Goal: Answer question/provide support: Share knowledge or assist other users

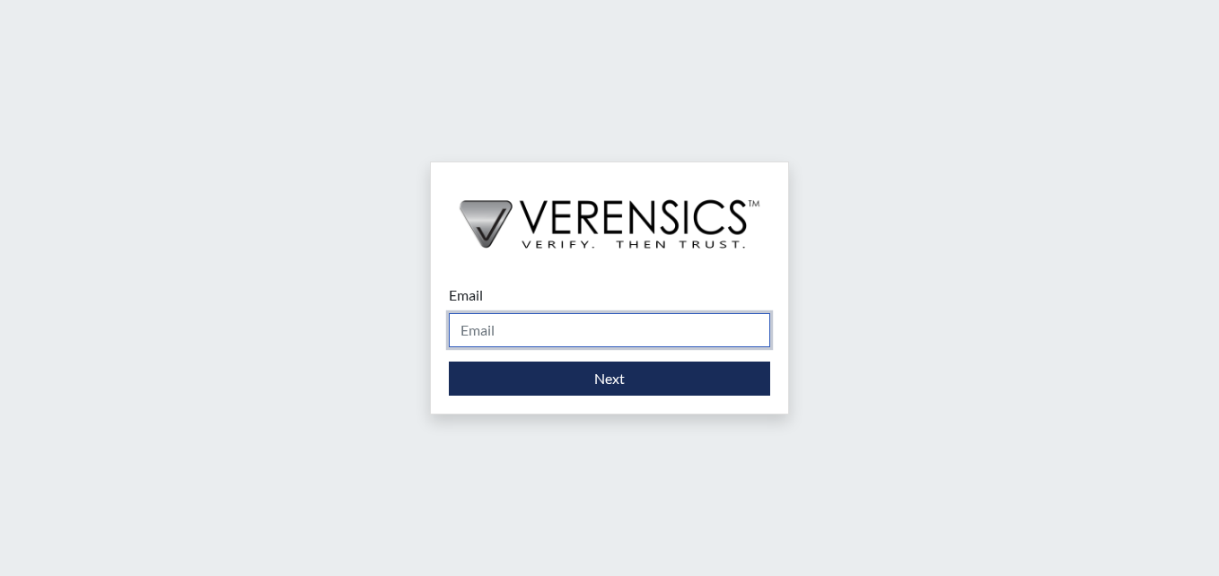
click at [537, 337] on input "Email" at bounding box center [609, 330] width 321 height 34
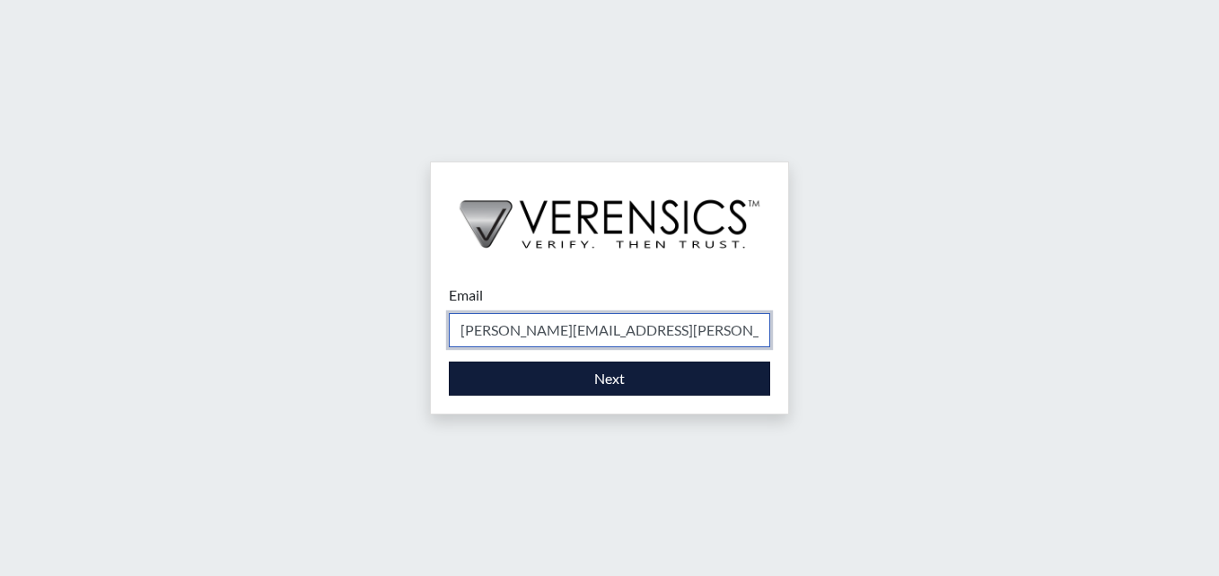
type input "[PERSON_NAME][EMAIL_ADDRESS][PERSON_NAME][DOMAIN_NAME]"
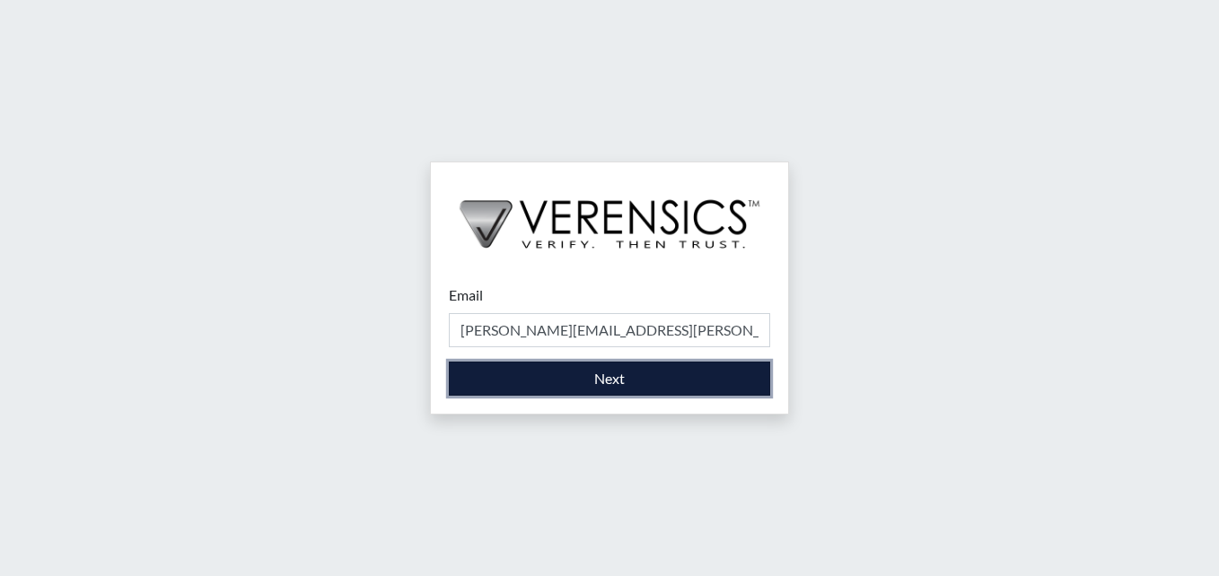
click at [639, 389] on button "Next" at bounding box center [609, 379] width 321 height 34
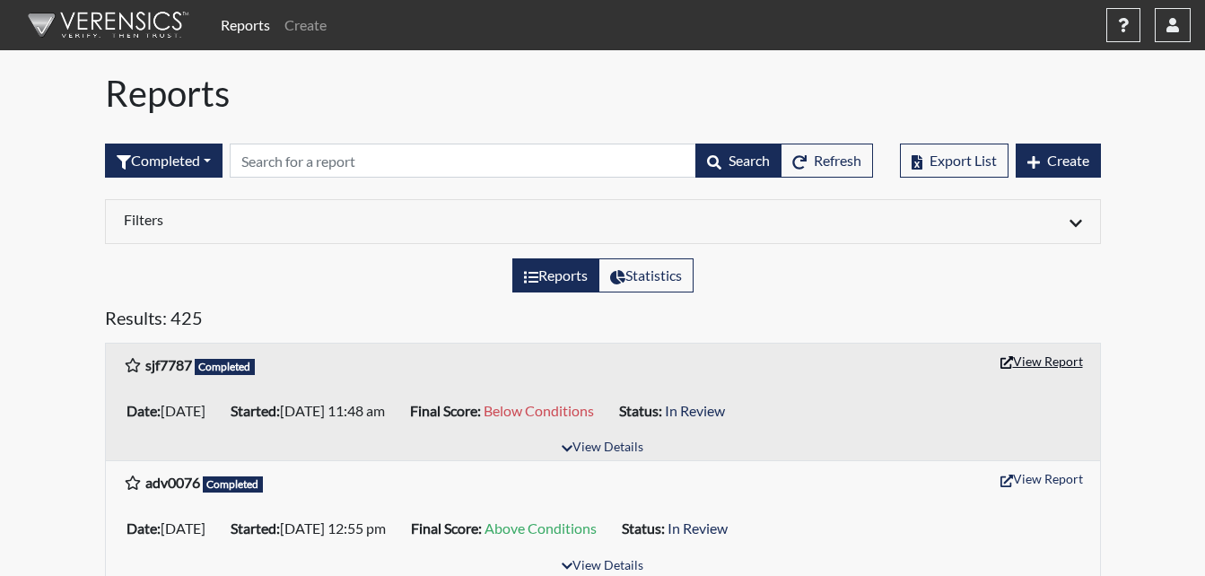
click at [1045, 368] on button "View Report" at bounding box center [1041, 361] width 99 height 28
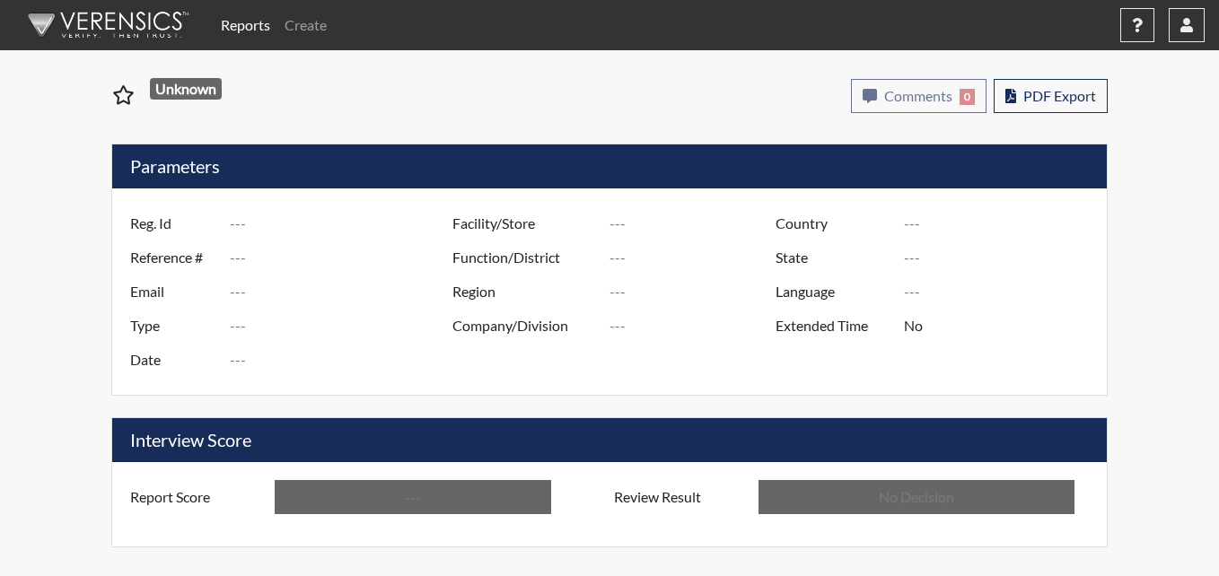
type input "sjf7787"
type input "51312"
type input "---"
type input "Corrections Pre-Employment"
type input "[DATE]"
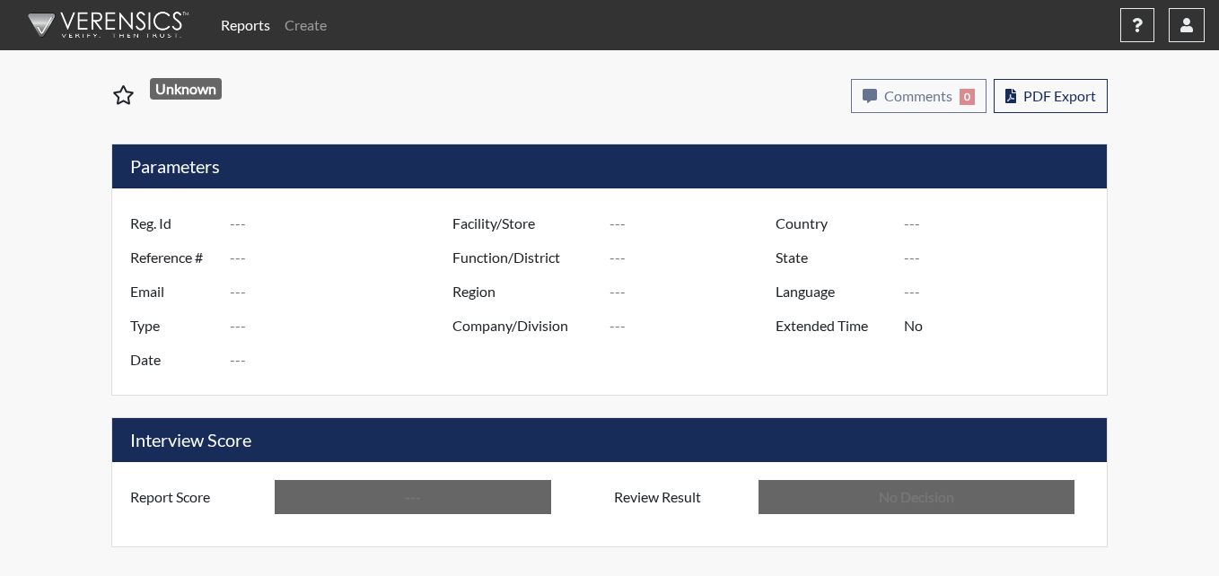
type input "Macon SP"
type input "[GEOGRAPHIC_DATA]"
type input "[US_STATE]"
type input "English"
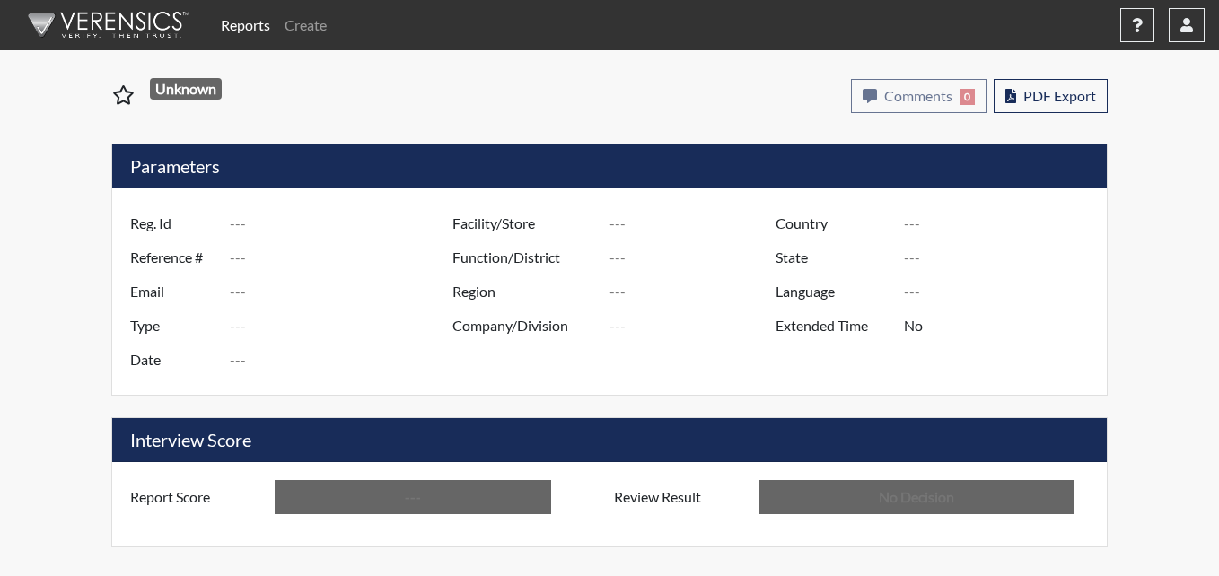
type input "Below Conditions"
type input "In Review"
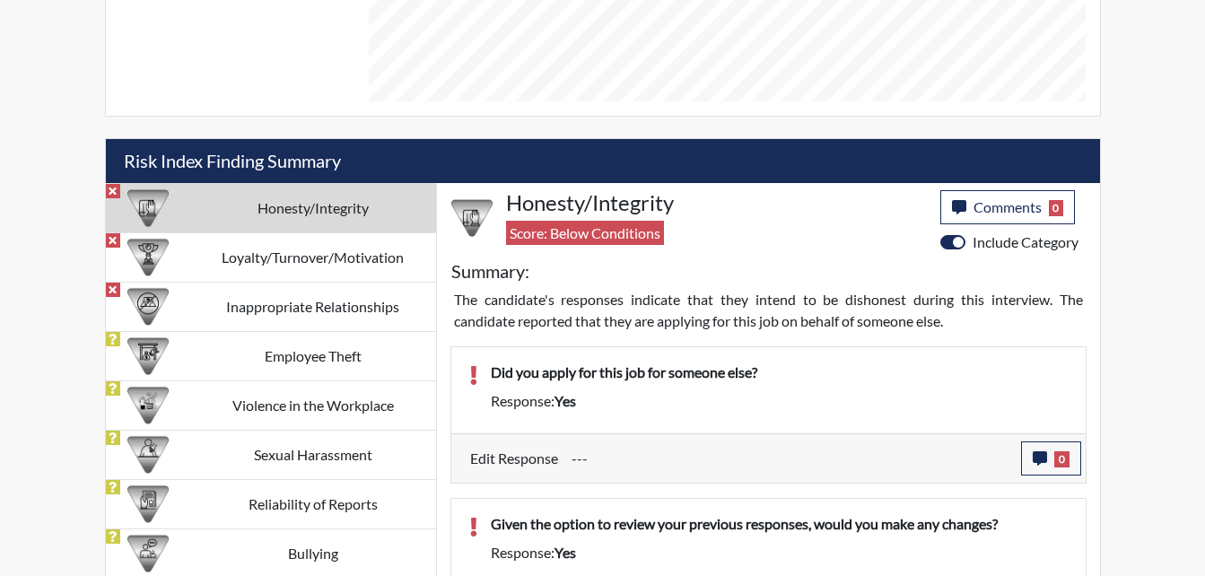
scroll to position [1077, 0]
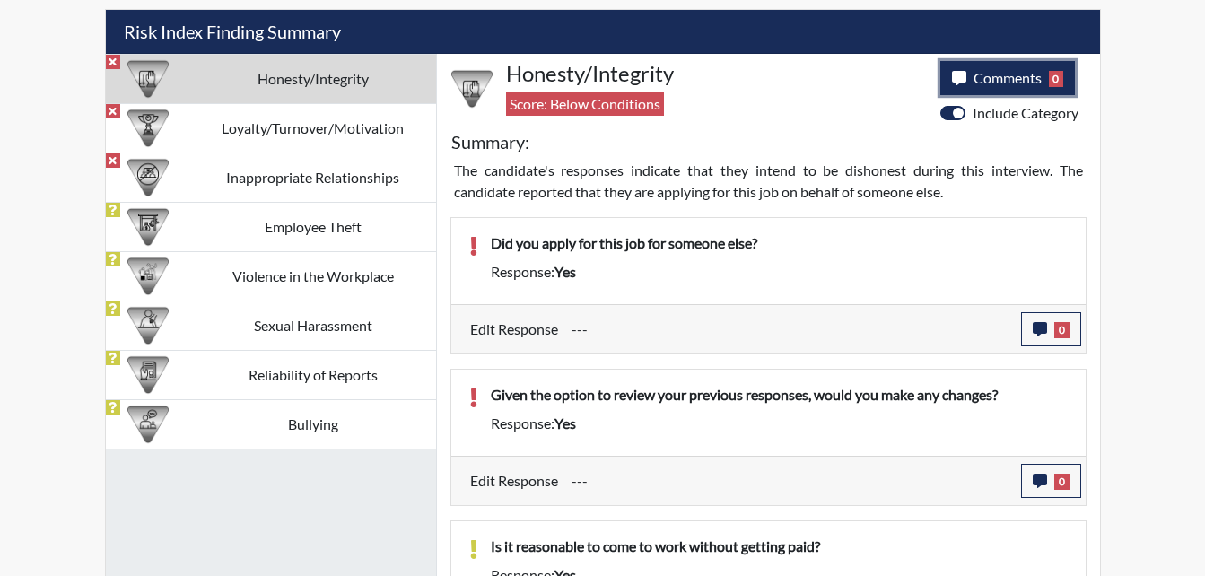
click at [981, 90] on button "Comments 0" at bounding box center [1008, 78] width 136 height 34
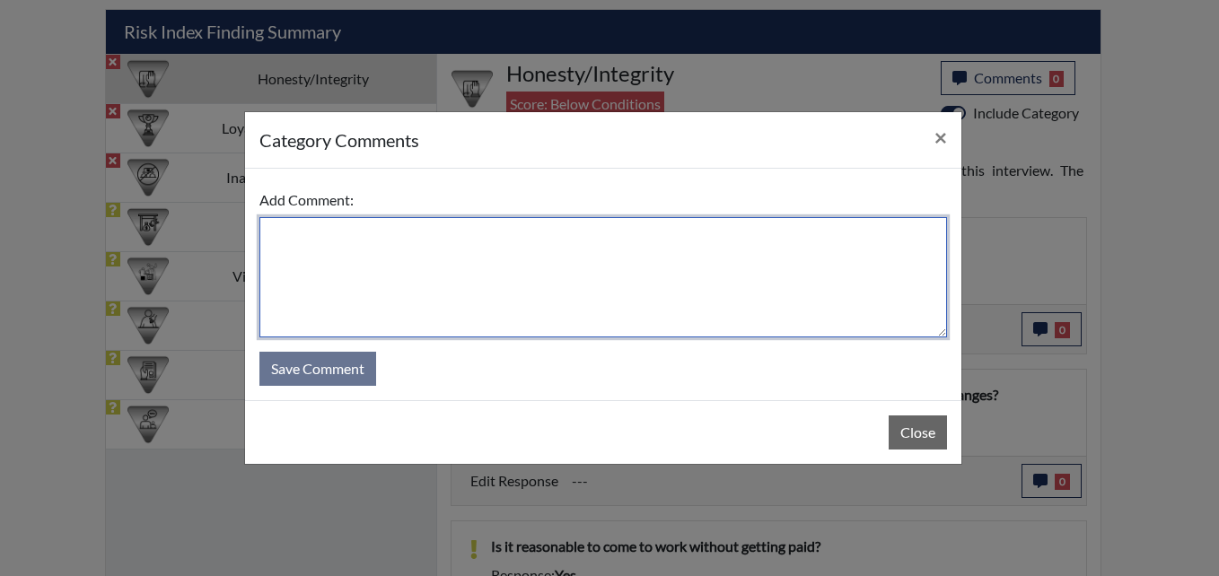
click at [546, 304] on textarea at bounding box center [602, 277] width 687 height 120
type textarea "Applicant stated she wasn't being dishonest"
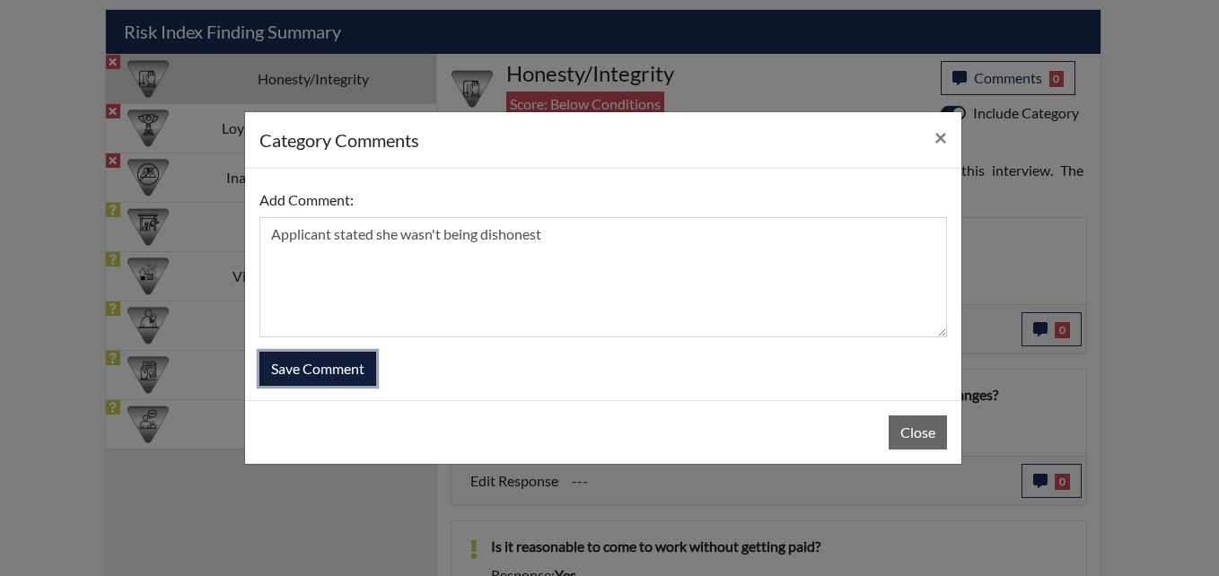
click at [350, 382] on button "Save Comment" at bounding box center [317, 369] width 117 height 34
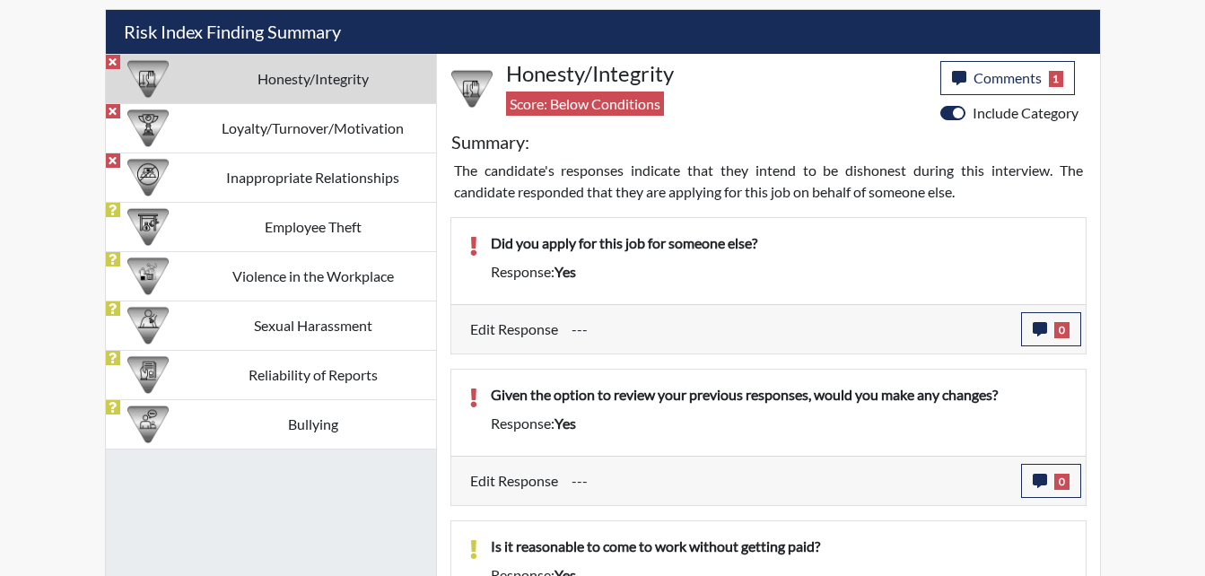
scroll to position [298, 746]
click at [1054, 328] on span "0" at bounding box center [1061, 330] width 15 height 16
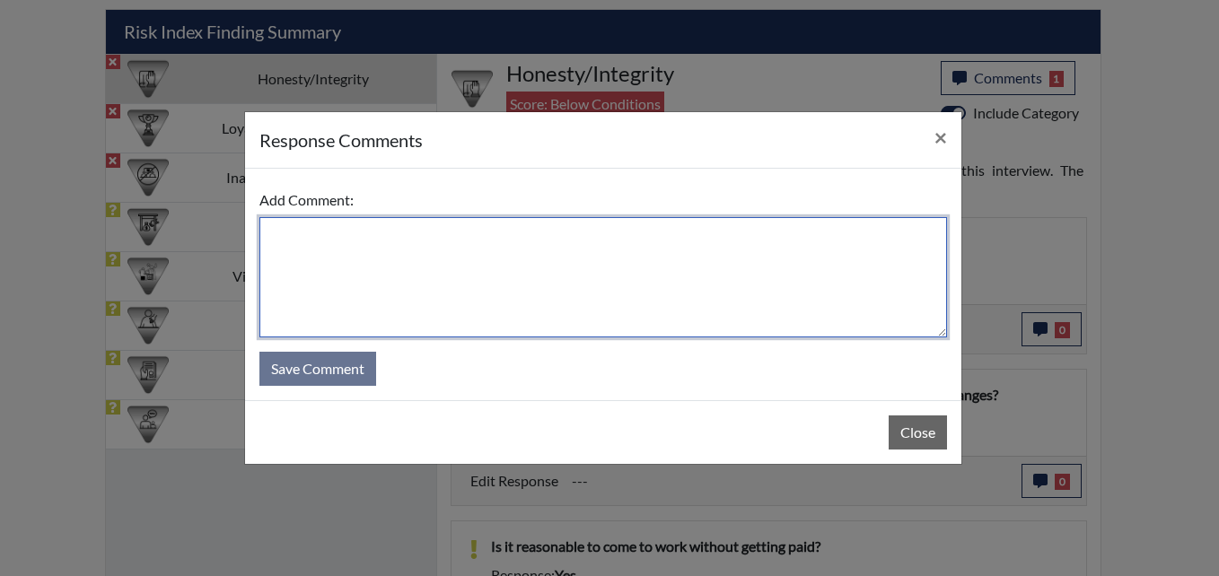
click at [573, 272] on textarea at bounding box center [602, 277] width 687 height 120
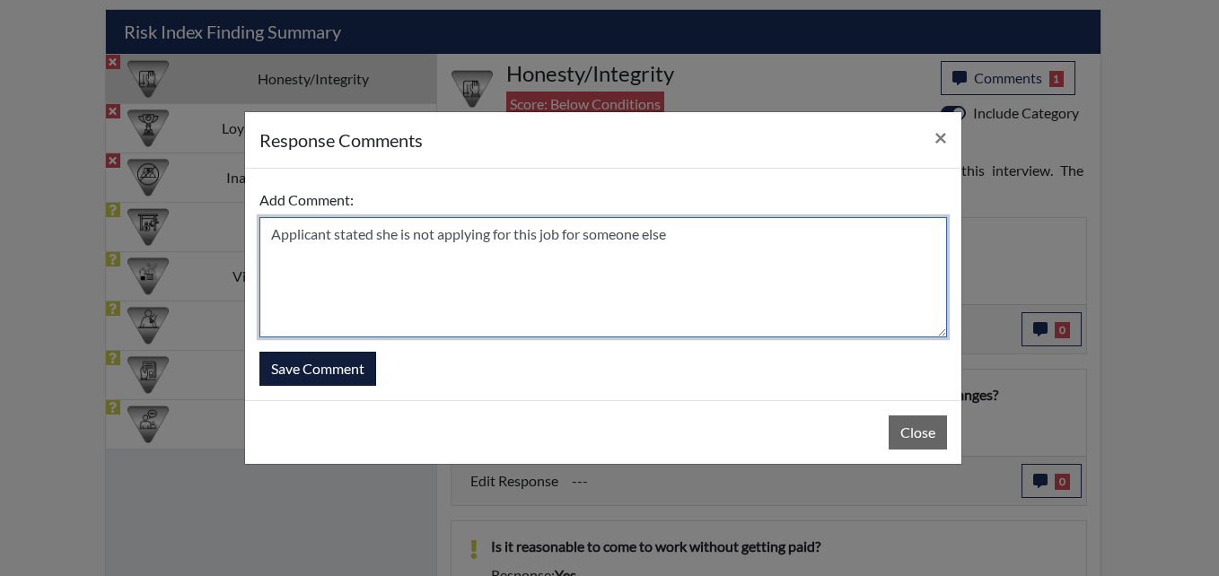
type textarea "Applicant stated she is not applying for this job for someone else"
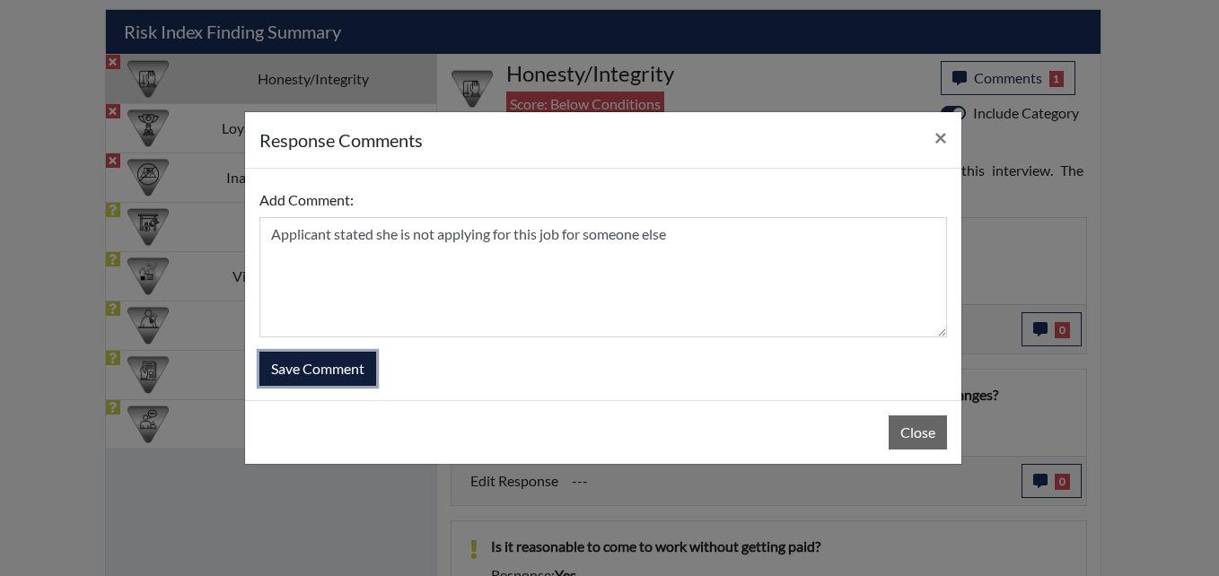
click at [328, 375] on button "Save Comment" at bounding box center [317, 369] width 117 height 34
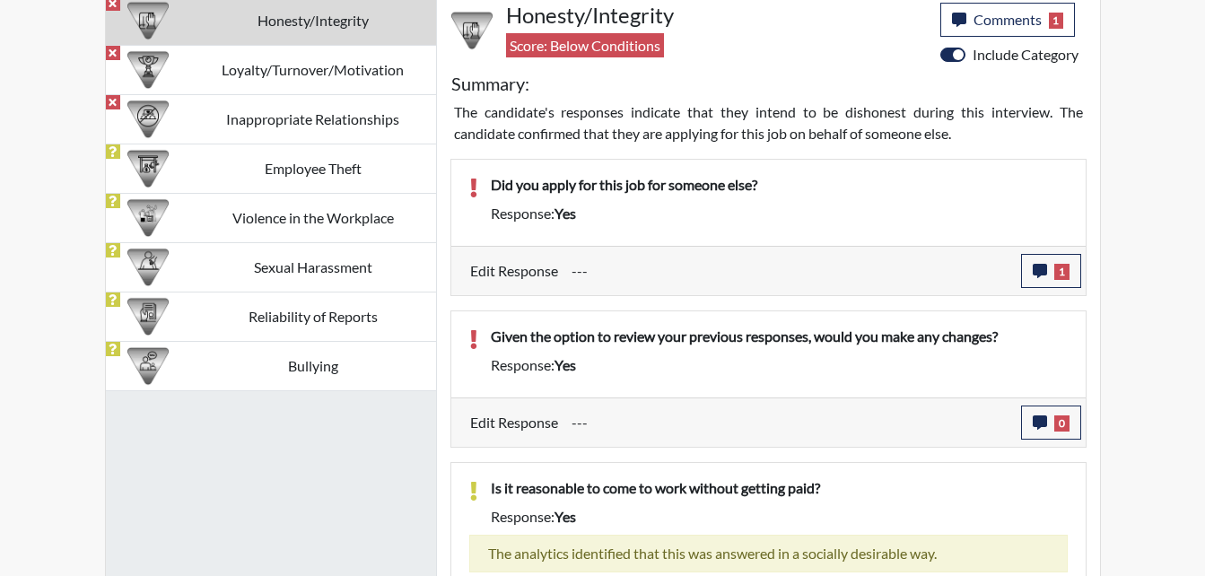
scroll to position [1167, 0]
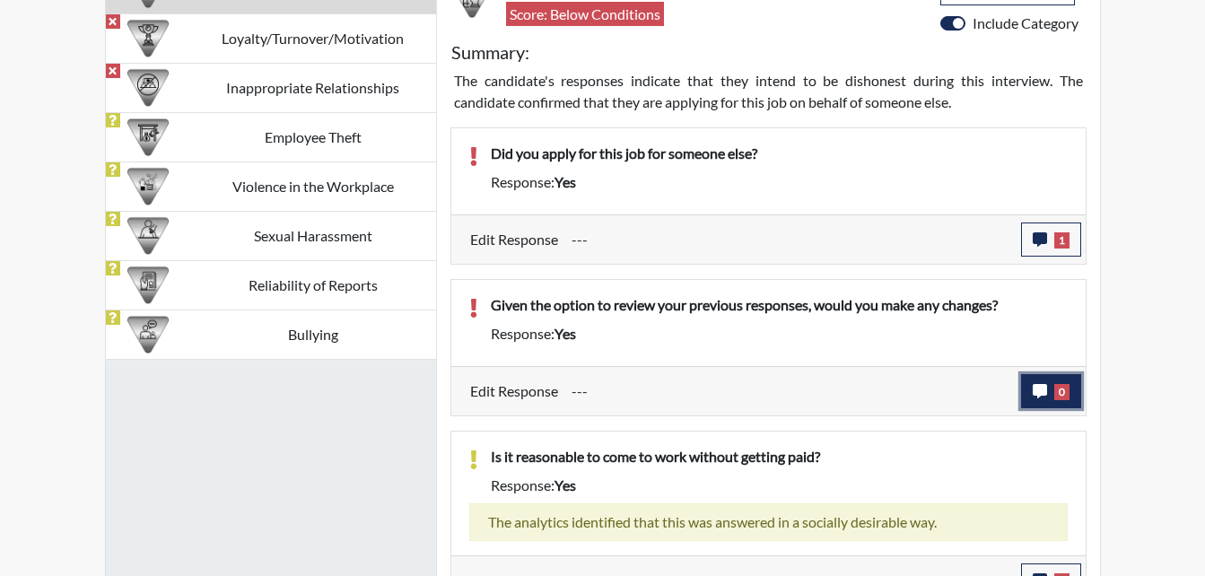
click at [1049, 396] on button "0" at bounding box center [1051, 391] width 60 height 34
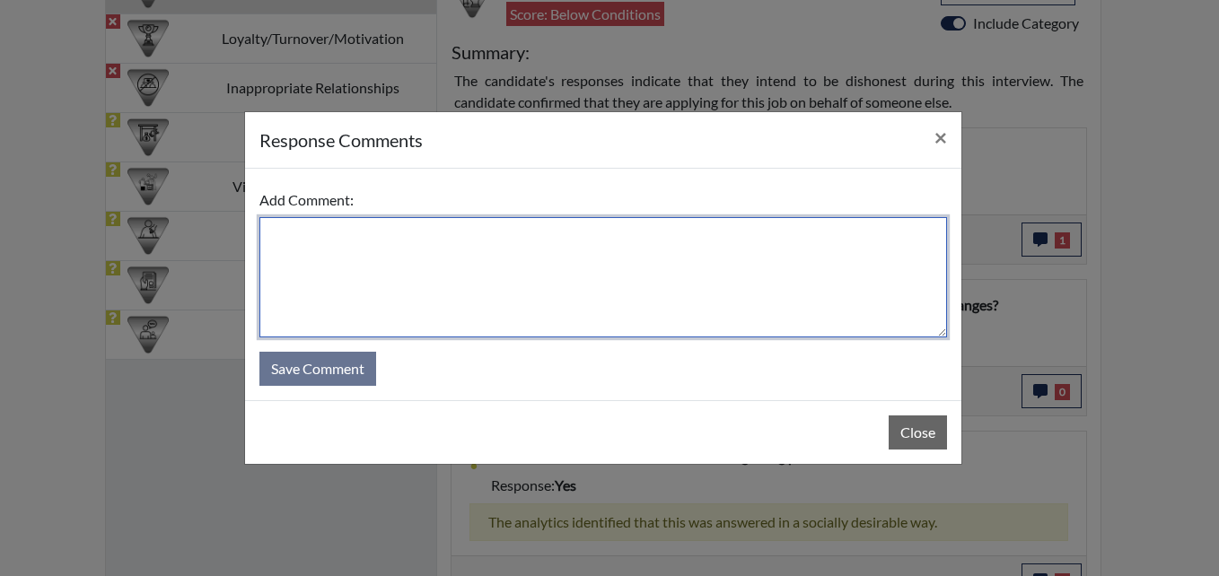
click at [428, 261] on textarea at bounding box center [602, 277] width 687 height 120
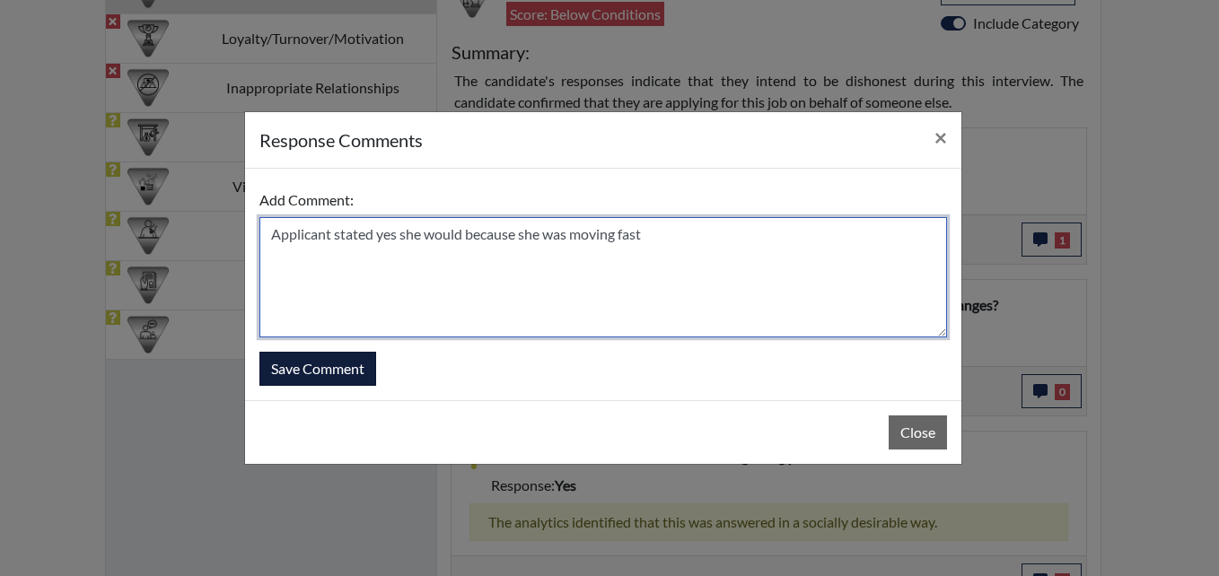
type textarea "Applicant stated yes she would because she was moving fast"
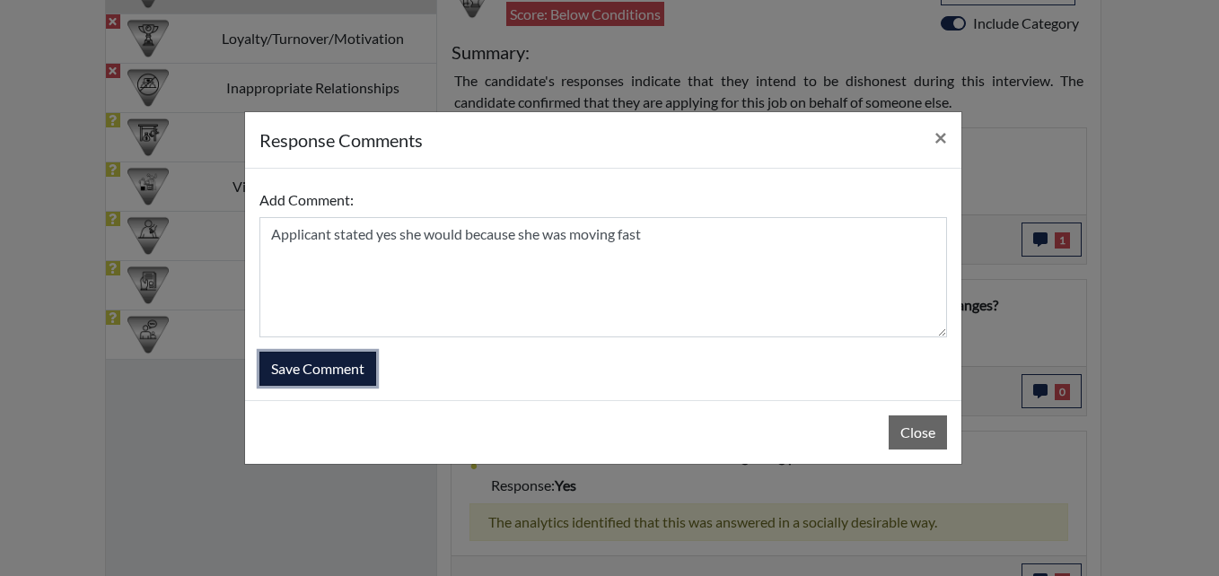
click at [308, 380] on button "Save Comment" at bounding box center [317, 369] width 117 height 34
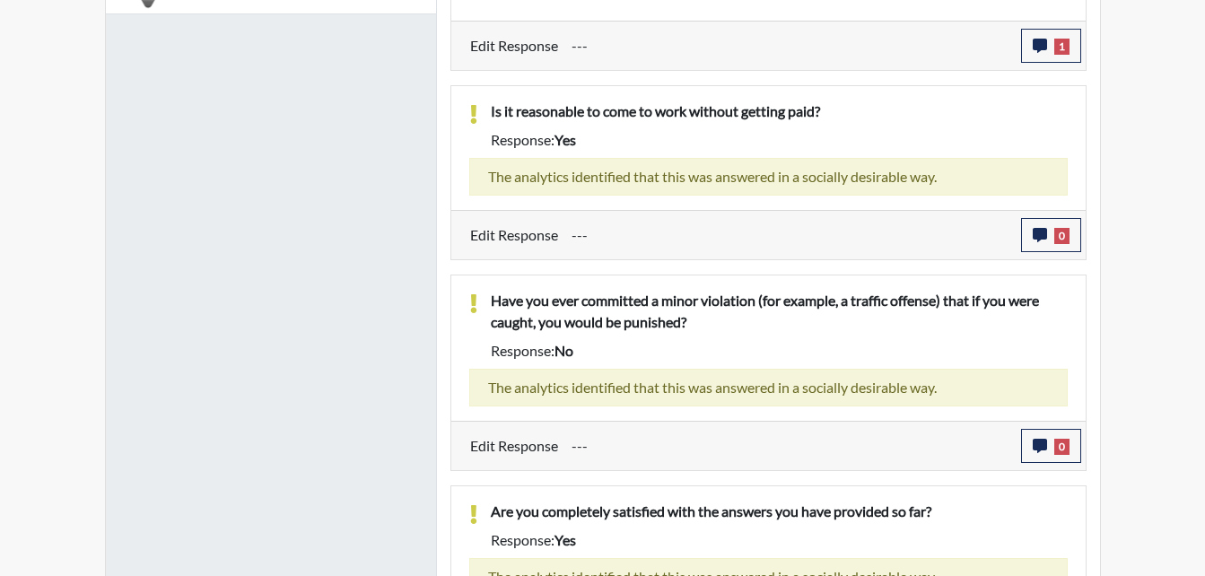
scroll to position [1525, 0]
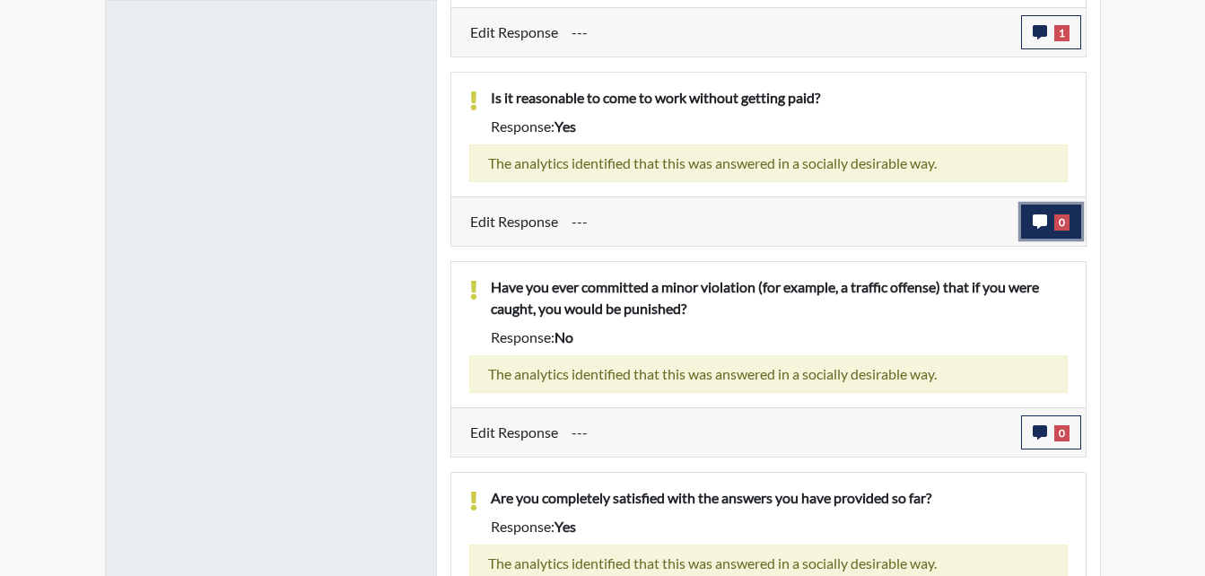
click at [1056, 229] on span "0" at bounding box center [1061, 222] width 15 height 16
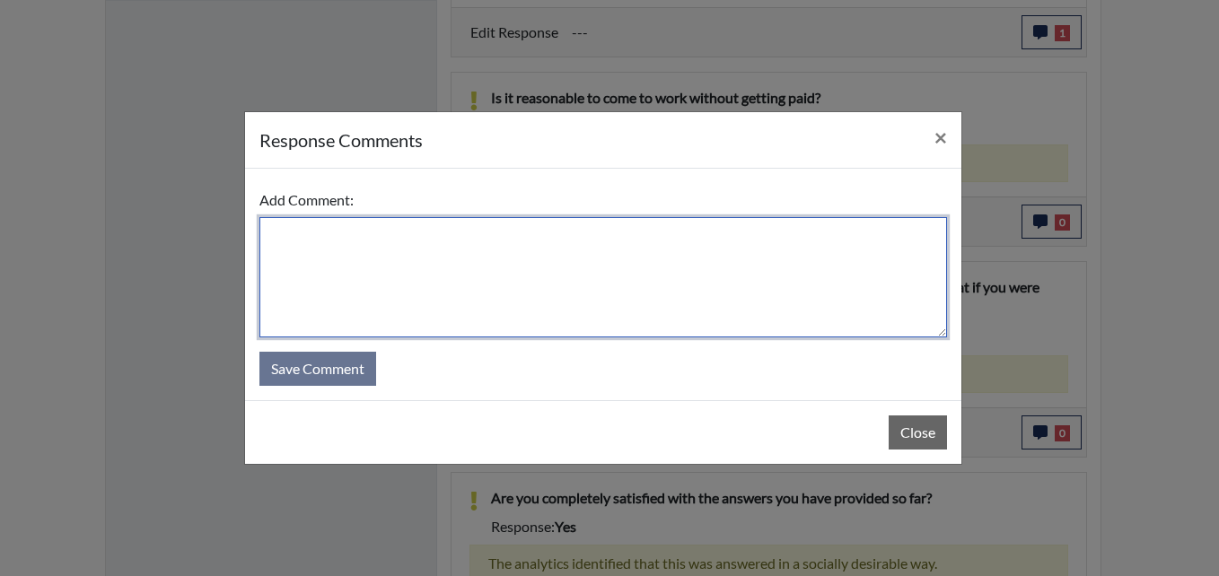
click at [409, 282] on textarea at bounding box center [602, 277] width 687 height 120
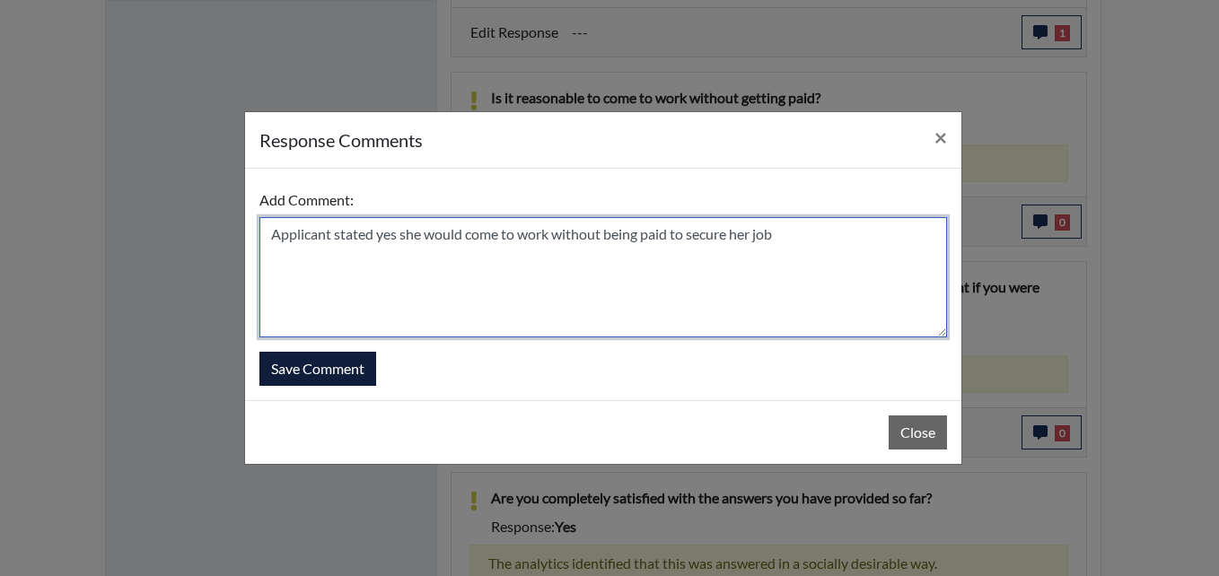
type textarea "Applicant stated yes she would come to work without being paid to secure her job"
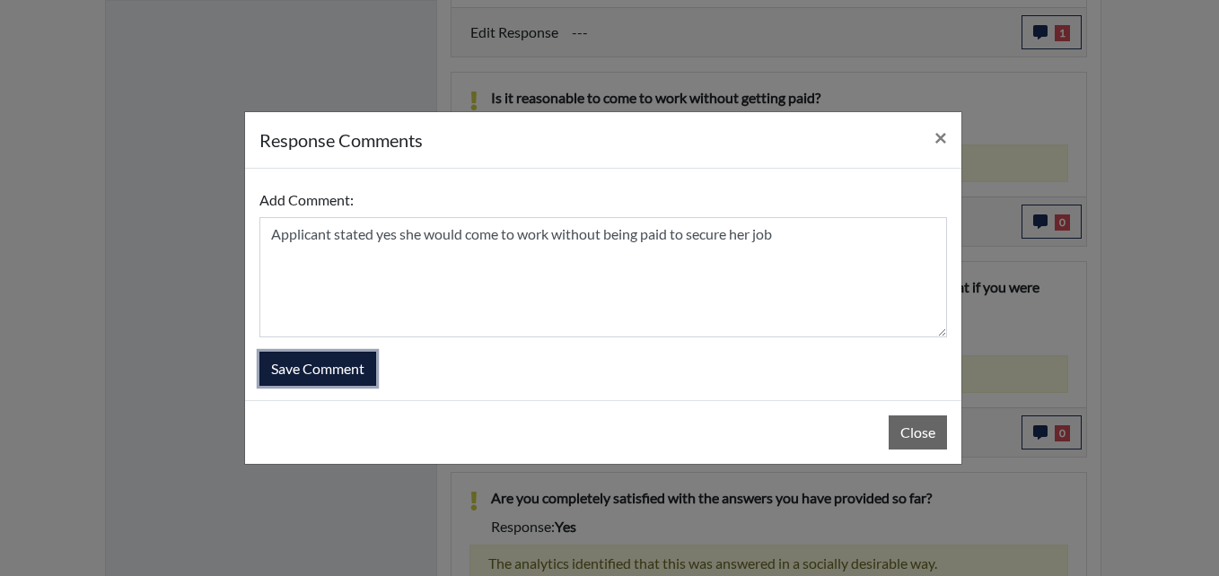
click at [357, 378] on button "Save Comment" at bounding box center [317, 369] width 117 height 34
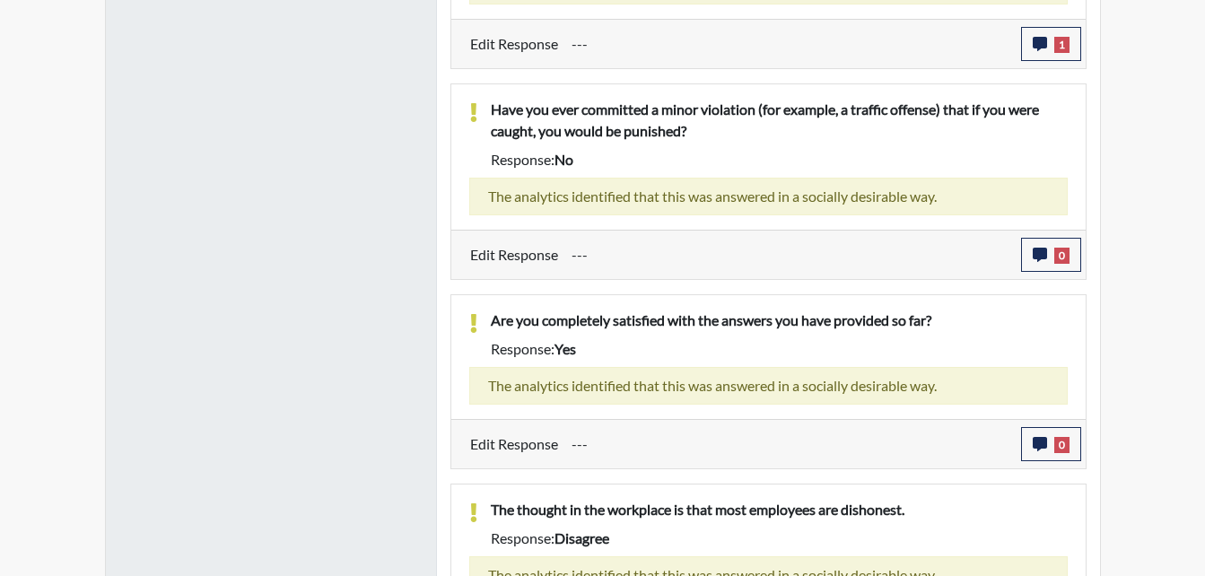
scroll to position [1705, 0]
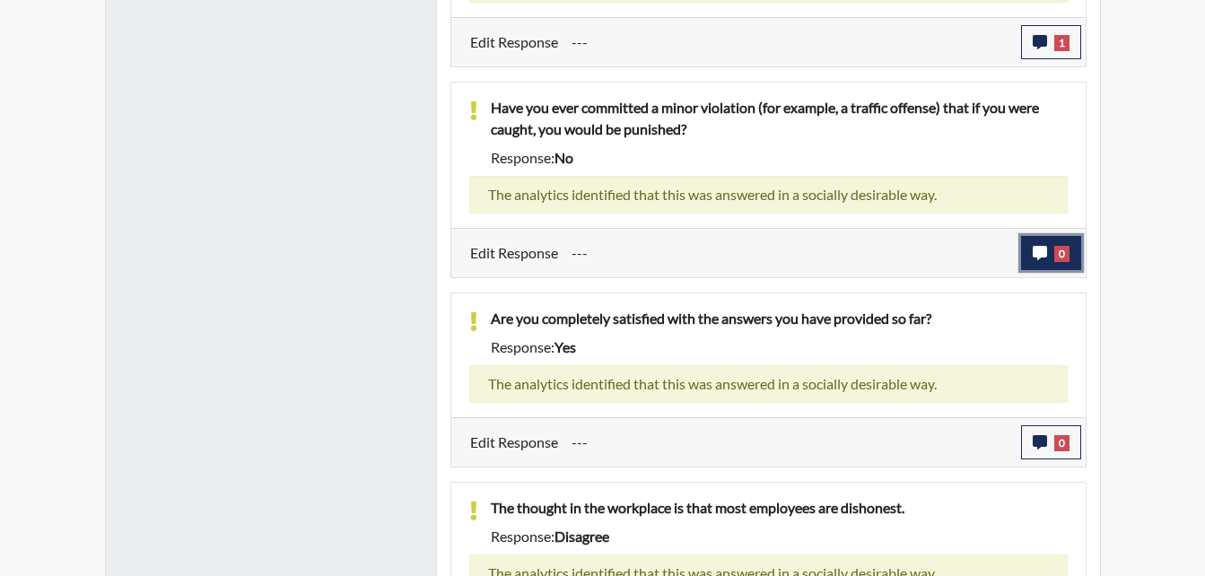
click at [1056, 252] on span "0" at bounding box center [1061, 254] width 15 height 16
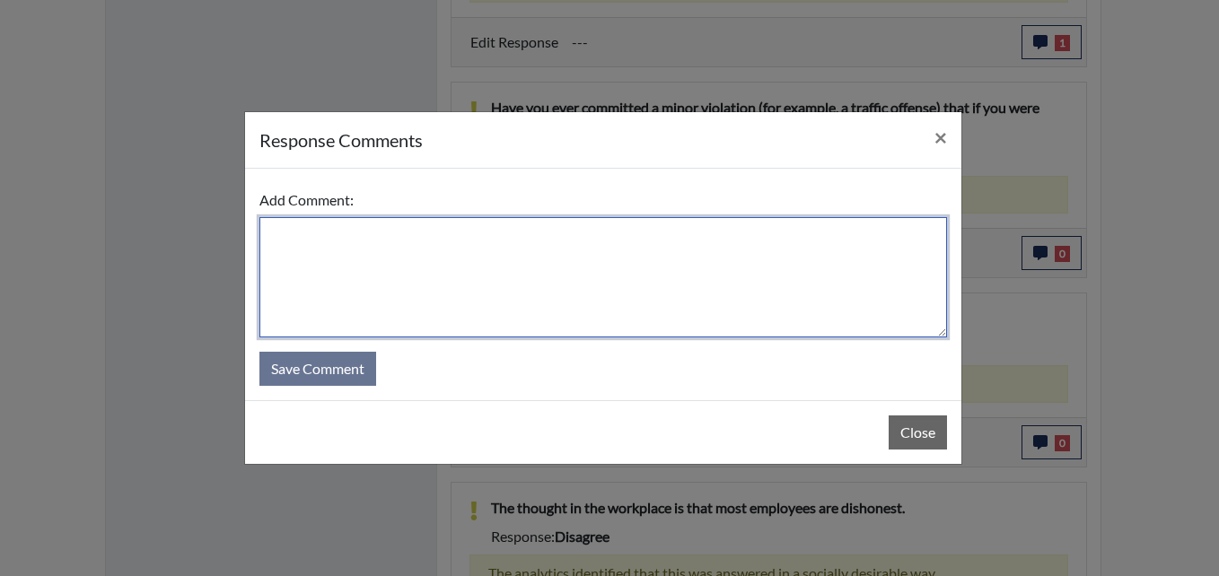
click at [533, 271] on textarea at bounding box center [602, 277] width 687 height 120
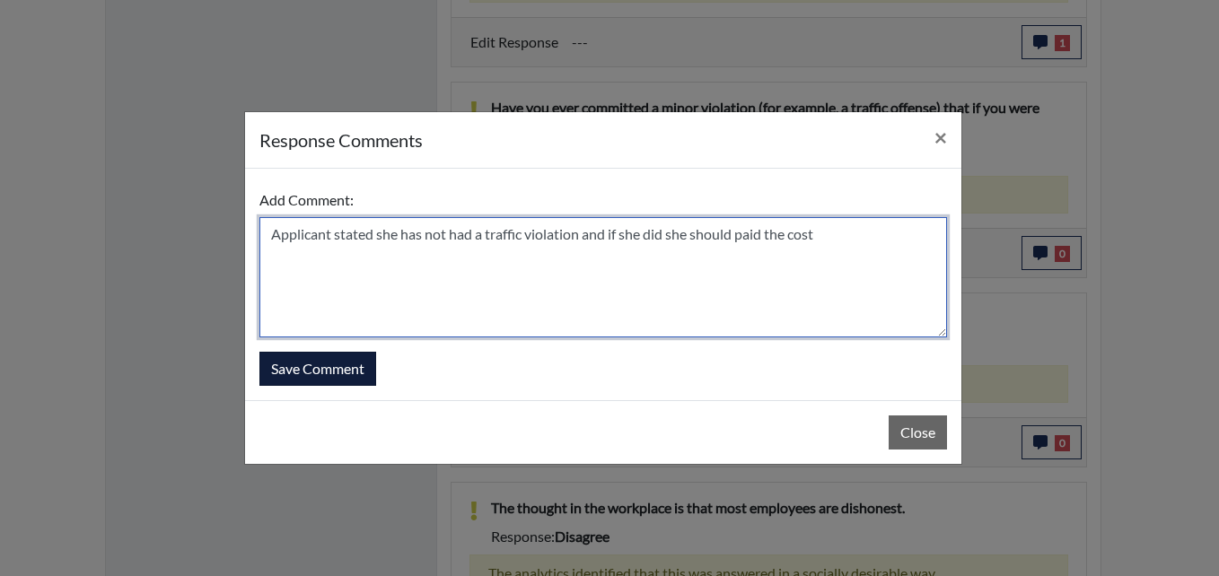
type textarea "Applicant stated she has not had a traffic violation and if she did she should …"
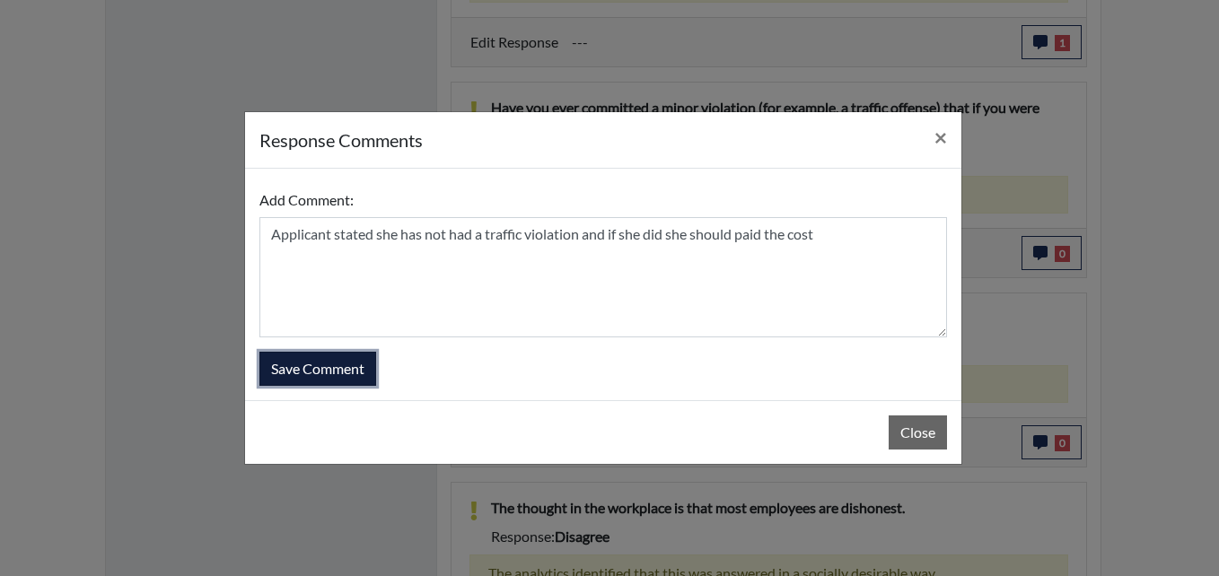
click at [351, 373] on button "Save Comment" at bounding box center [317, 369] width 117 height 34
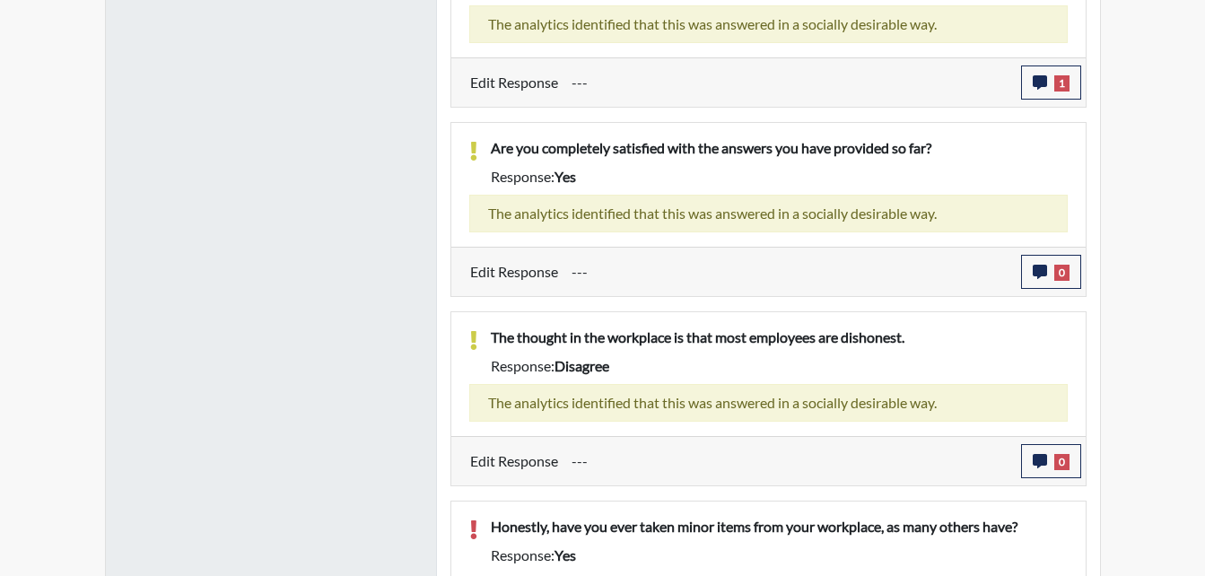
scroll to position [1884, 0]
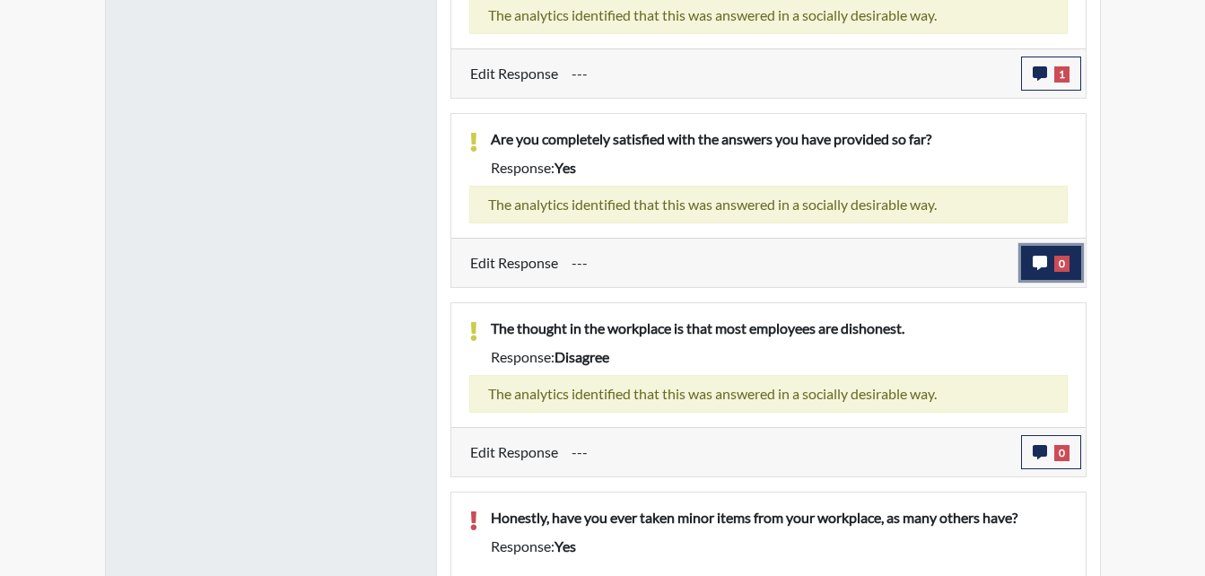
click at [1043, 266] on icon "button" at bounding box center [1040, 263] width 14 height 14
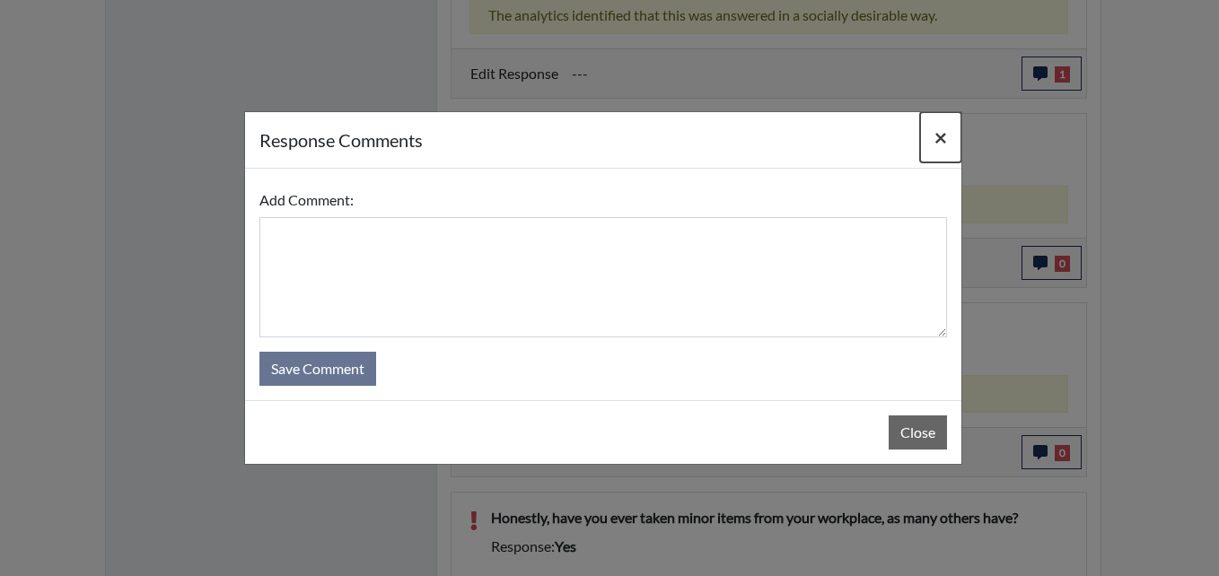
click at [934, 140] on span "×" at bounding box center [940, 137] width 13 height 26
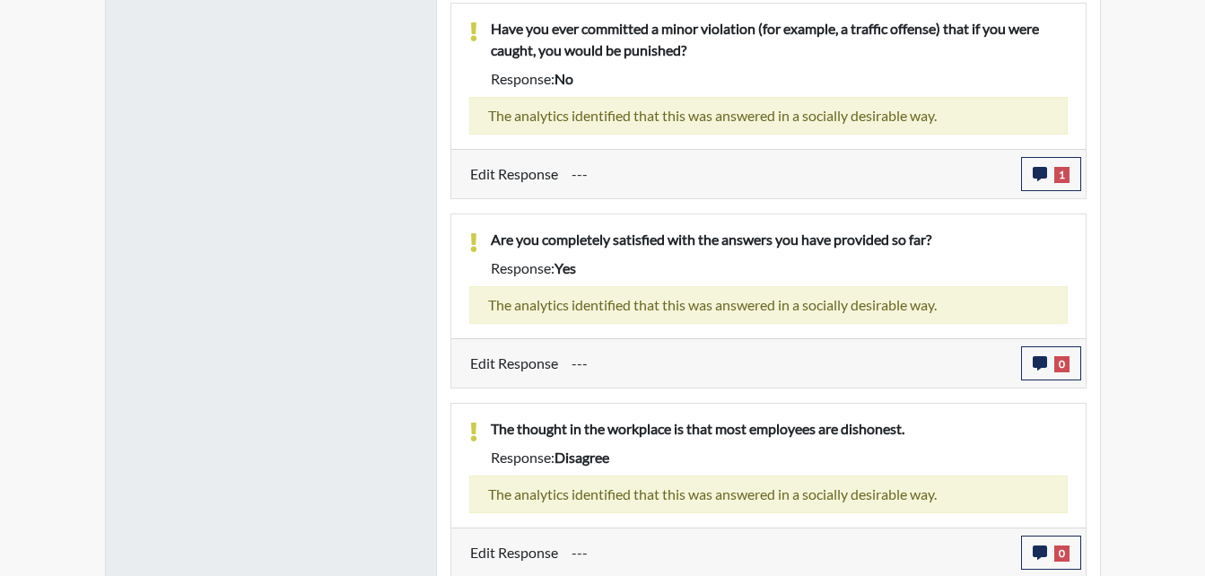
scroll to position [1795, 0]
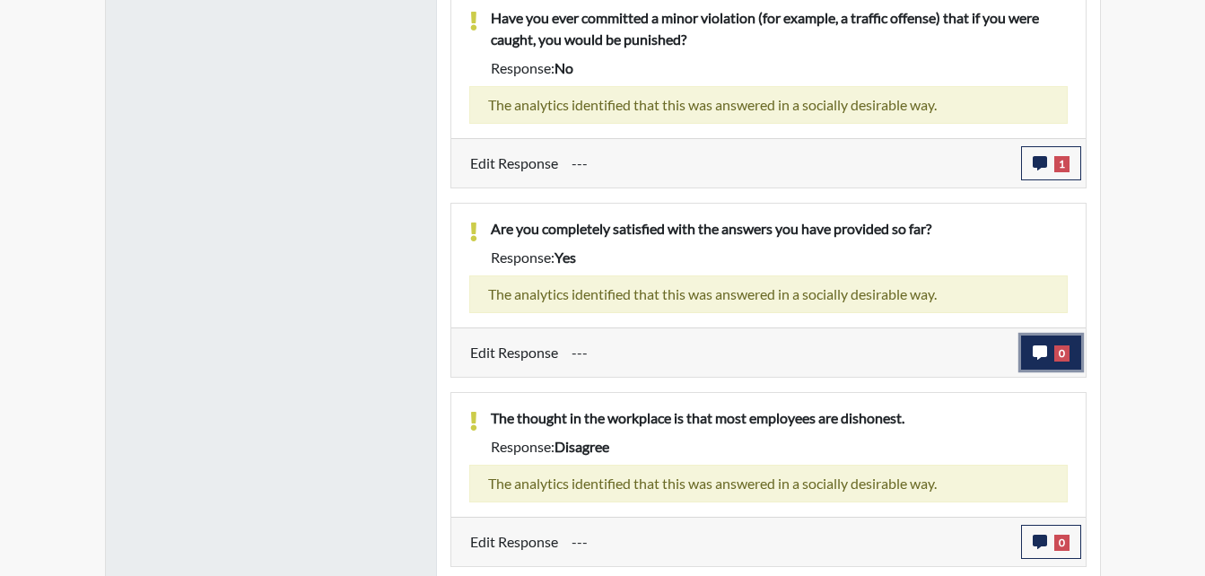
click at [1047, 361] on button "0" at bounding box center [1051, 353] width 60 height 34
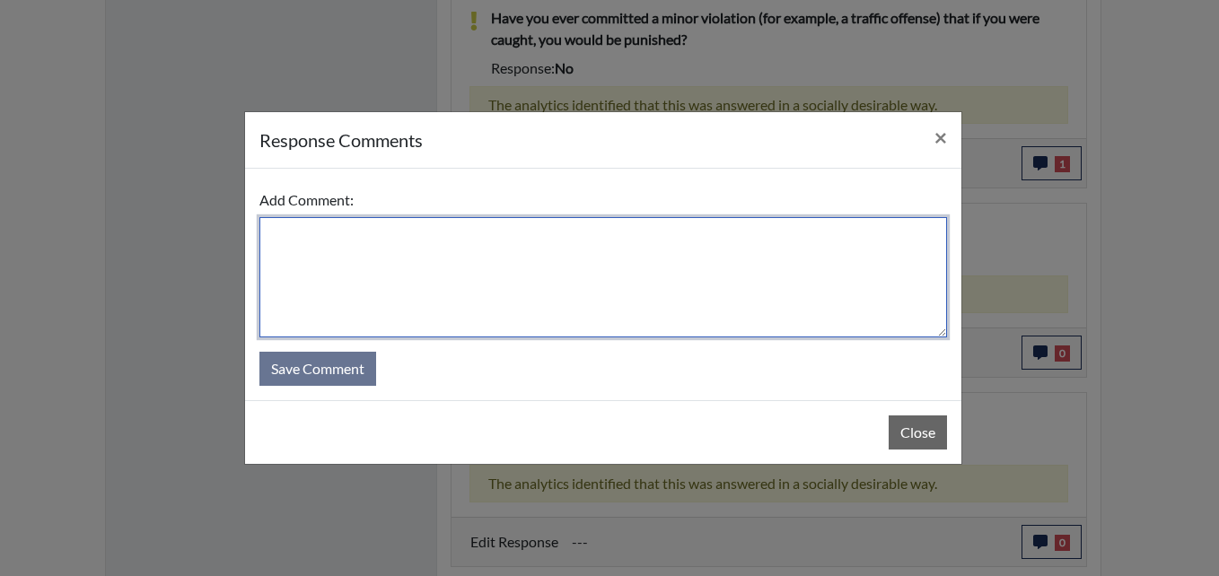
click at [693, 289] on textarea at bounding box center [602, 277] width 687 height 120
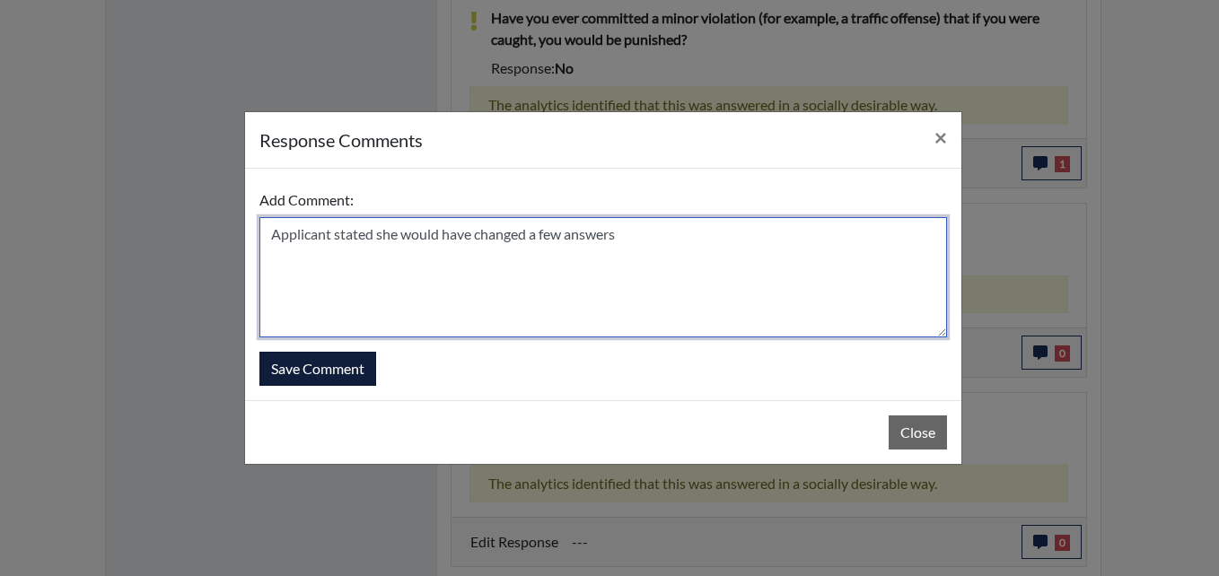
type textarea "Applicant stated she would have changed a few answers"
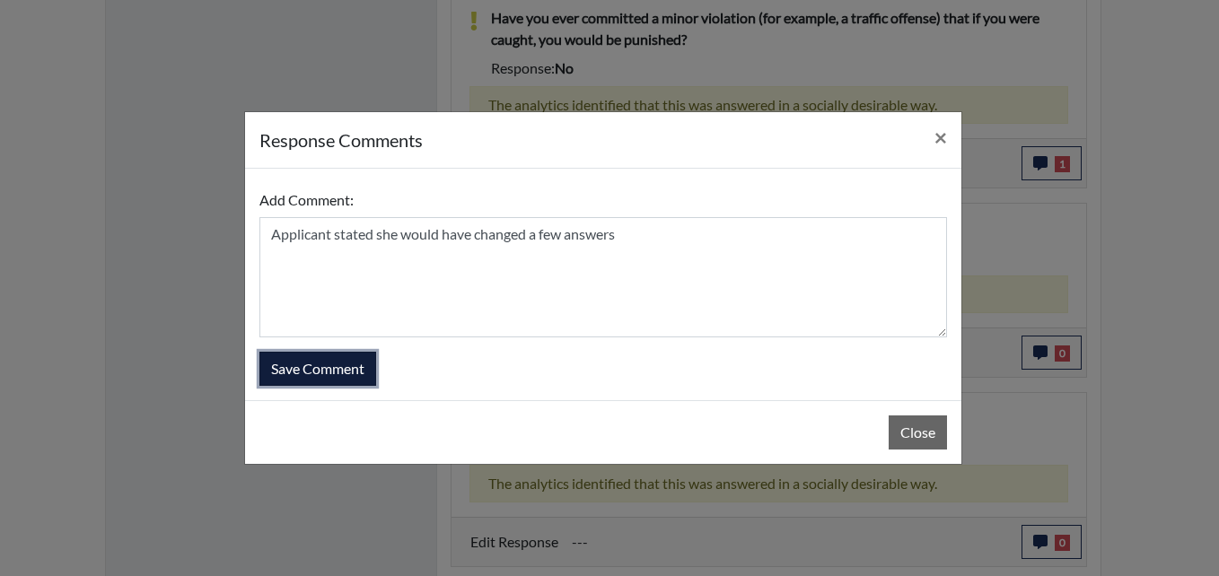
click at [337, 377] on button "Save Comment" at bounding box center [317, 369] width 117 height 34
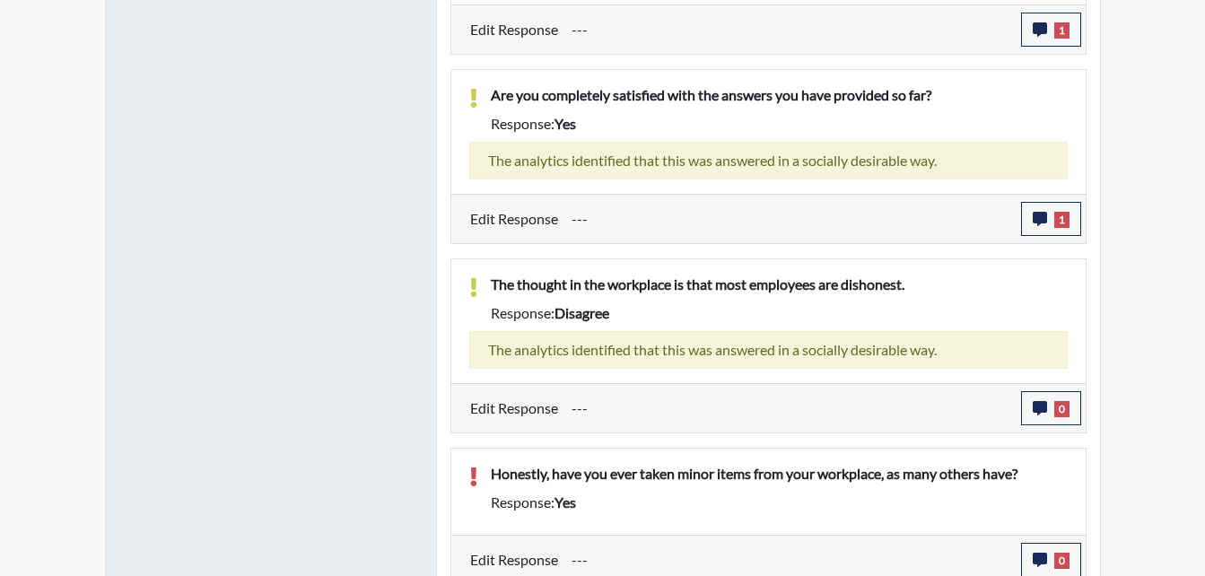
scroll to position [1938, 0]
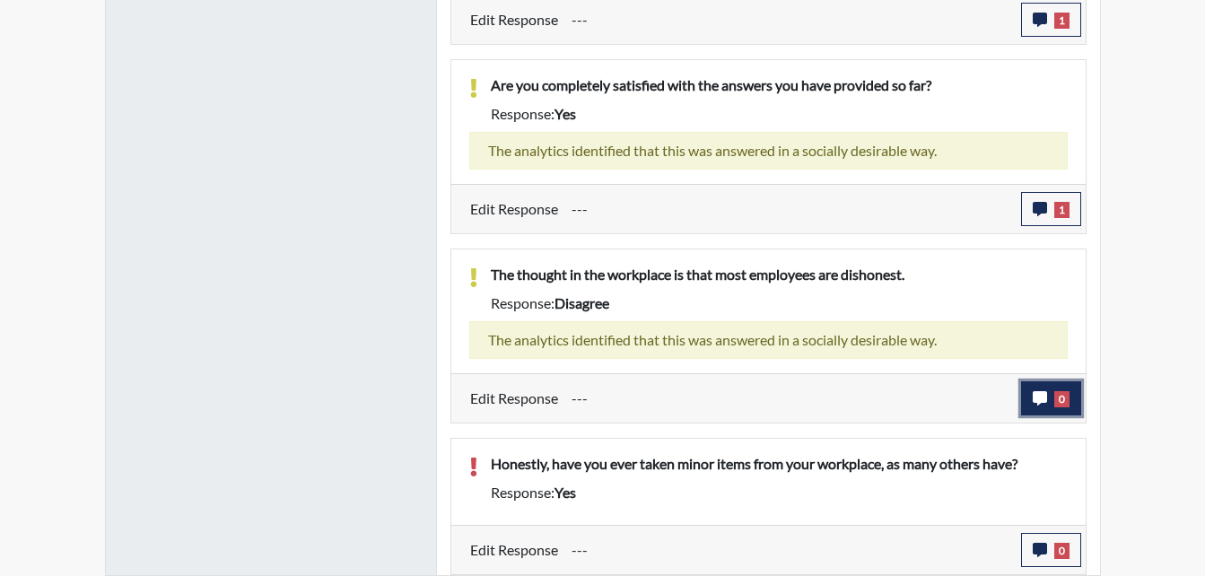
click at [1056, 404] on span "0" at bounding box center [1061, 399] width 15 height 16
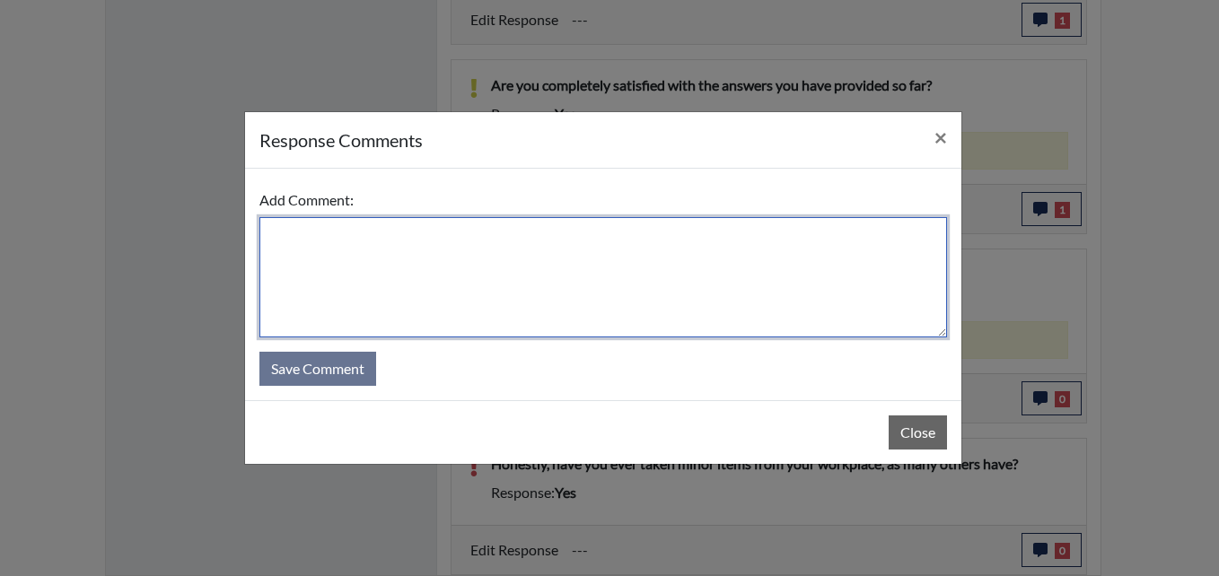
click at [647, 312] on textarea at bounding box center [602, 277] width 687 height 120
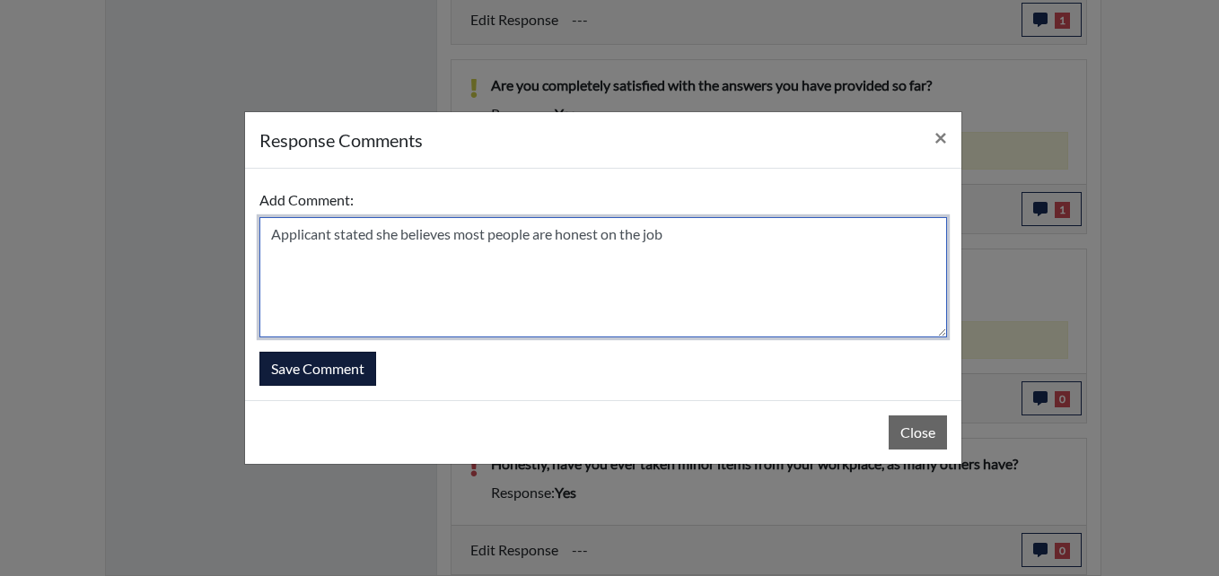
type textarea "Applicant stated she believes most people are honest on the job"
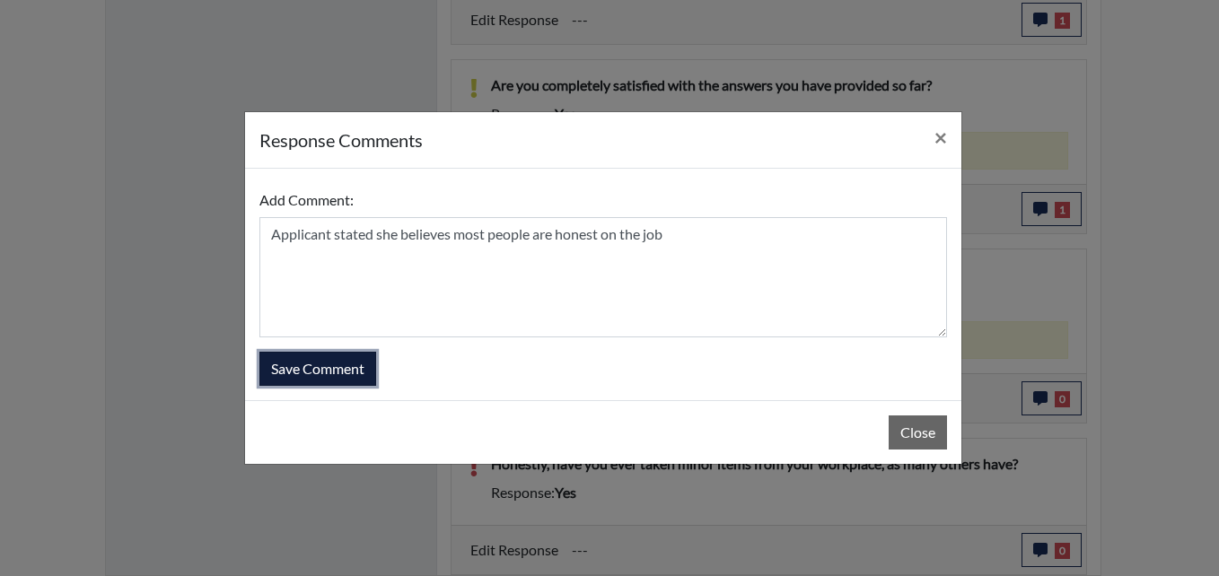
click at [348, 364] on button "Save Comment" at bounding box center [317, 369] width 117 height 34
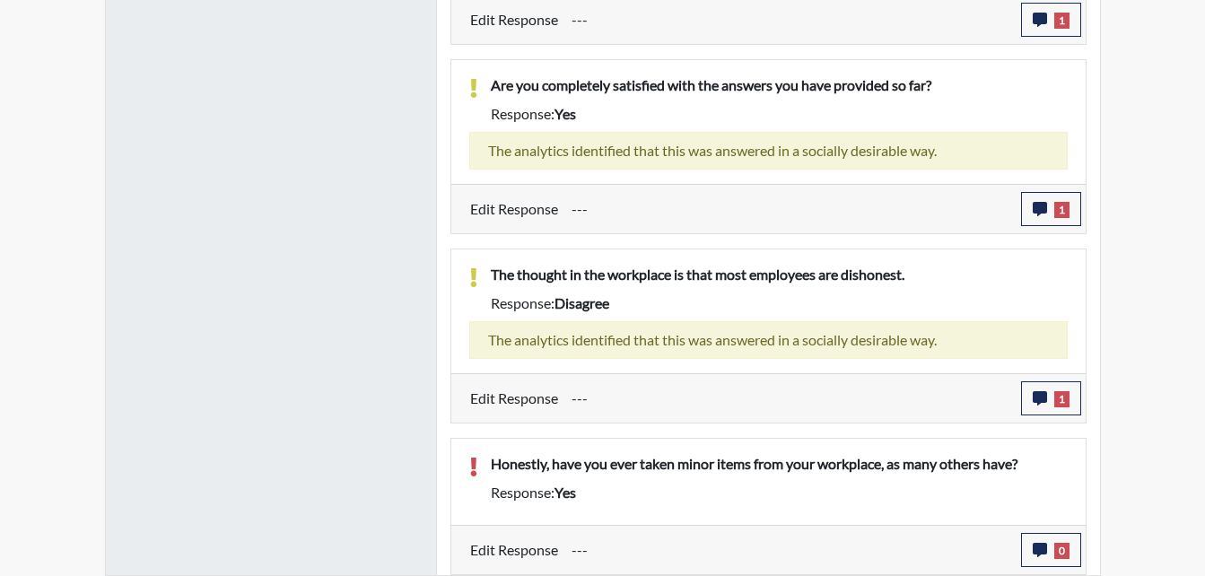
scroll to position [298, 746]
click at [1047, 556] on button "0" at bounding box center [1051, 550] width 60 height 34
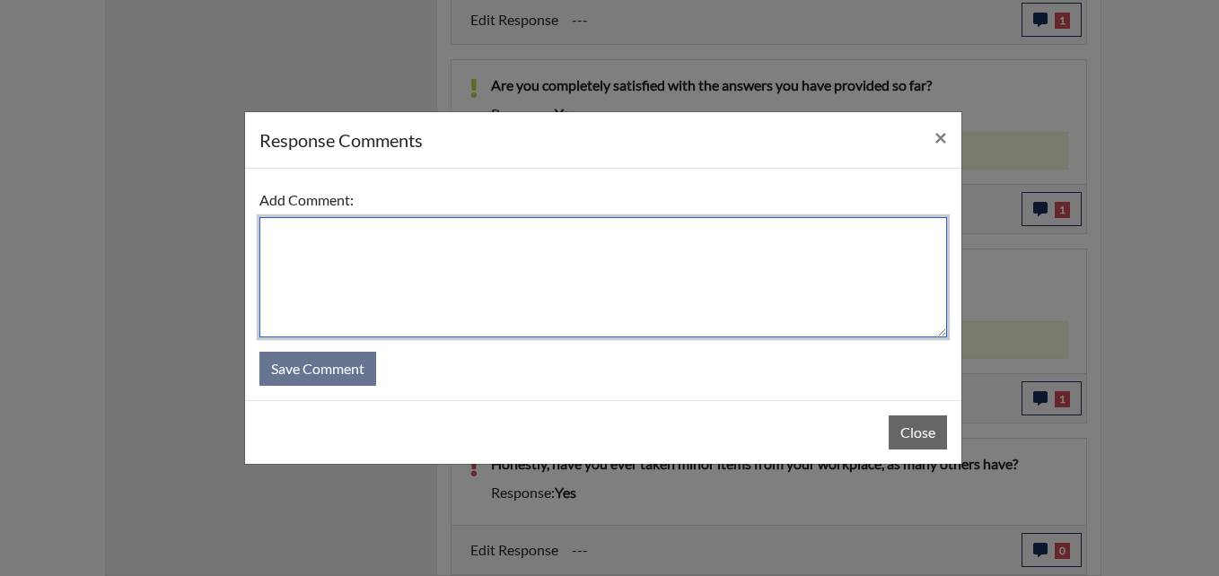
click at [611, 312] on textarea at bounding box center [602, 277] width 687 height 120
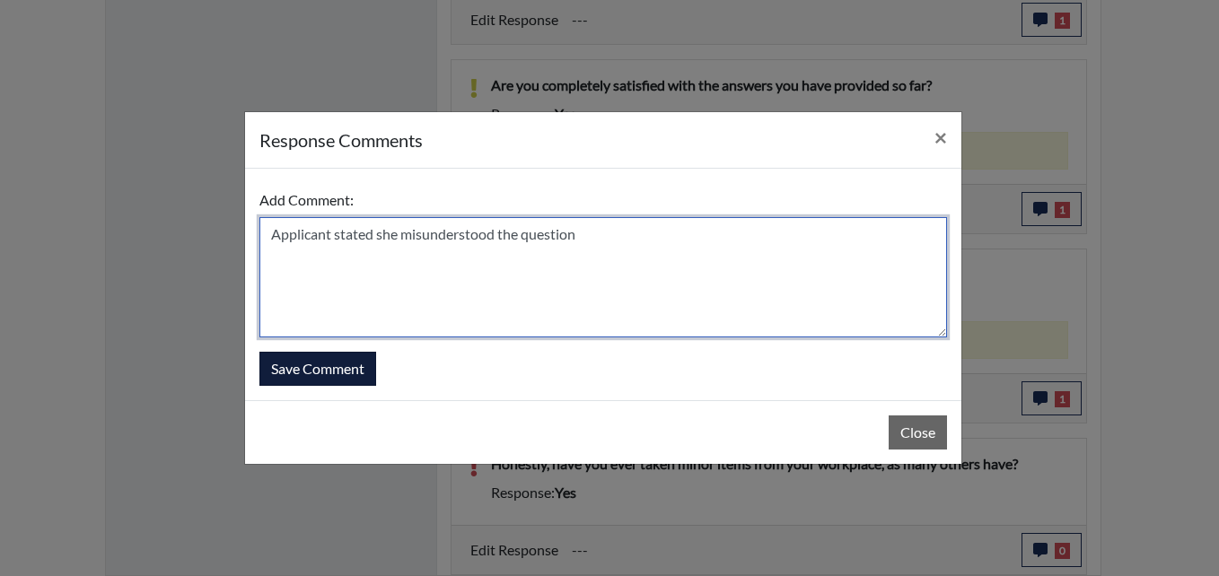
type textarea "Applicant stated she misunderstood the question"
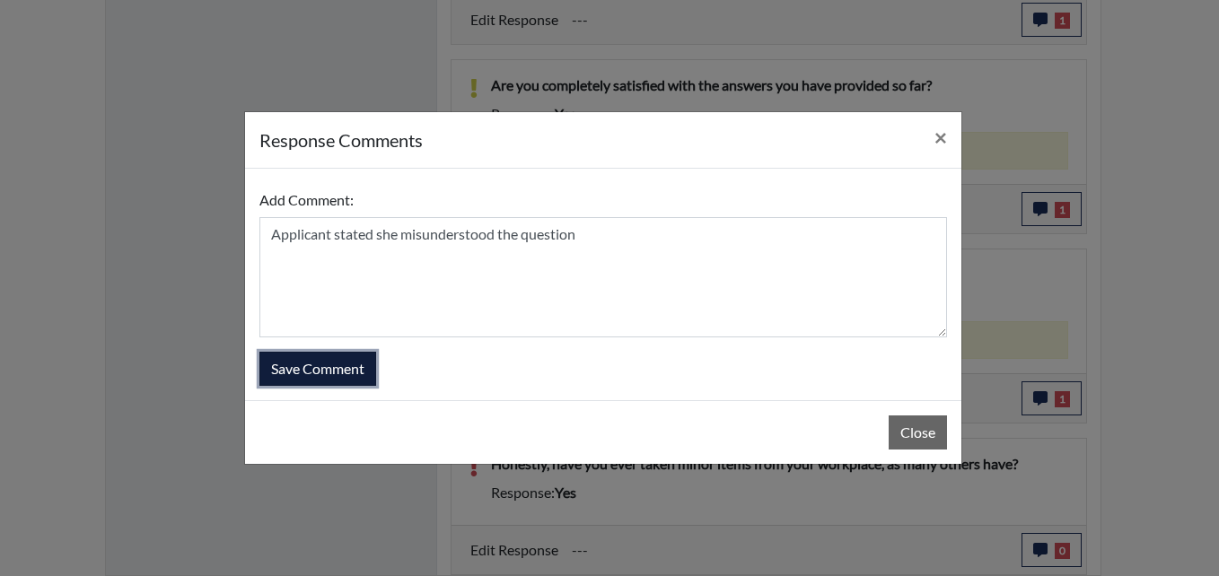
click at [297, 370] on button "Save Comment" at bounding box center [317, 369] width 117 height 34
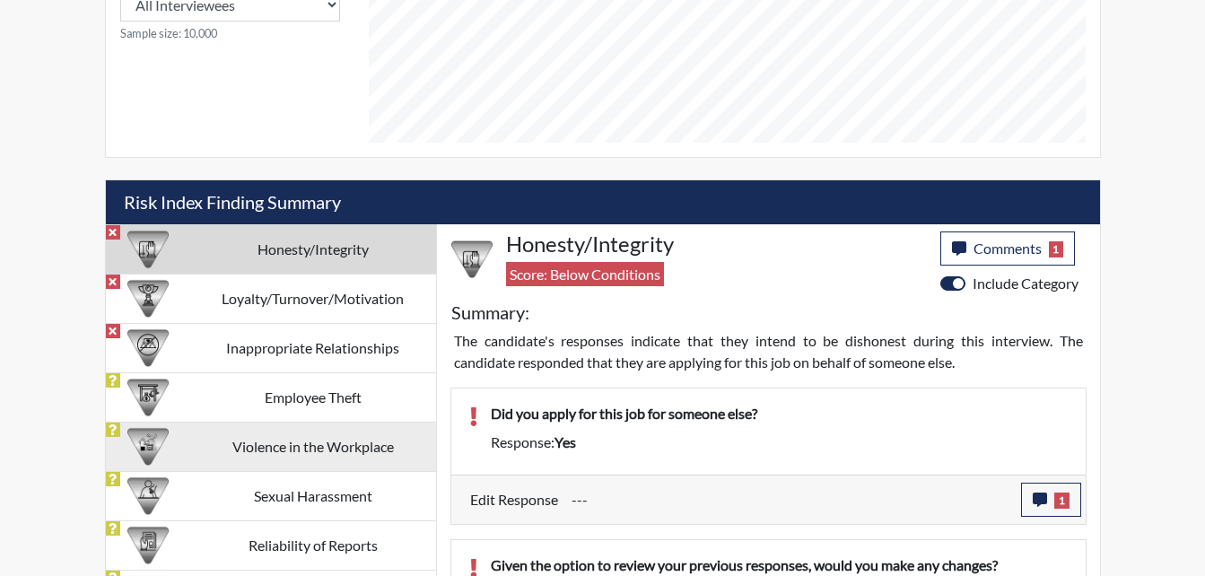
scroll to position [1041, 0]
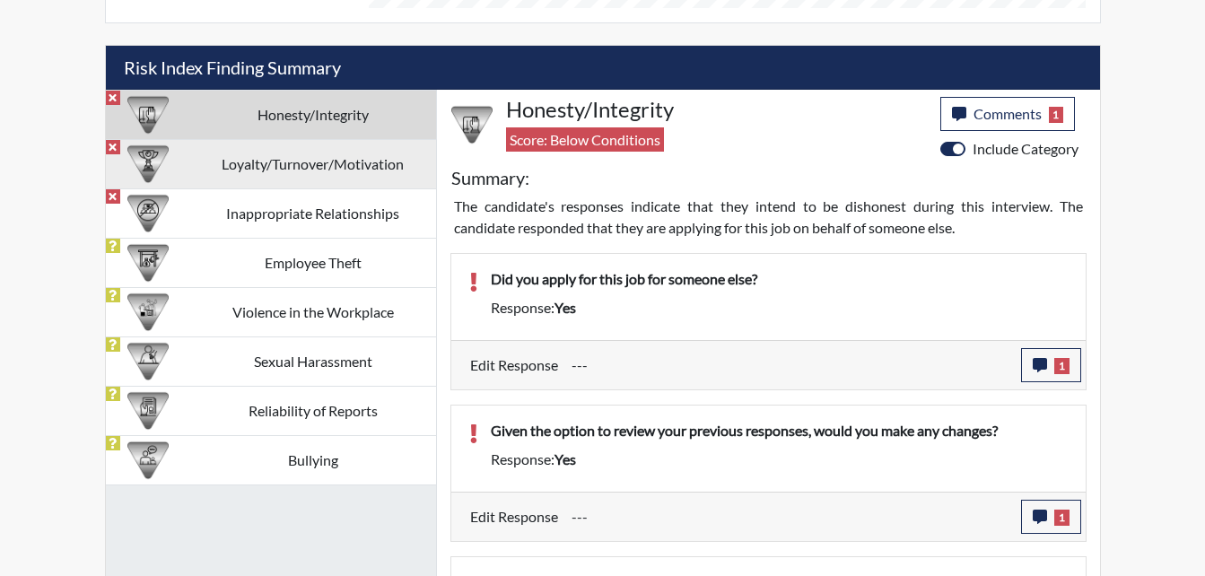
click at [275, 176] on td "Loyalty/Turnover/Motivation" at bounding box center [313, 163] width 246 height 49
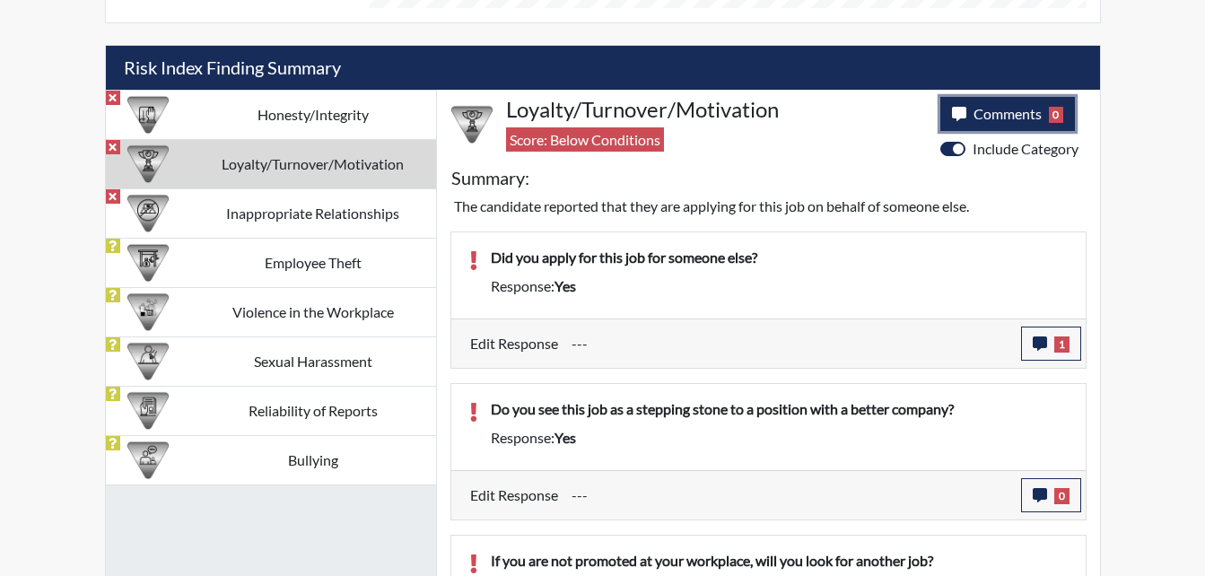
click at [999, 118] on span "Comments" at bounding box center [1008, 113] width 68 height 17
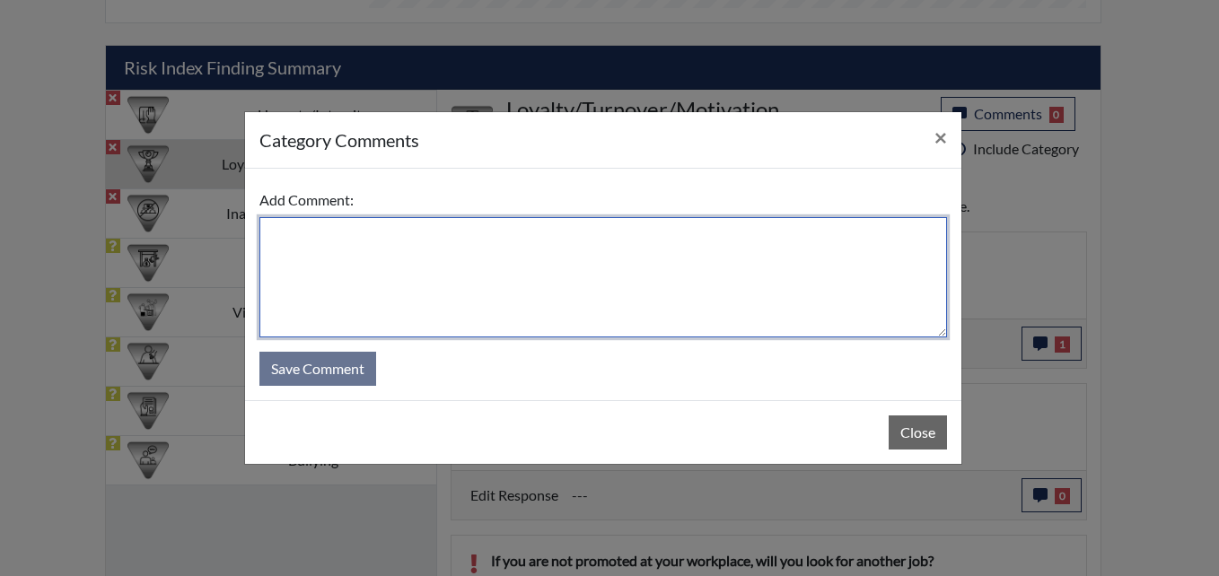
click at [512, 284] on textarea at bounding box center [602, 277] width 687 height 120
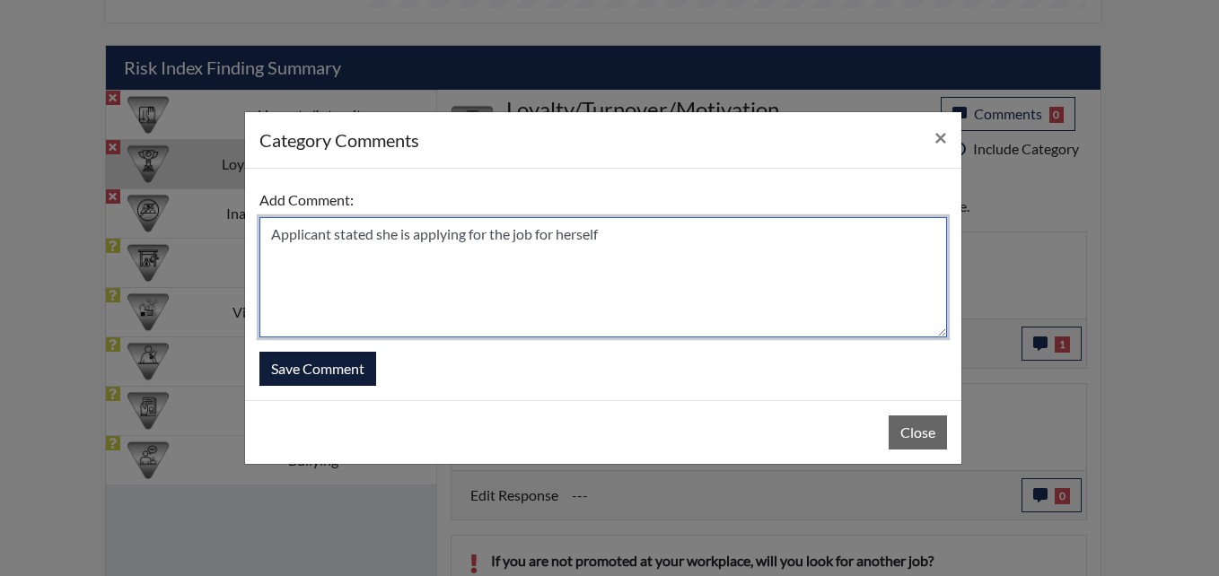
type textarea "Applicant stated she is applying for the job for herself"
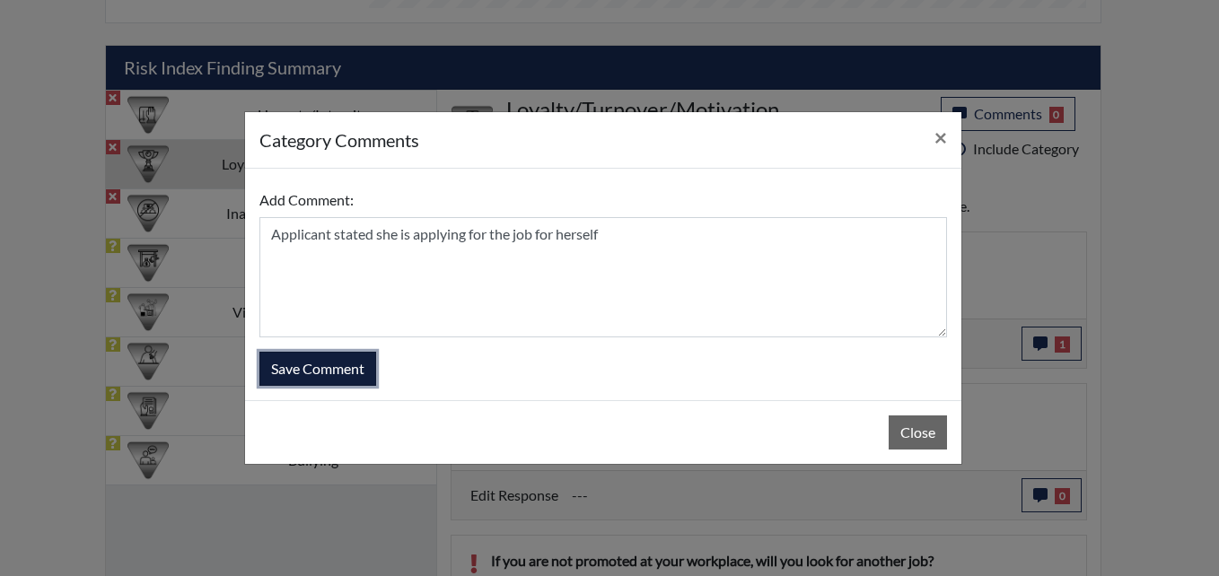
click at [366, 378] on button "Save Comment" at bounding box center [317, 369] width 117 height 34
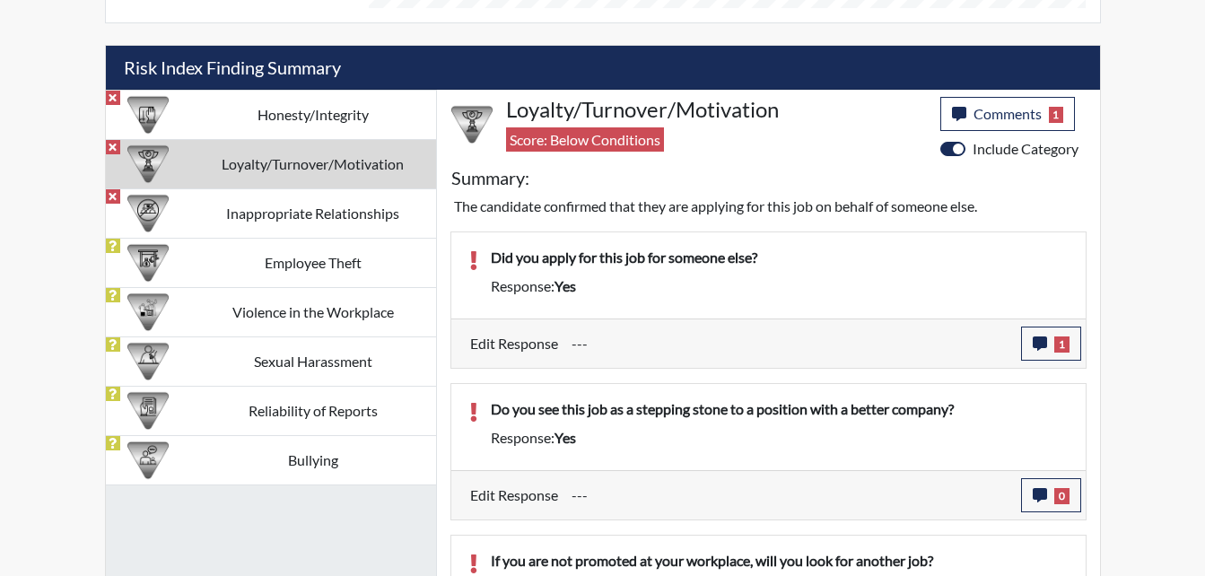
scroll to position [298, 746]
click at [1043, 490] on icon "button" at bounding box center [1040, 495] width 14 height 14
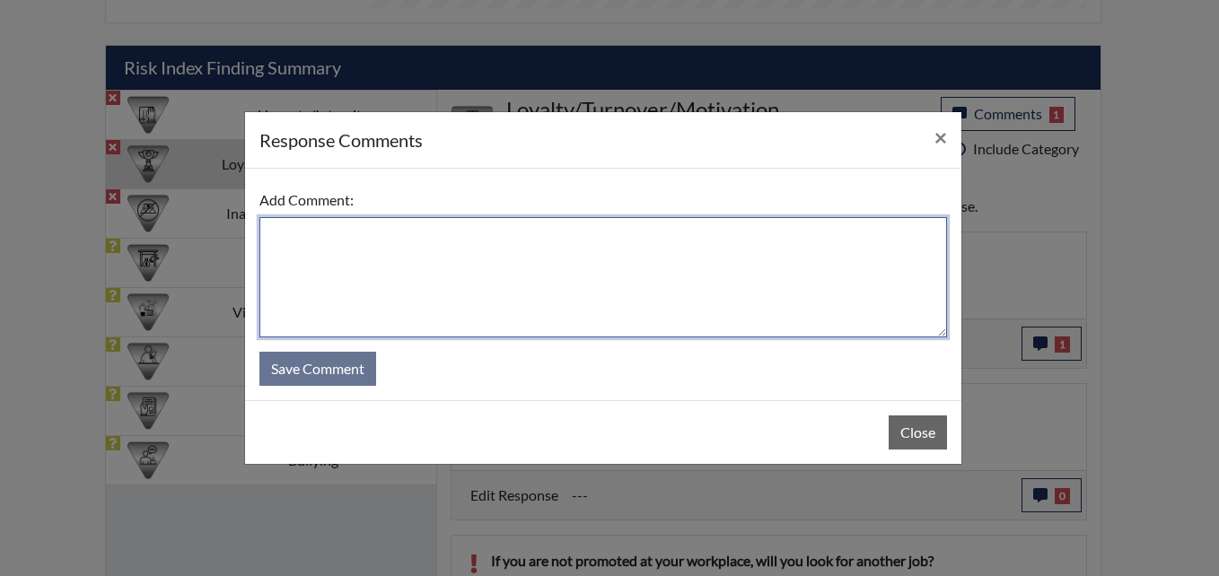
click at [594, 295] on textarea at bounding box center [602, 277] width 687 height 120
type textarea "Applicant stated no"
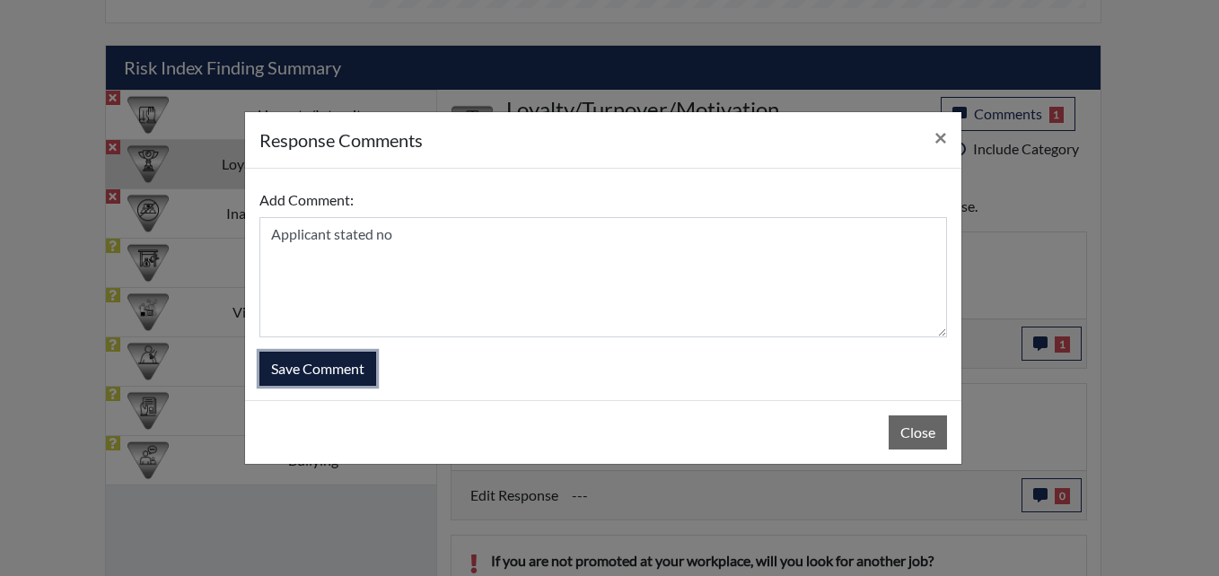
click at [346, 368] on button "Save Comment" at bounding box center [317, 369] width 117 height 34
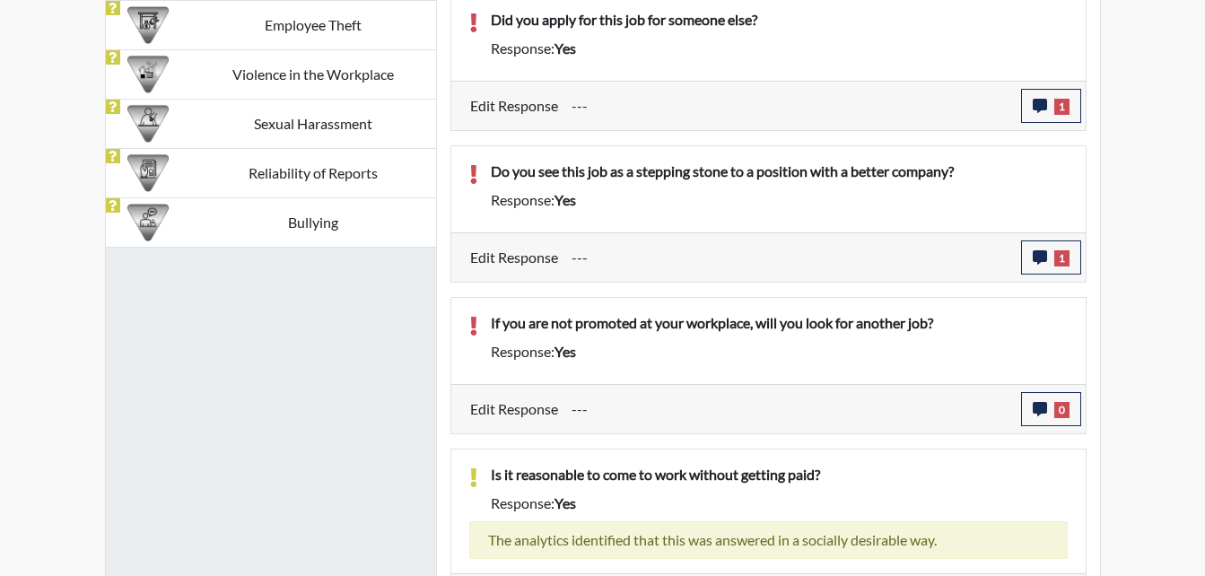
scroll to position [1310, 0]
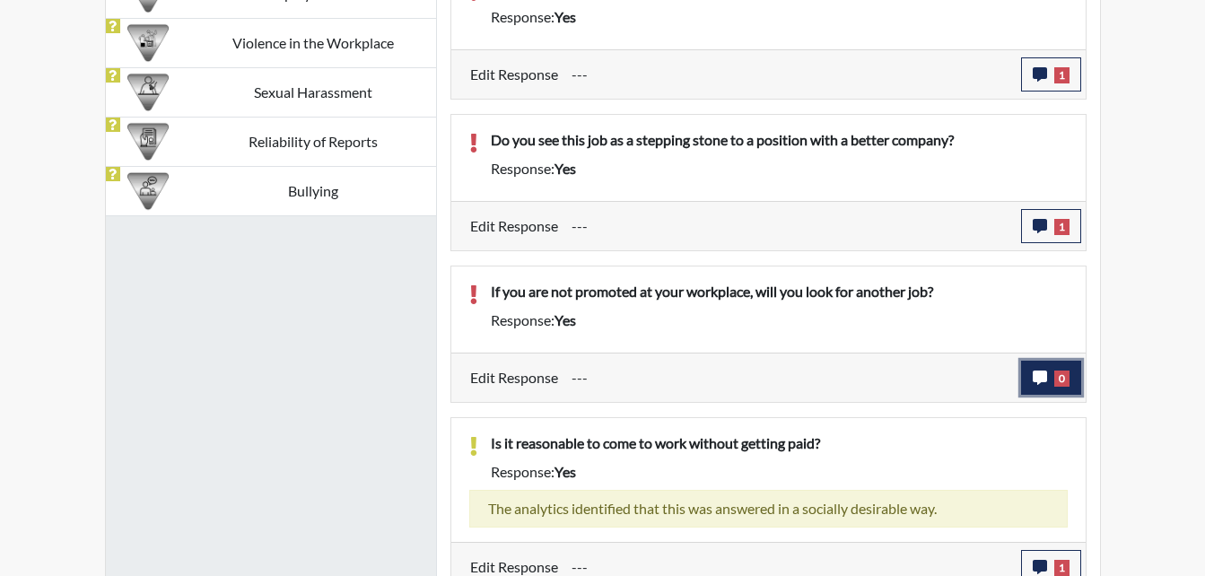
click at [1036, 391] on button "0" at bounding box center [1051, 378] width 60 height 34
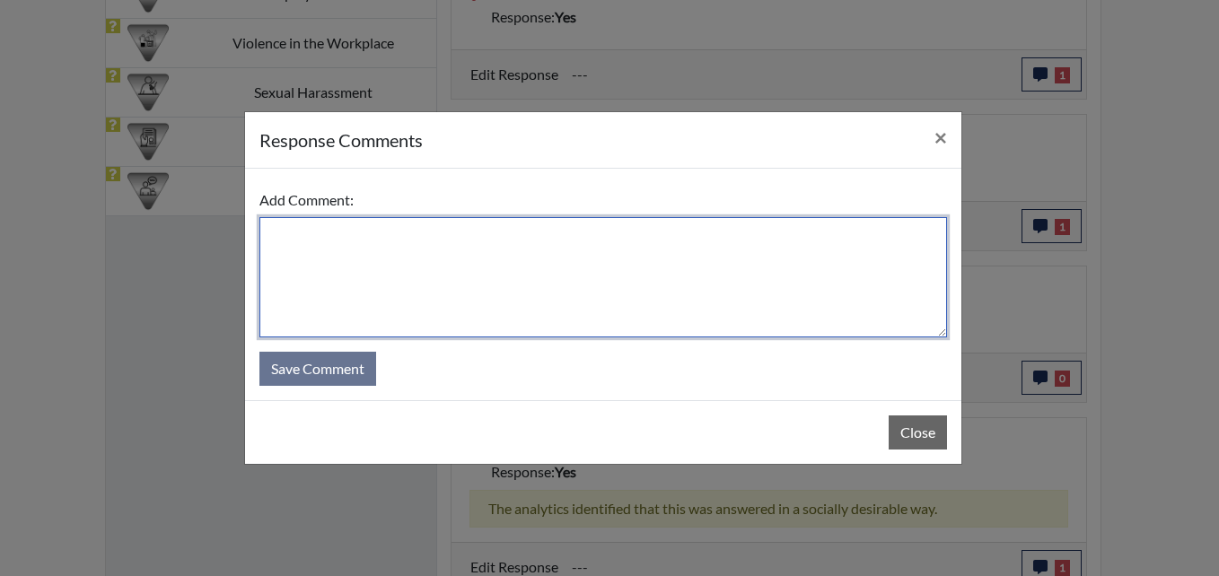
click at [621, 270] on textarea at bounding box center [602, 277] width 687 height 120
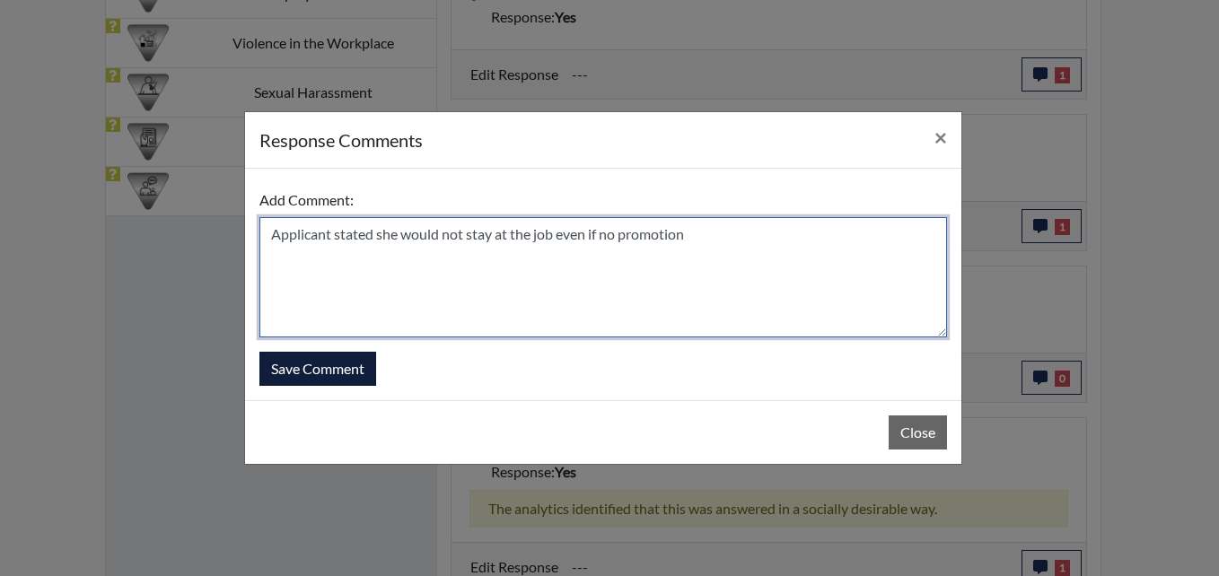
type textarea "Applicant stated she would not stay at the job even if no promotion"
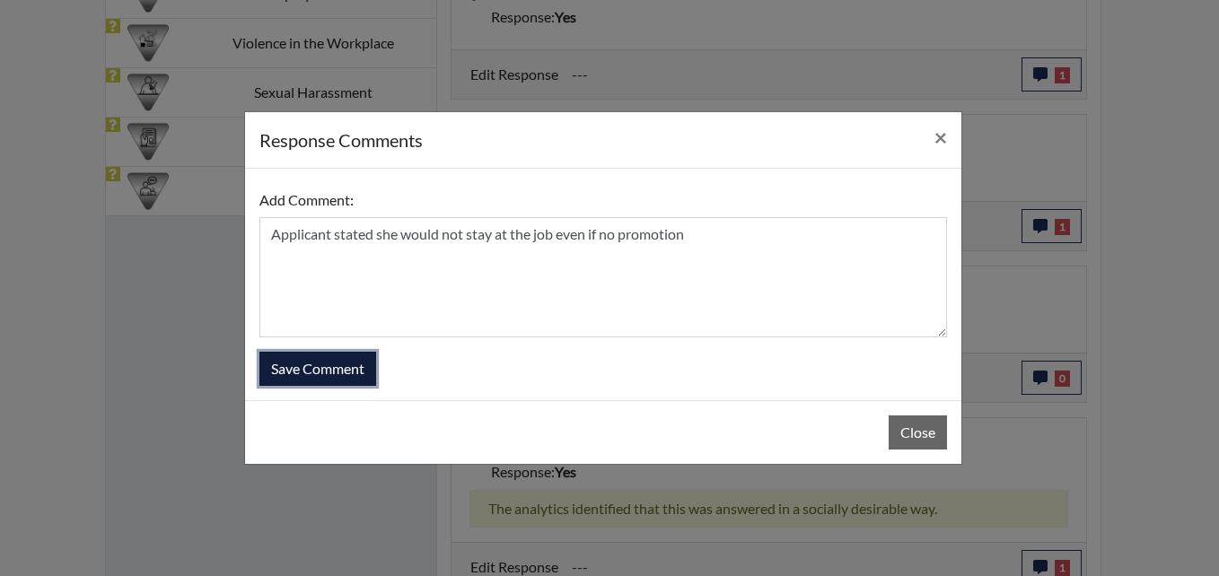
click at [314, 366] on button "Save Comment" at bounding box center [317, 369] width 117 height 34
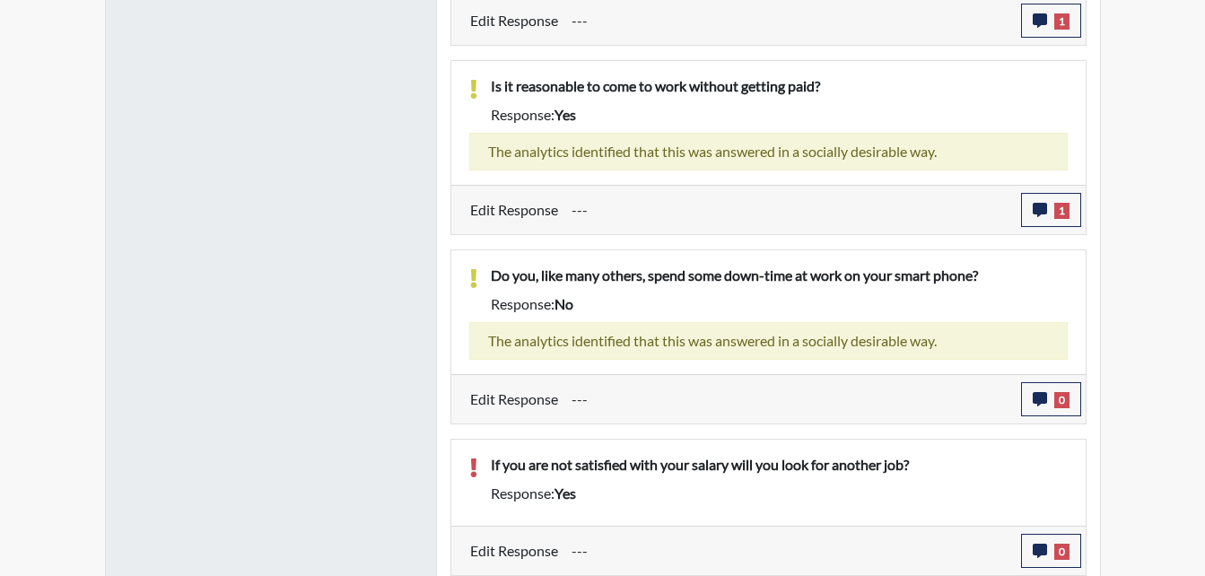
scroll to position [1668, 0]
click at [1054, 401] on span "0" at bounding box center [1061, 399] width 15 height 16
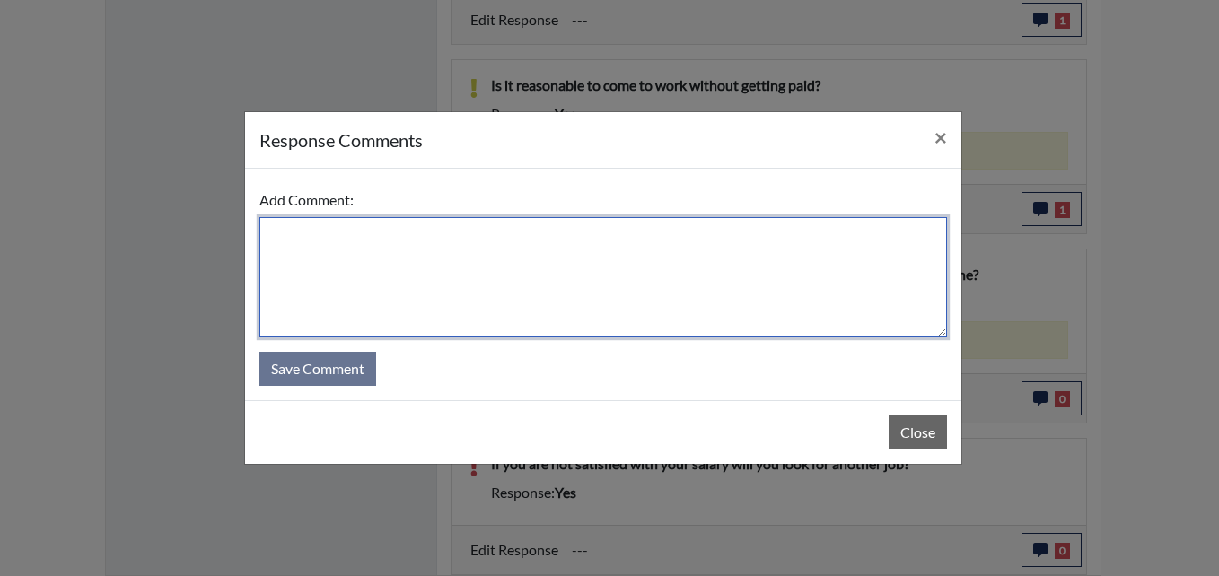
click at [560, 273] on textarea at bounding box center [602, 277] width 687 height 120
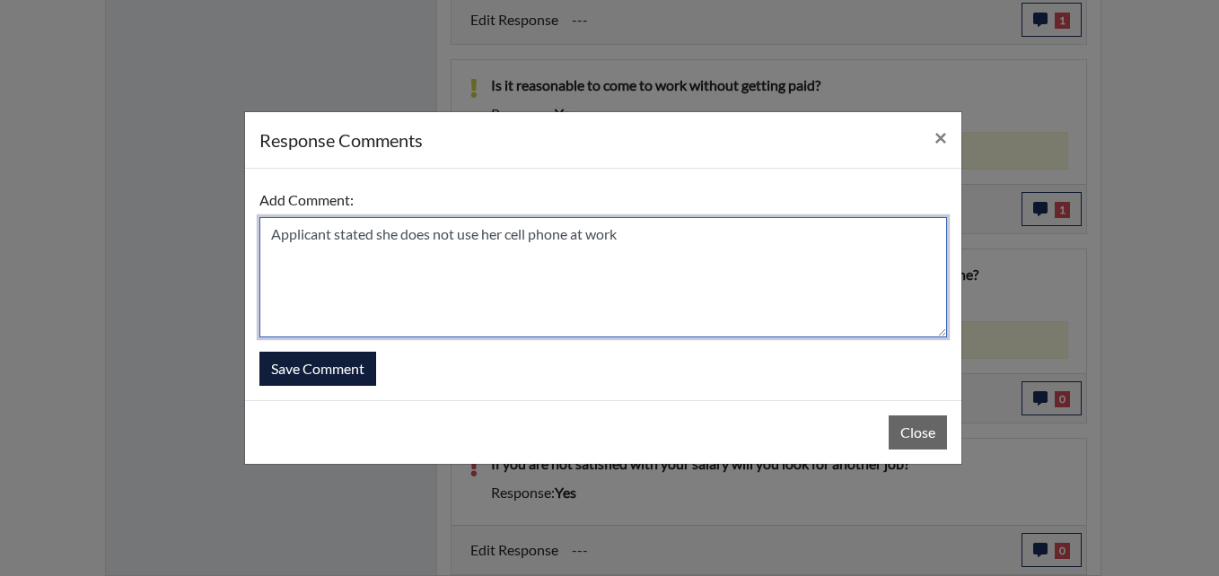
type textarea "Applicant stated she does not use her cell phone at work"
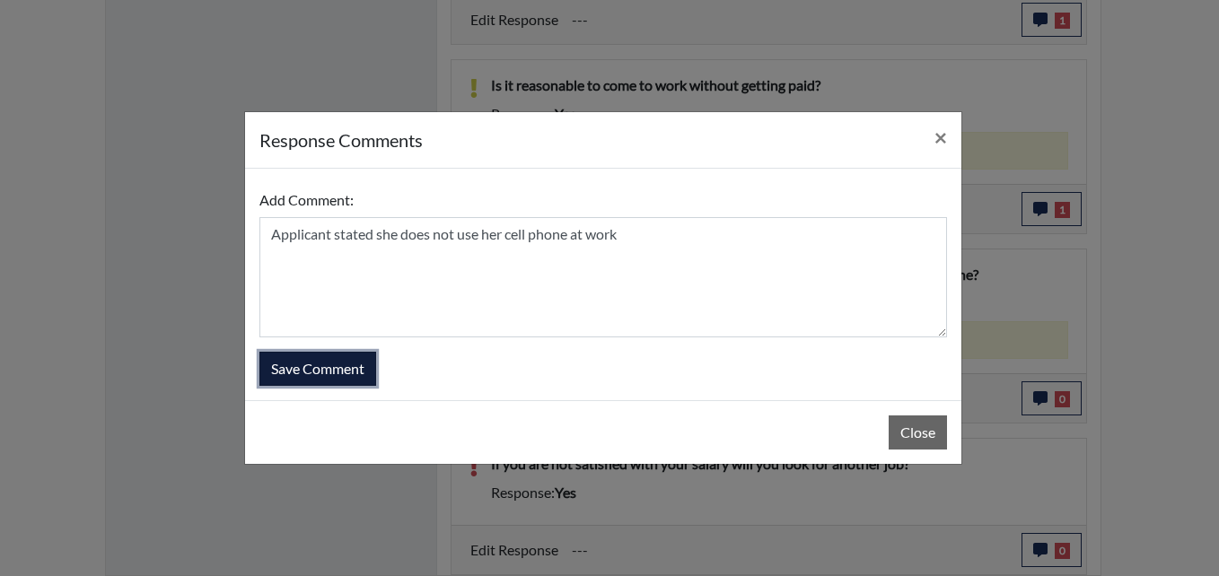
click at [354, 377] on button "Save Comment" at bounding box center [317, 369] width 117 height 34
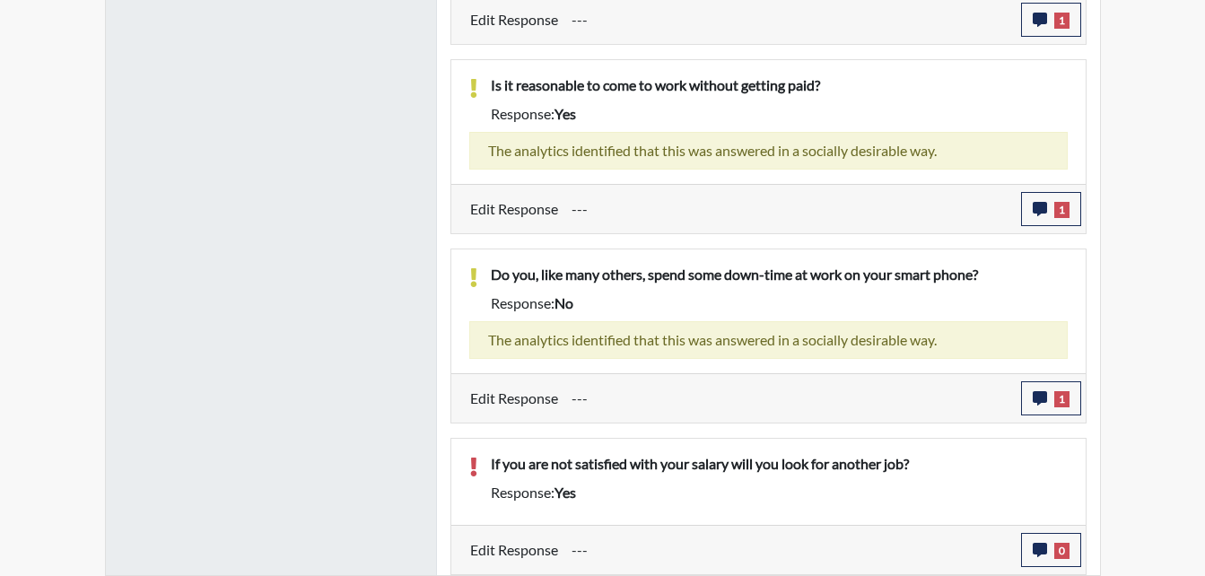
scroll to position [298, 746]
click at [1049, 551] on button "0" at bounding box center [1051, 550] width 60 height 34
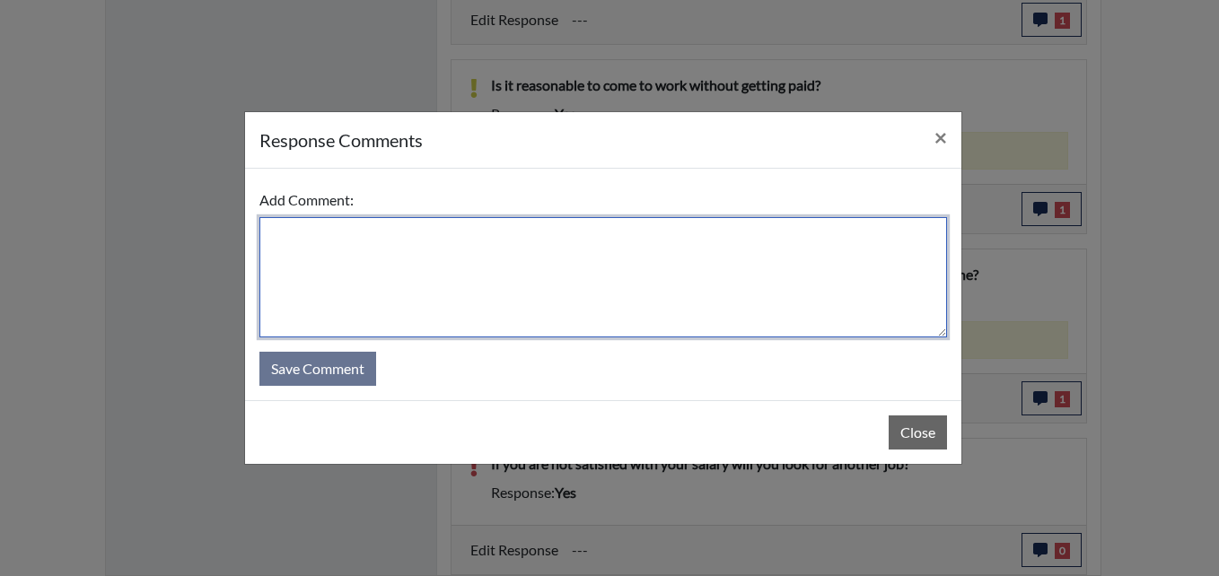
click at [581, 293] on textarea at bounding box center [602, 277] width 687 height 120
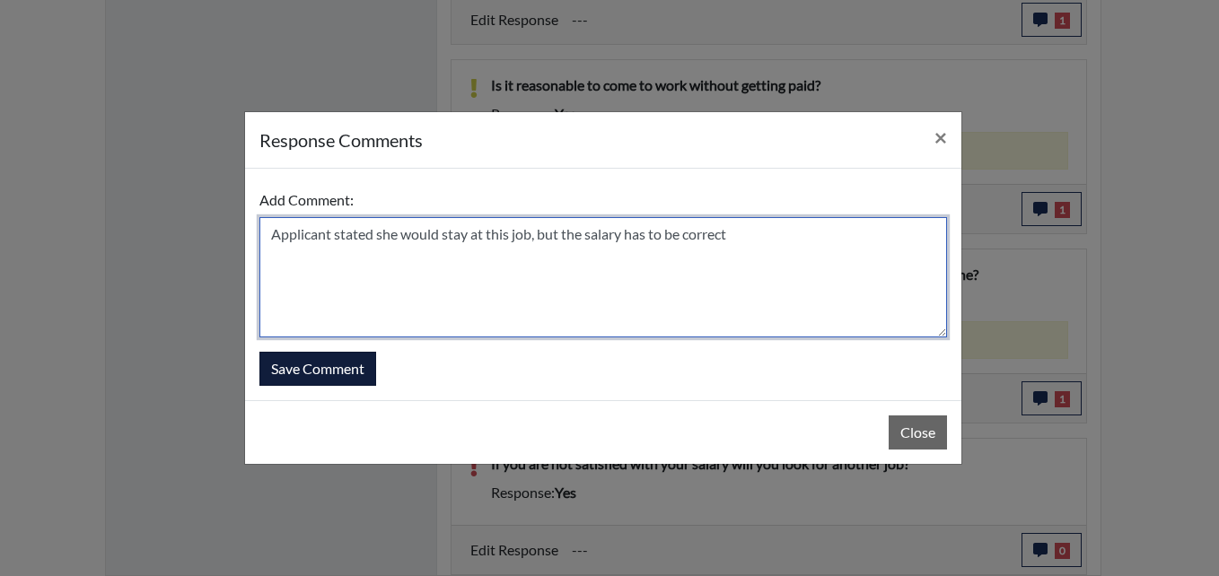
type textarea "Applicant stated she would stay at this job, but the salary has to be correct"
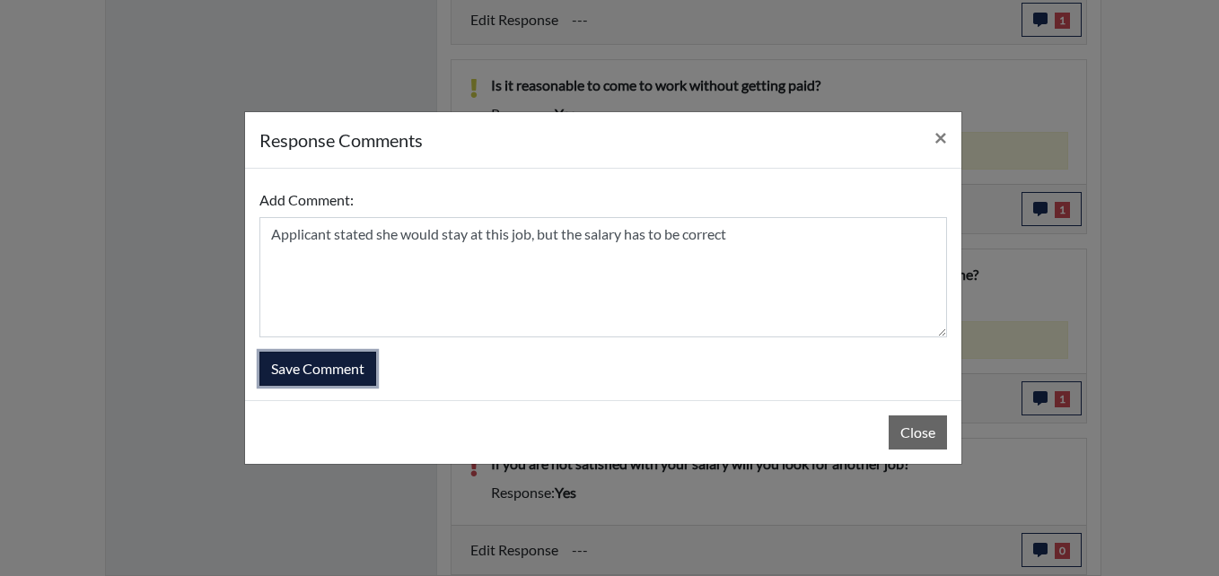
click at [324, 371] on button "Save Comment" at bounding box center [317, 369] width 117 height 34
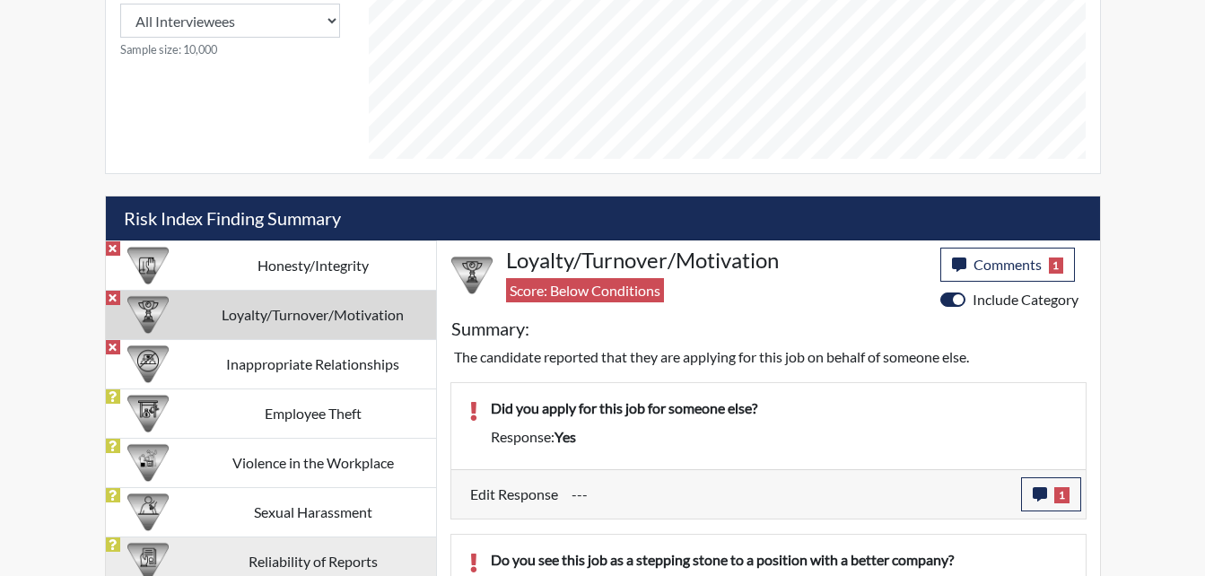
scroll to position [1040, 0]
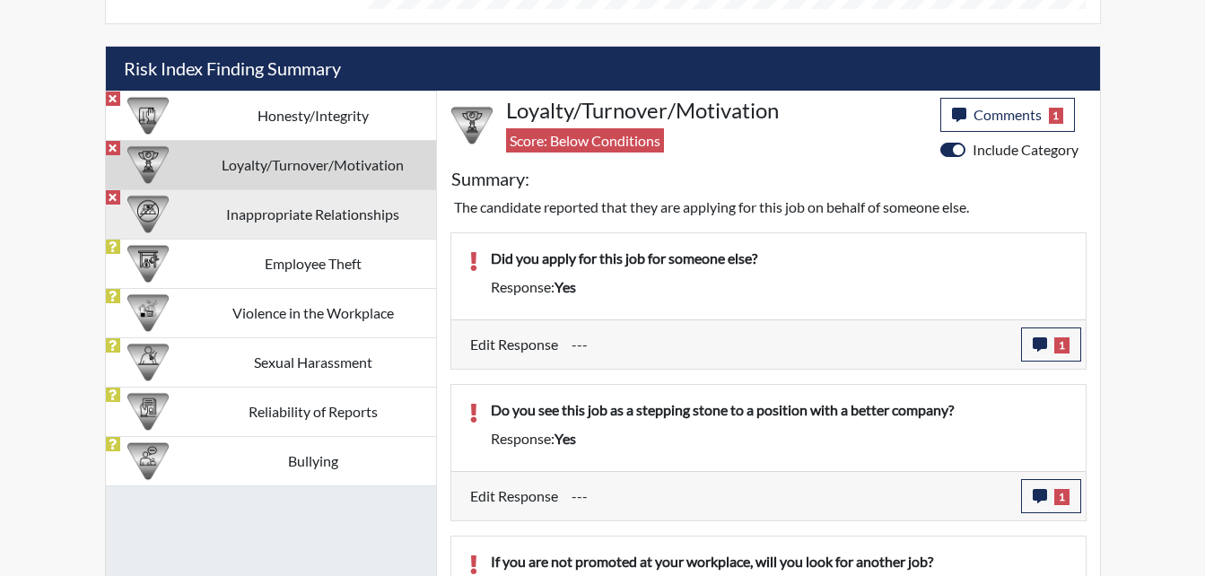
click at [293, 214] on td "Inappropriate Relationships" at bounding box center [313, 213] width 246 height 49
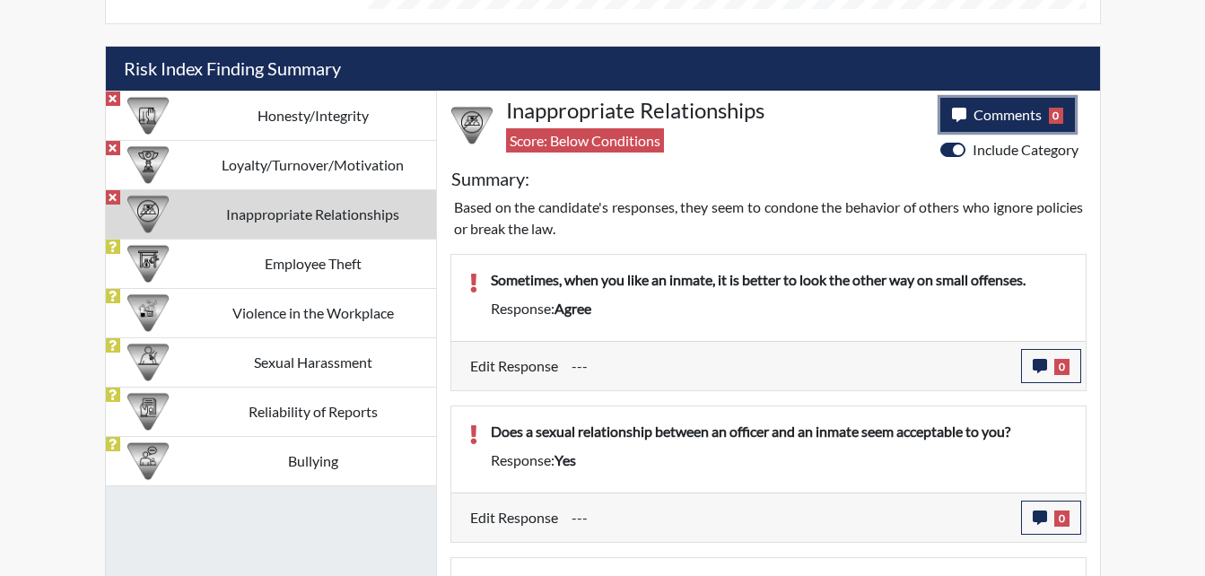
click at [993, 122] on span "Comments" at bounding box center [1008, 114] width 68 height 17
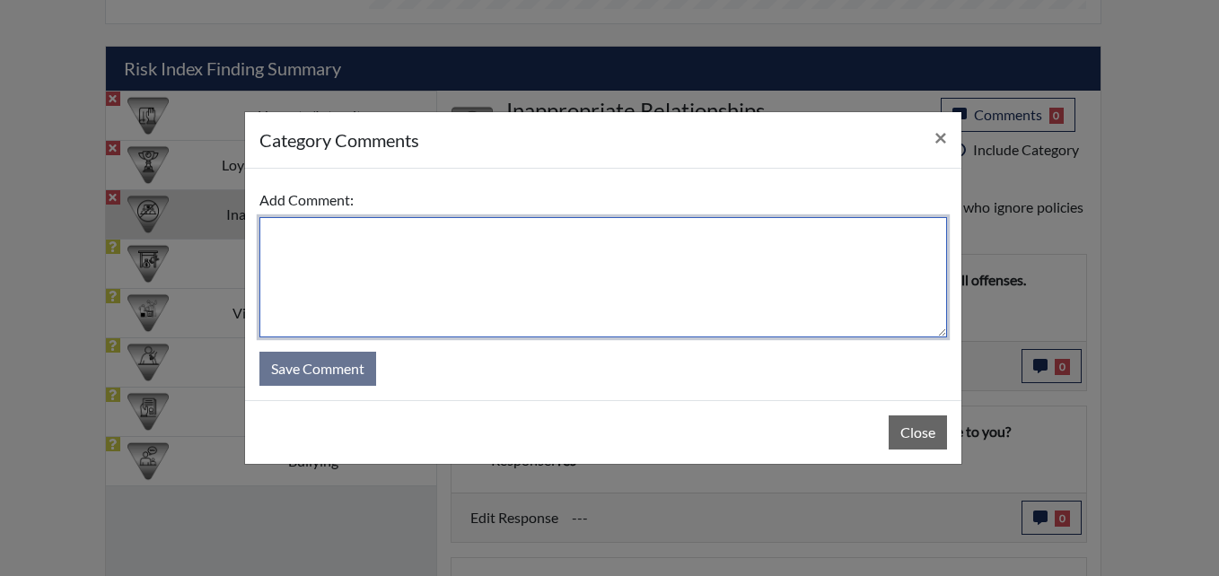
click at [459, 280] on textarea at bounding box center [602, 277] width 687 height 120
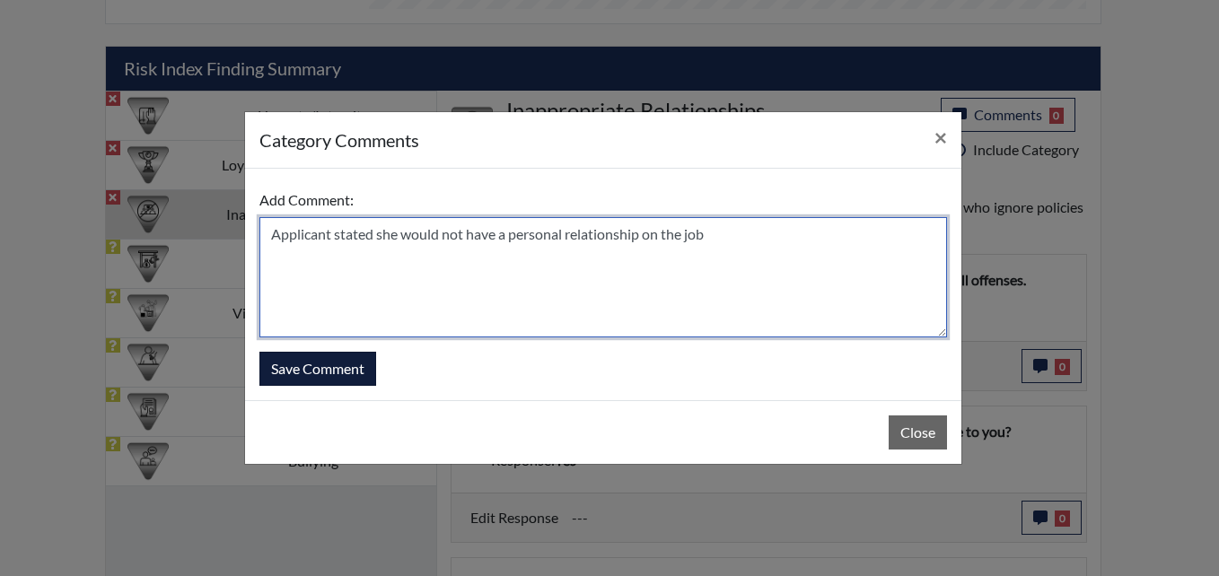
type textarea "Applicant stated she would not have a personal relationship on the job"
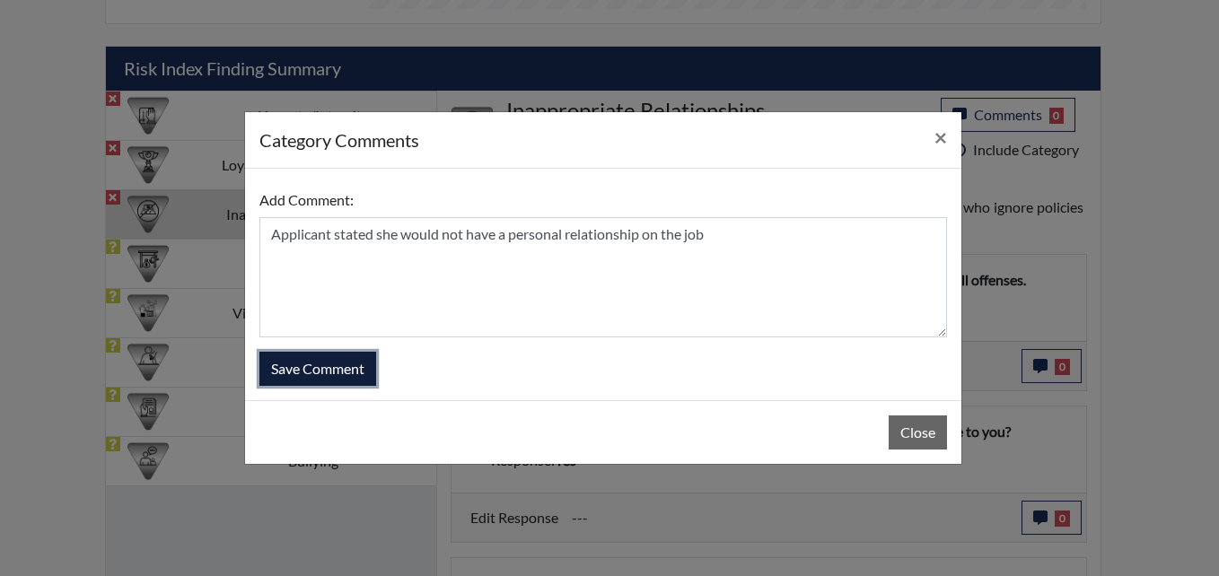
click at [363, 370] on button "Save Comment" at bounding box center [317, 369] width 117 height 34
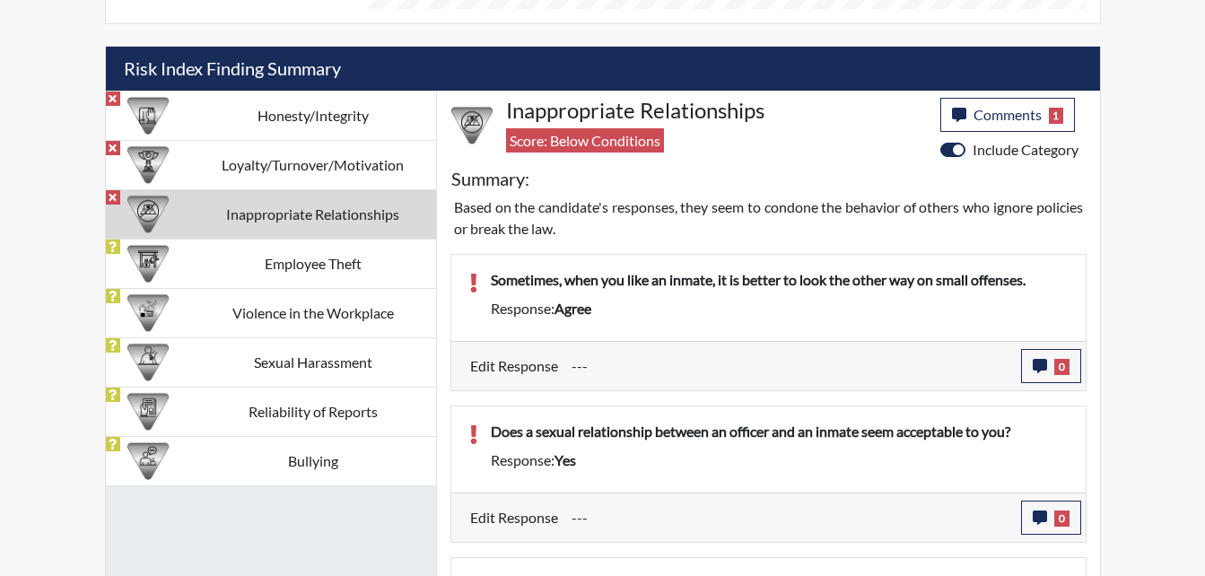
scroll to position [298, 746]
click at [1059, 364] on span "0" at bounding box center [1061, 367] width 15 height 16
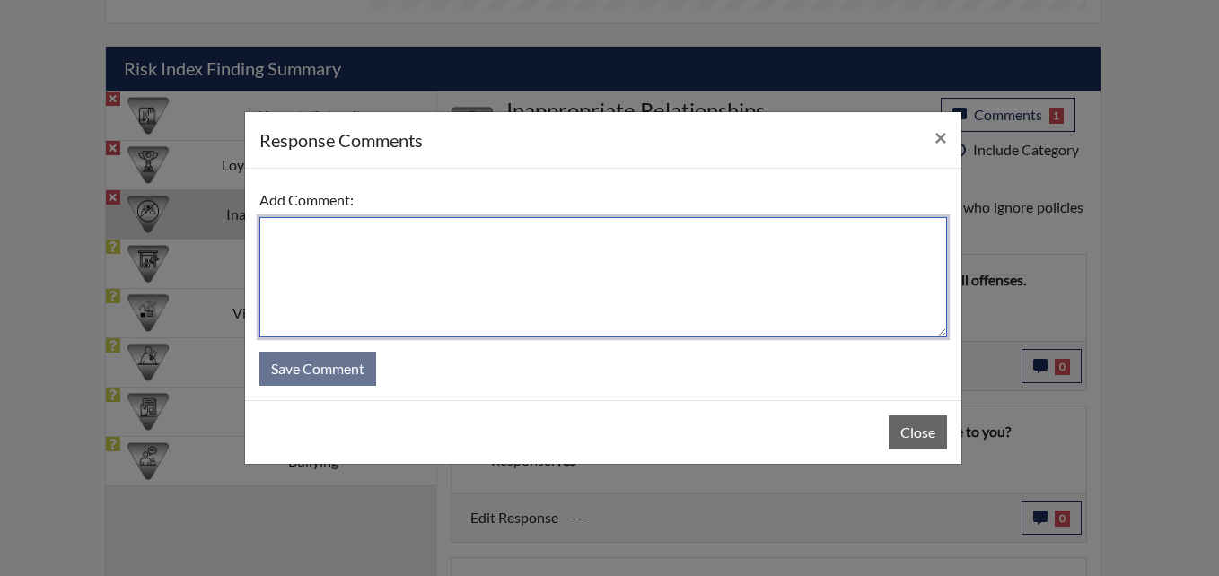
click at [585, 286] on textarea at bounding box center [602, 277] width 687 height 120
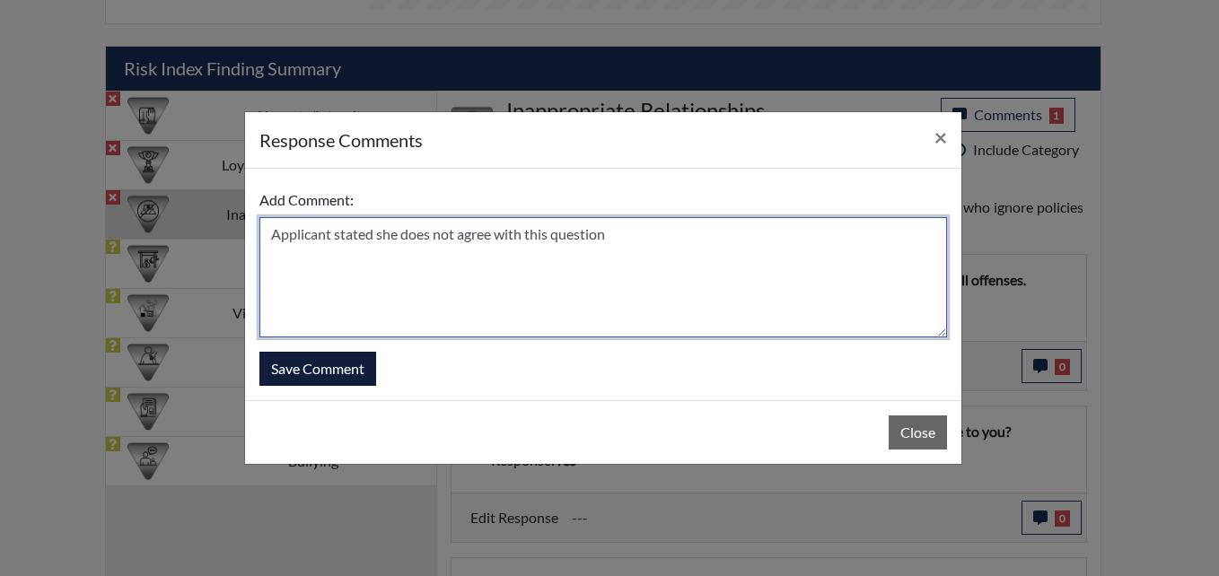
type textarea "Applicant stated she does not agree with this question"
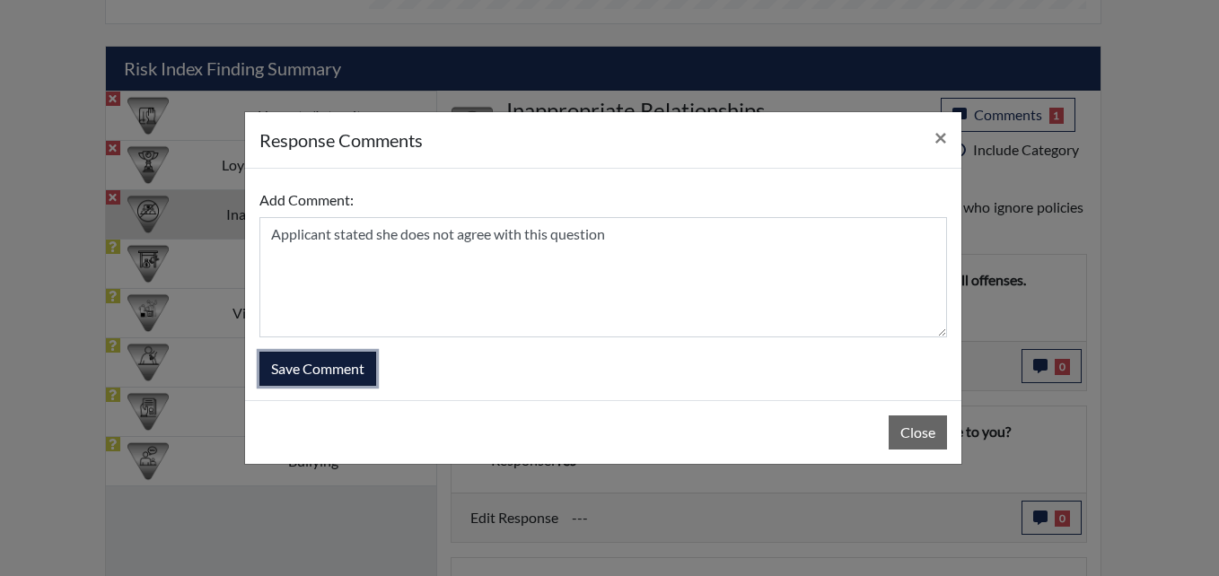
click at [299, 382] on button "Save Comment" at bounding box center [317, 369] width 117 height 34
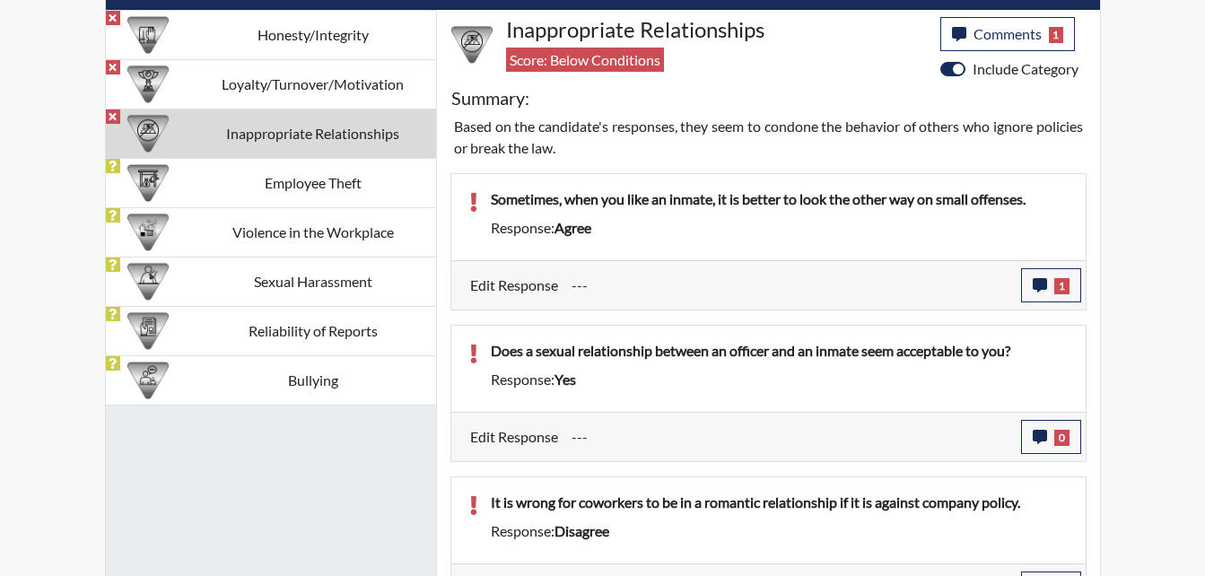
scroll to position [1130, 0]
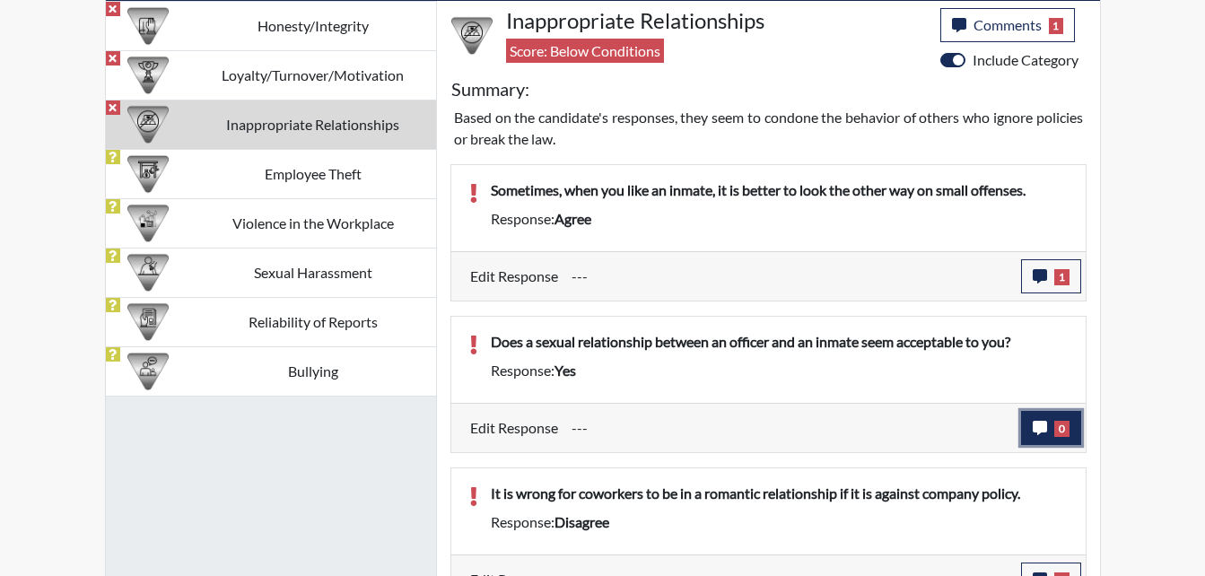
click at [1046, 434] on icon "button" at bounding box center [1040, 428] width 14 height 14
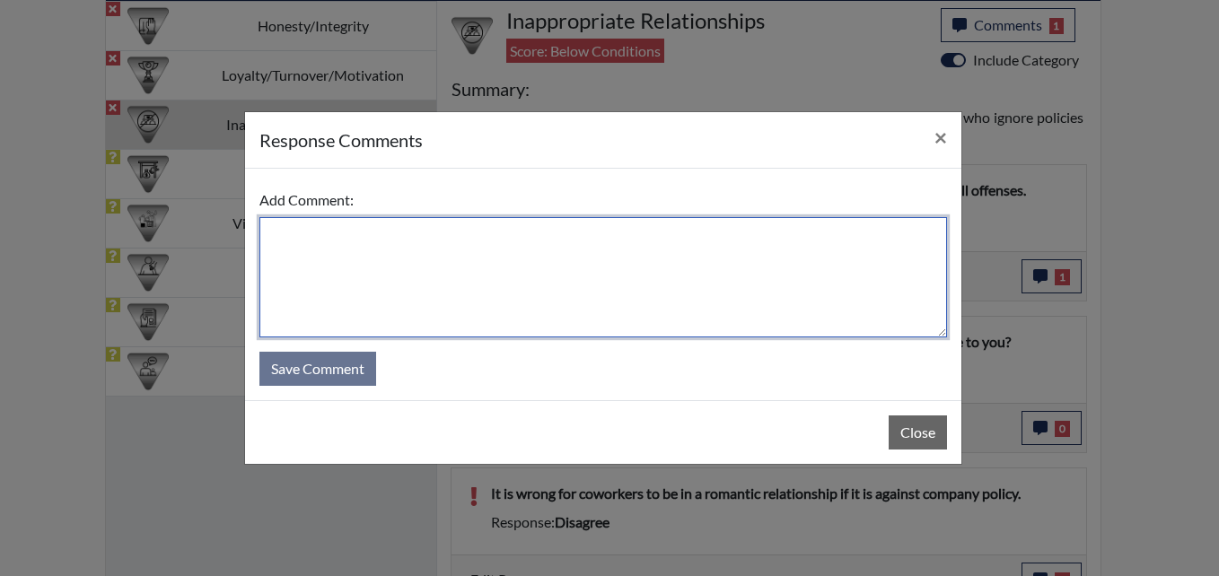
click at [598, 280] on textarea at bounding box center [602, 277] width 687 height 120
type textarea "Applicant stated she meant to answered no"
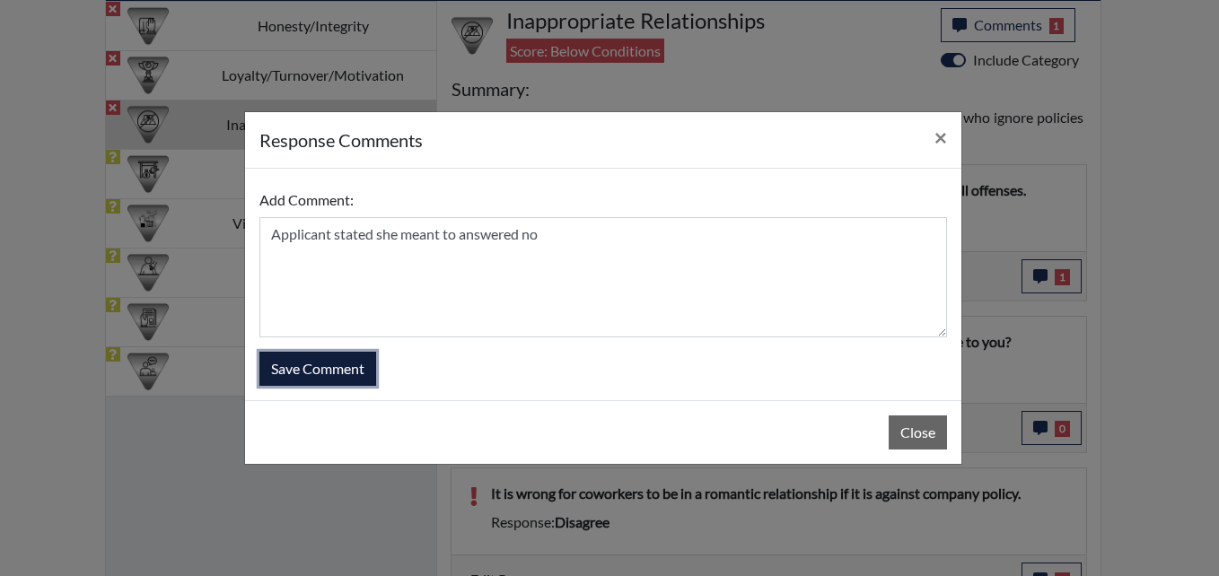
click at [314, 369] on button "Save Comment" at bounding box center [317, 369] width 117 height 34
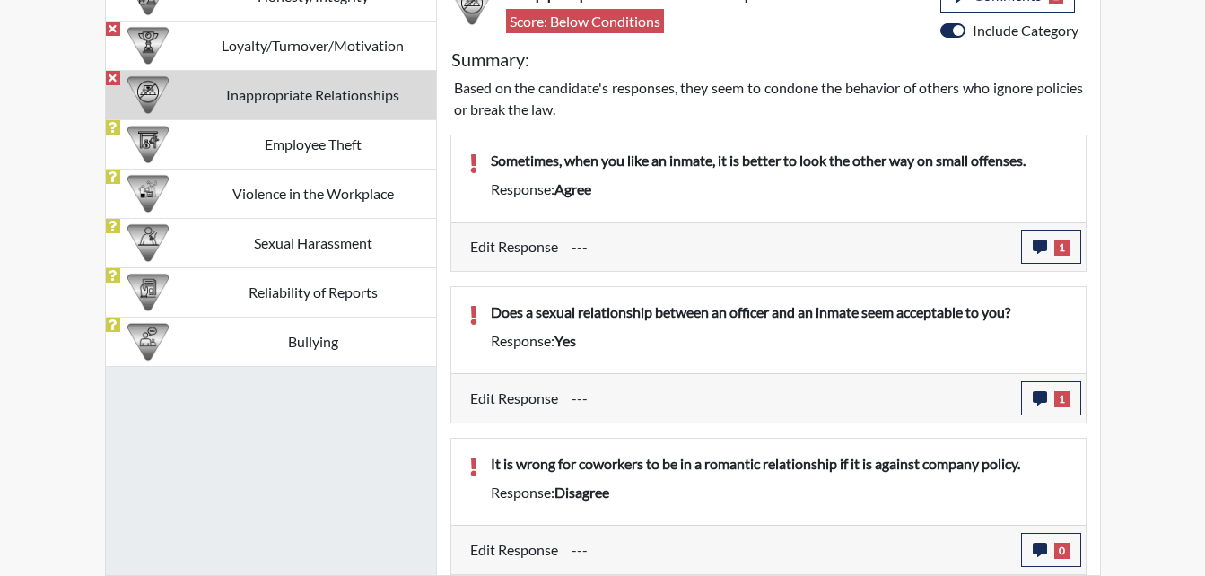
scroll to position [298, 746]
click at [1033, 558] on button "0" at bounding box center [1051, 550] width 60 height 34
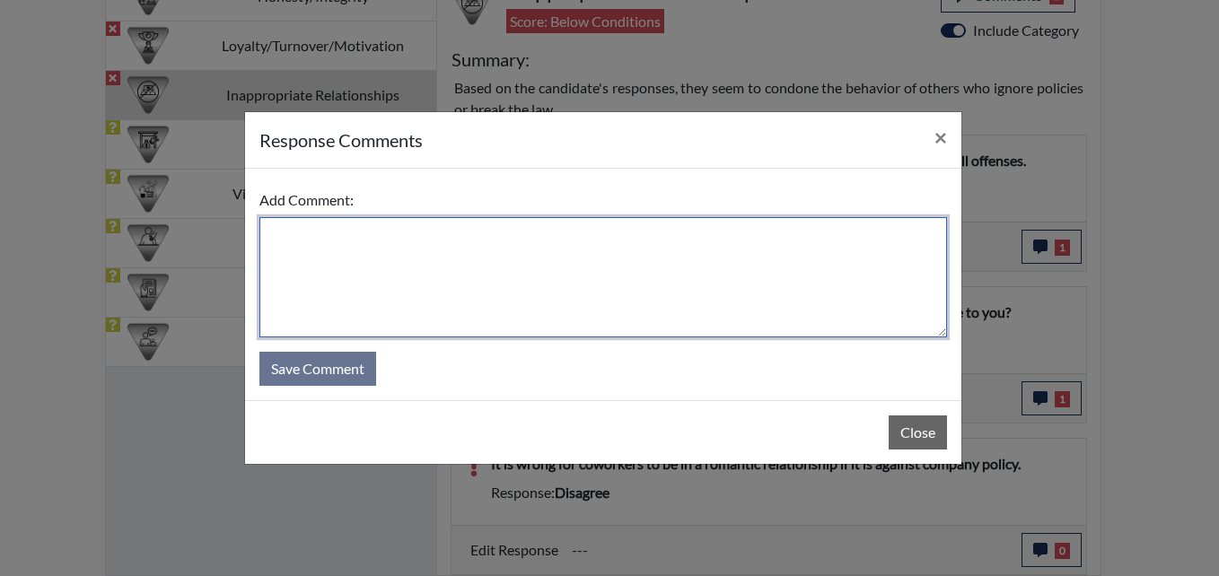
click at [558, 284] on textarea at bounding box center [602, 277] width 687 height 120
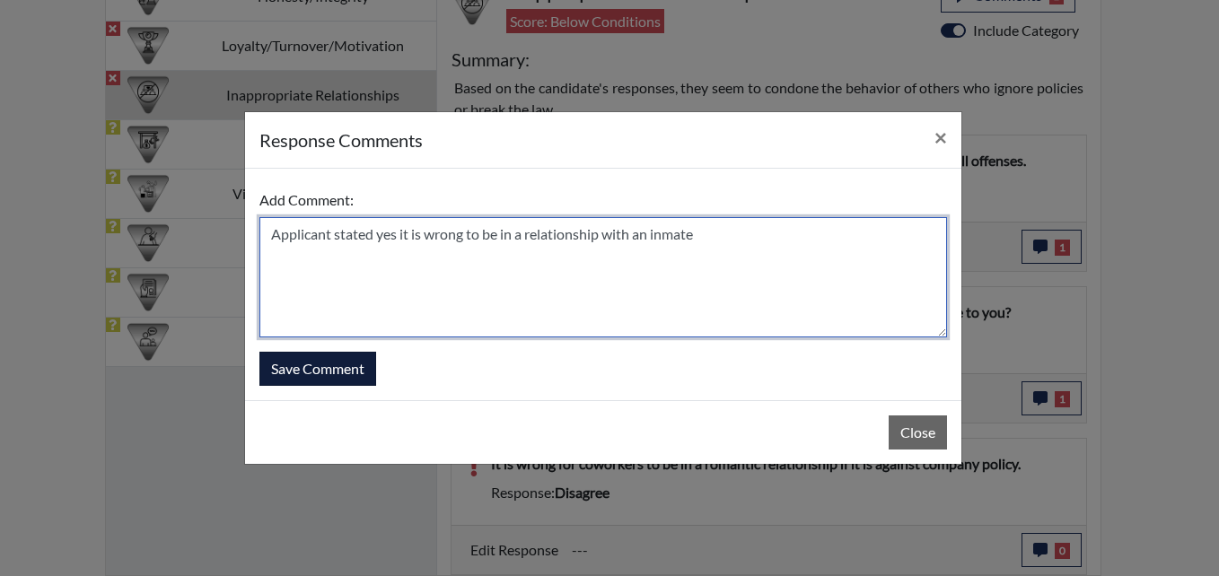
type textarea "Applicant stated yes it is wrong to be in a relationship with an inmate"
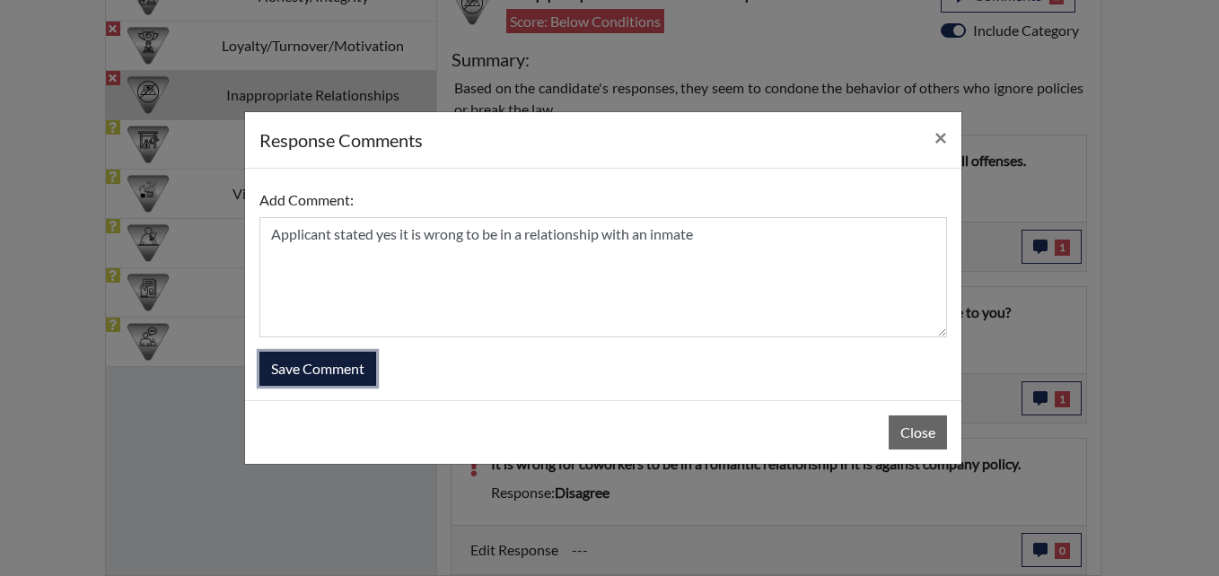
click at [313, 376] on button "Save Comment" at bounding box center [317, 369] width 117 height 34
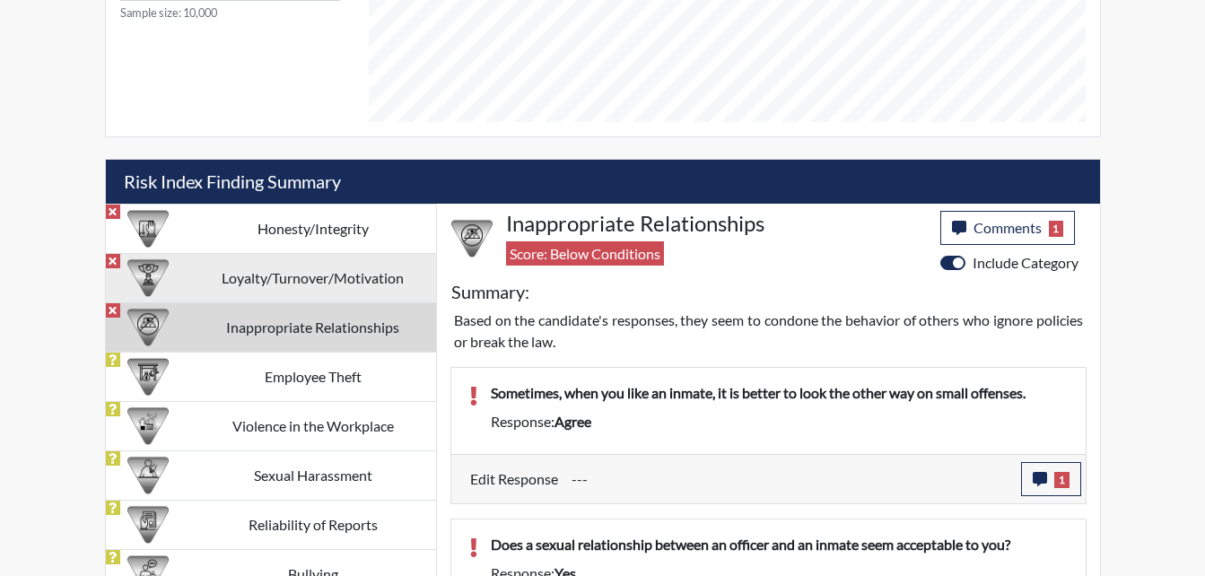
scroll to position [890, 0]
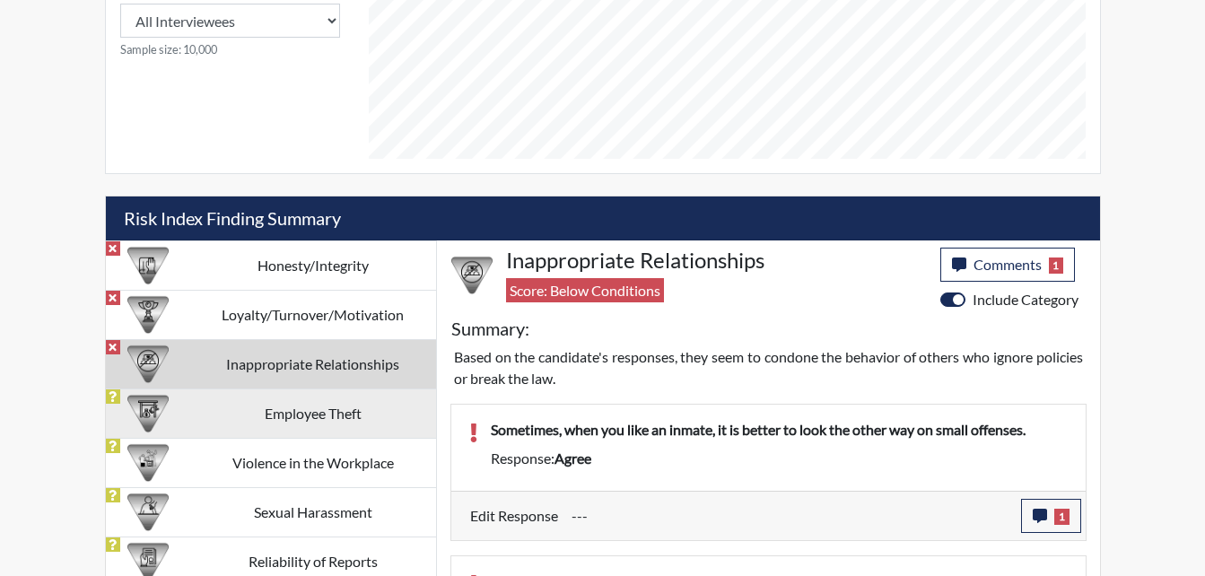
click at [272, 419] on td "Employee Theft" at bounding box center [313, 413] width 246 height 49
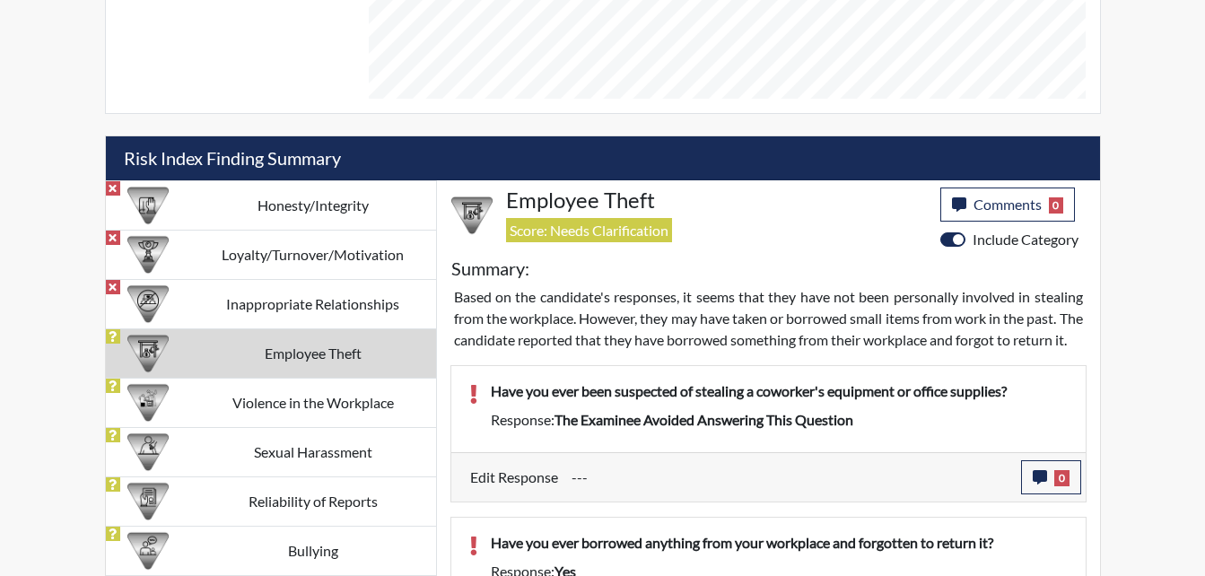
scroll to position [980, 0]
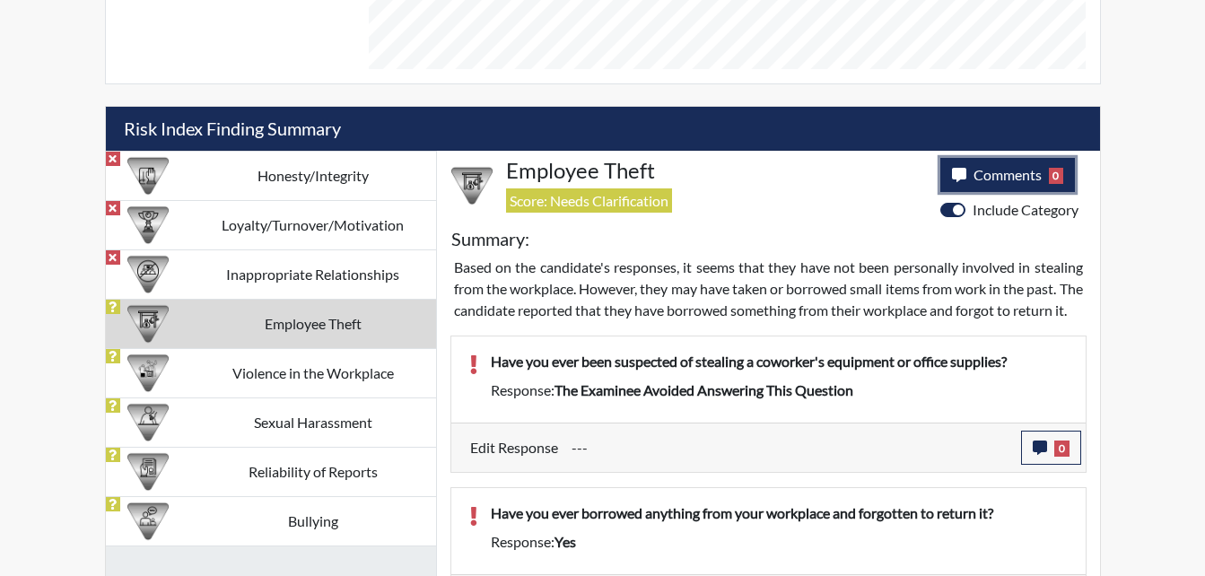
click at [990, 180] on span "Comments" at bounding box center [1008, 174] width 68 height 17
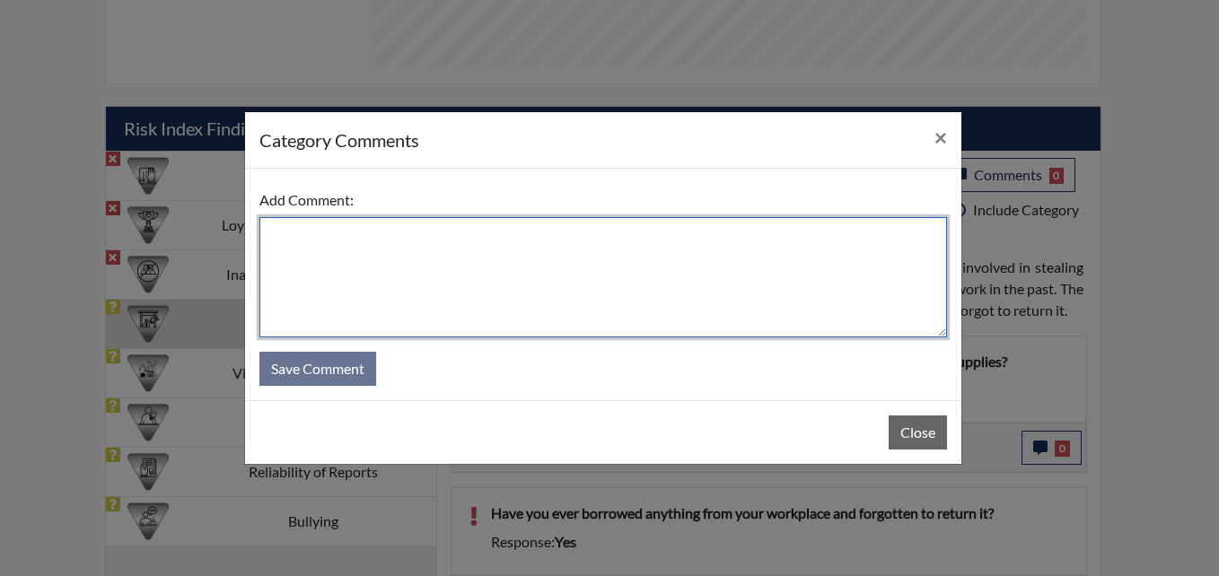
click at [710, 282] on textarea at bounding box center [602, 277] width 687 height 120
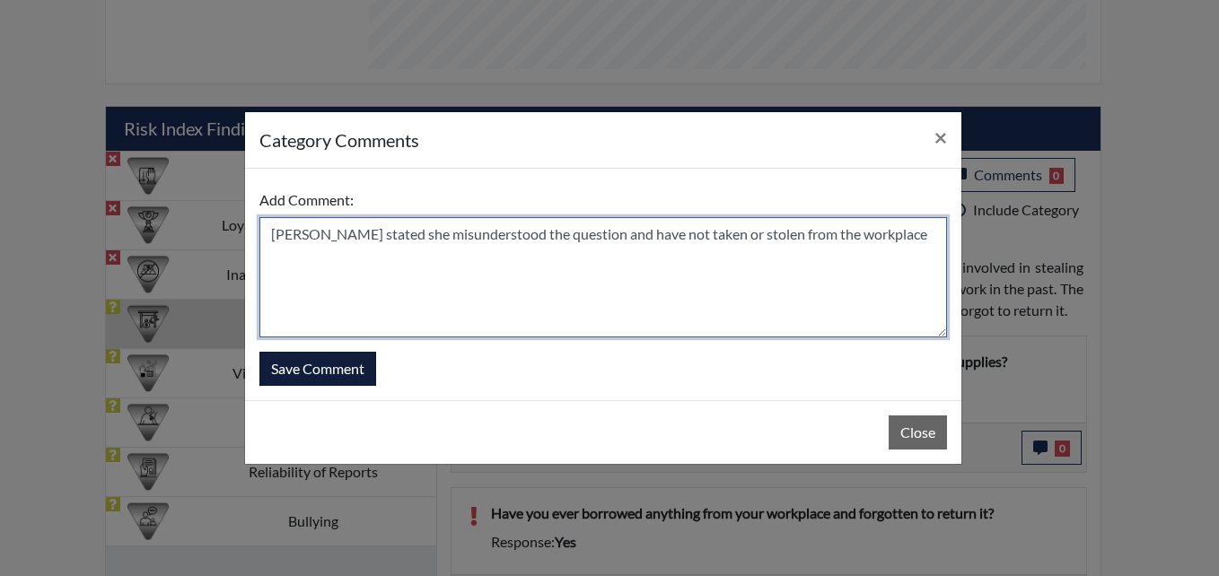
type textarea "[PERSON_NAME] stated she misunderstood the question and have not taken or stole…"
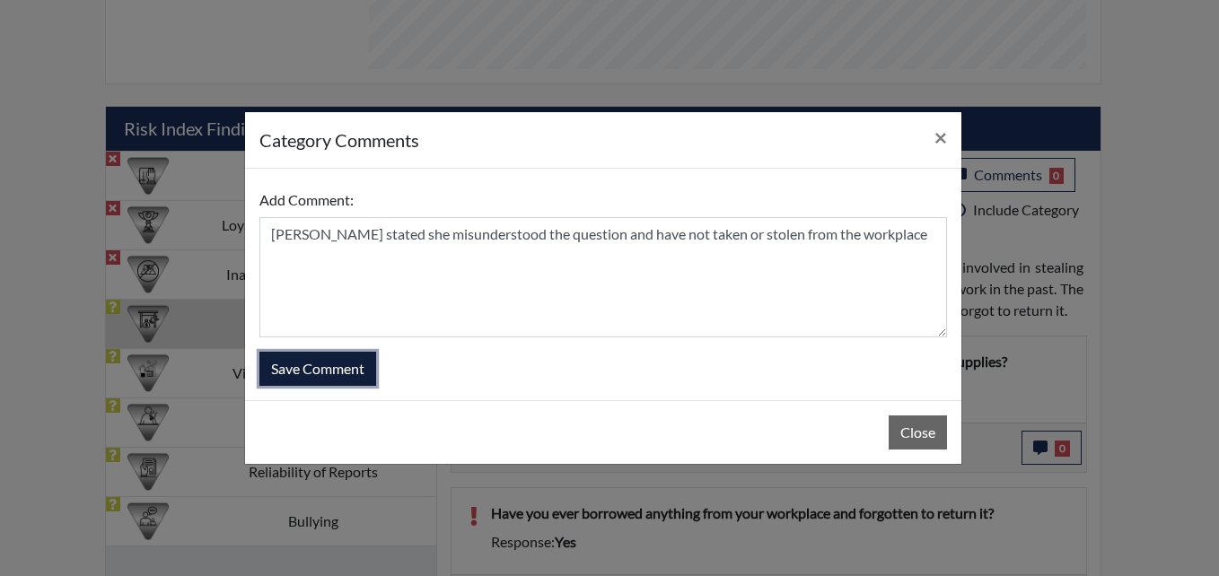
click at [301, 379] on button "Save Comment" at bounding box center [317, 369] width 117 height 34
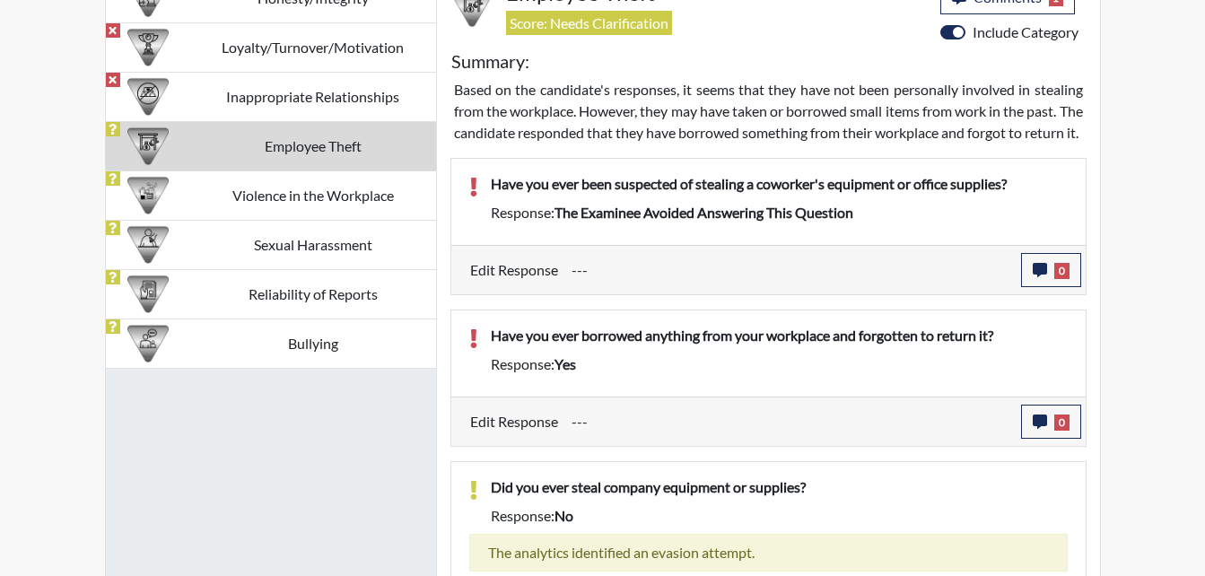
scroll to position [1159, 0]
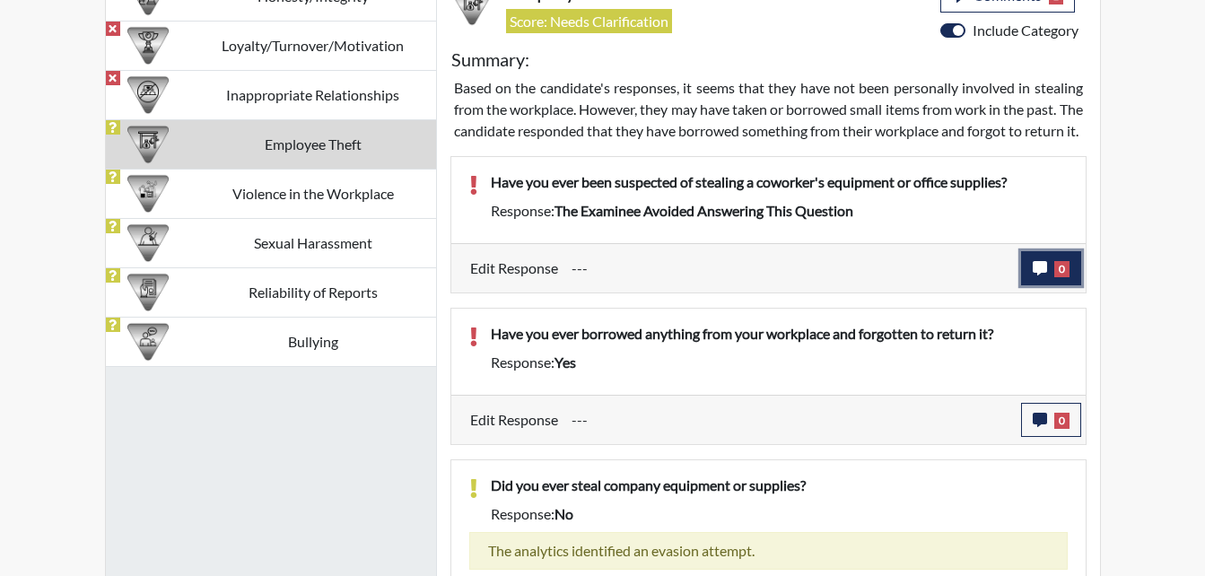
click at [1057, 277] on span "0" at bounding box center [1061, 269] width 15 height 16
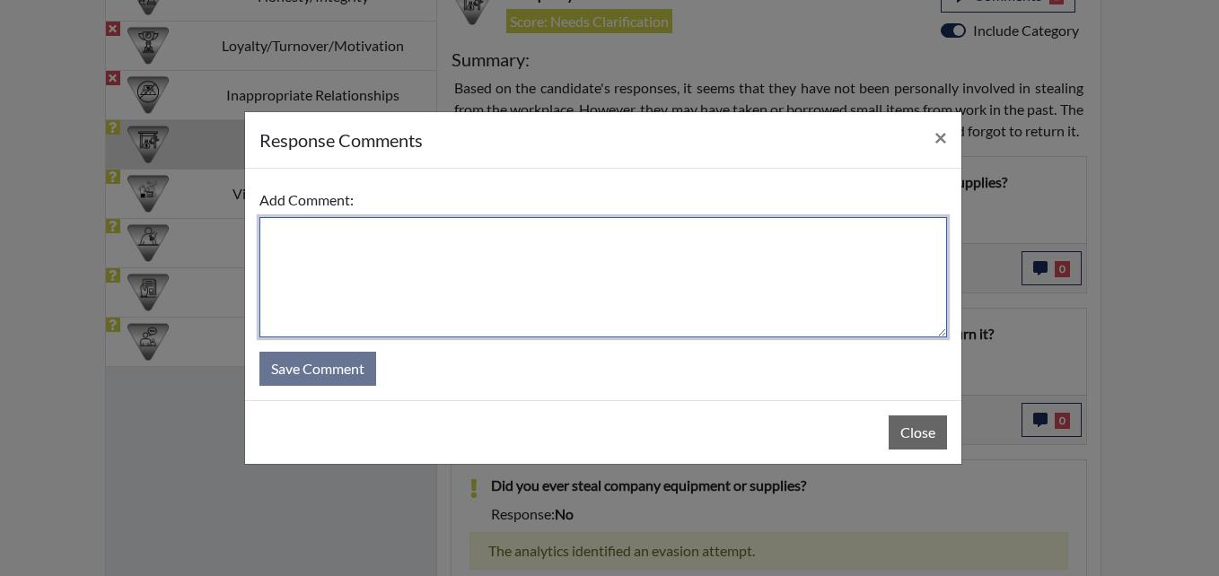
click at [468, 277] on textarea at bounding box center [602, 277] width 687 height 120
type textarea "T"
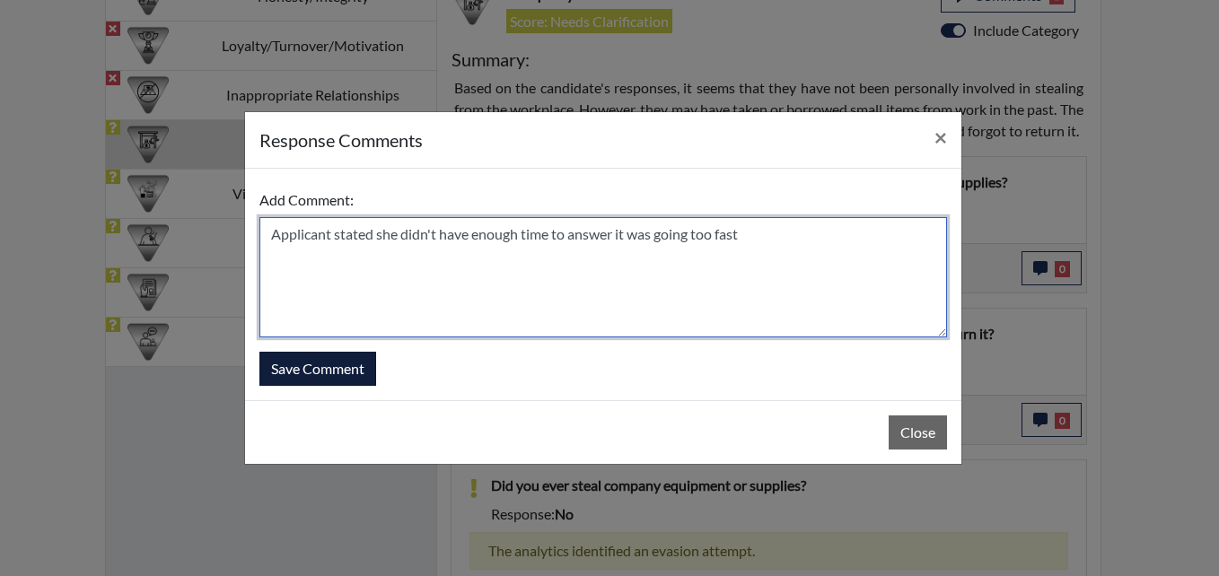
type textarea "Applicant stated she didn't have enough time to answer it was going too fast"
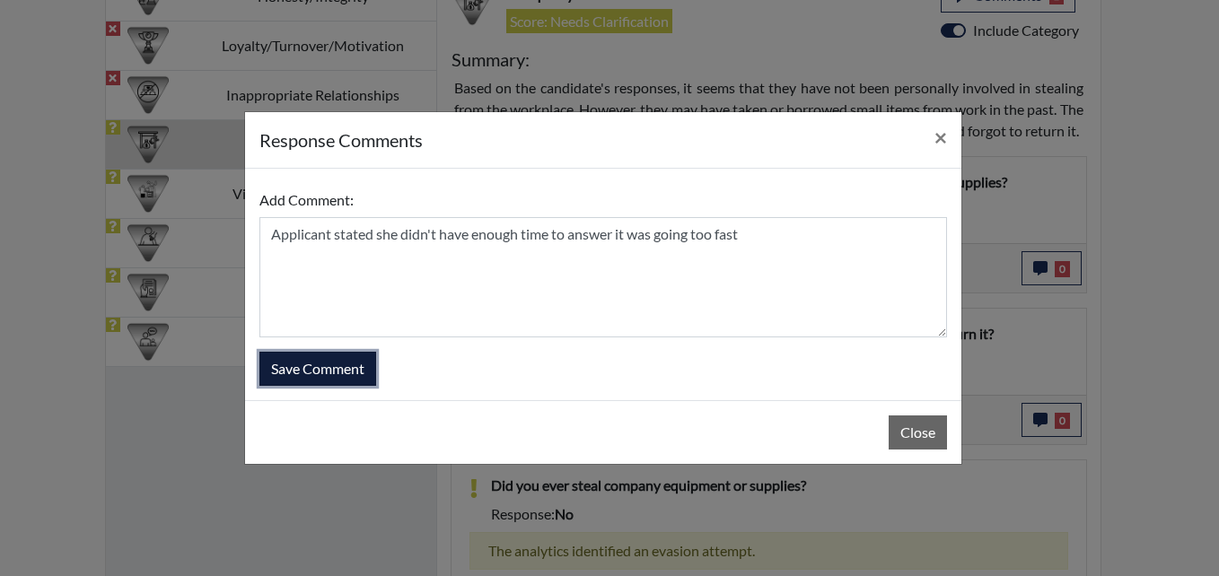
click at [337, 358] on button "Save Comment" at bounding box center [317, 369] width 117 height 34
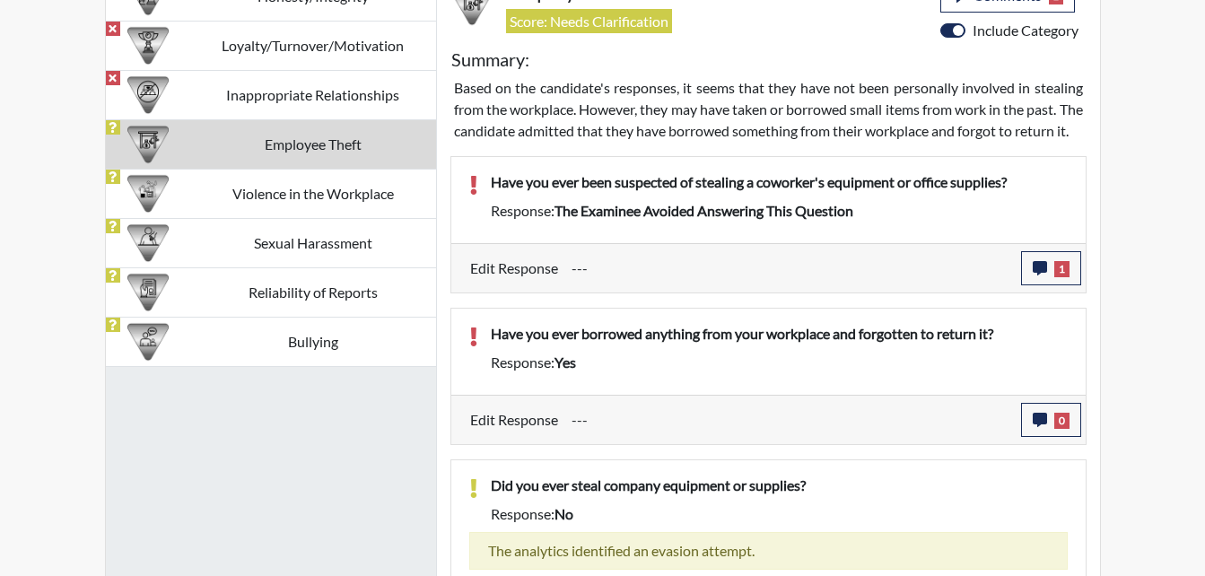
scroll to position [298, 746]
click at [1056, 429] on span "0" at bounding box center [1061, 421] width 15 height 16
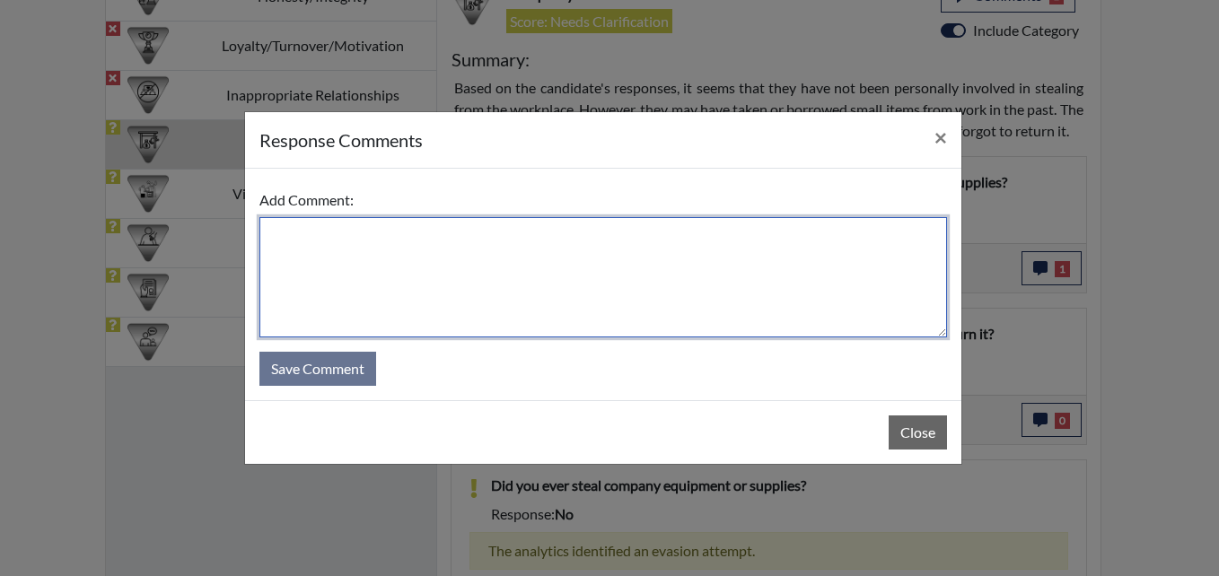
click at [622, 276] on textarea at bounding box center [602, 277] width 687 height 120
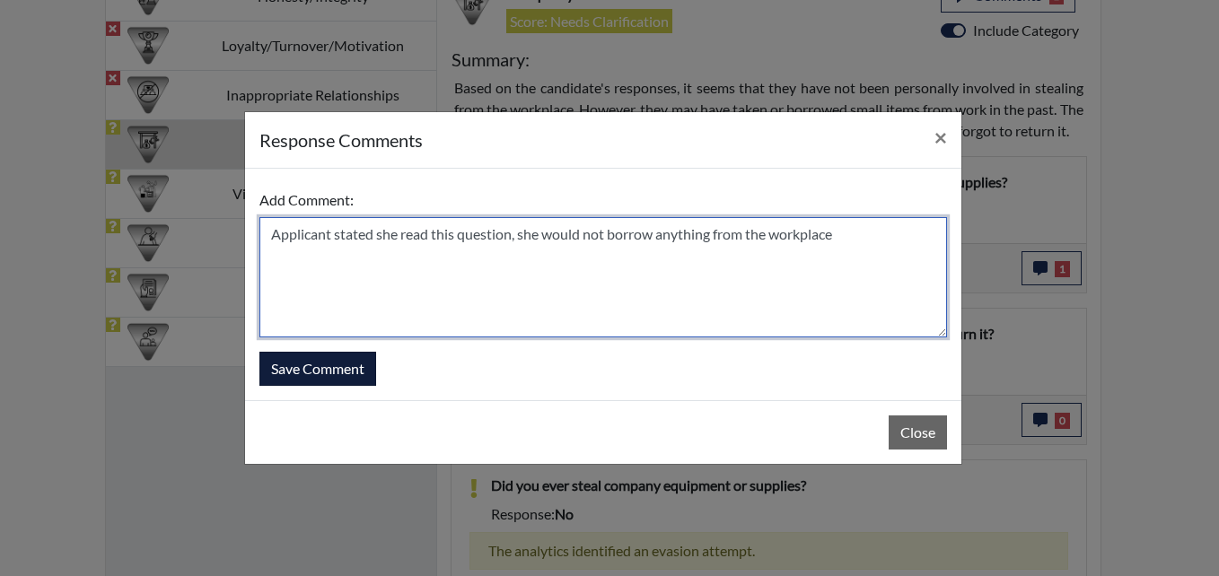
type textarea "Applicant stated she read this question, she would not borrow anything from the…"
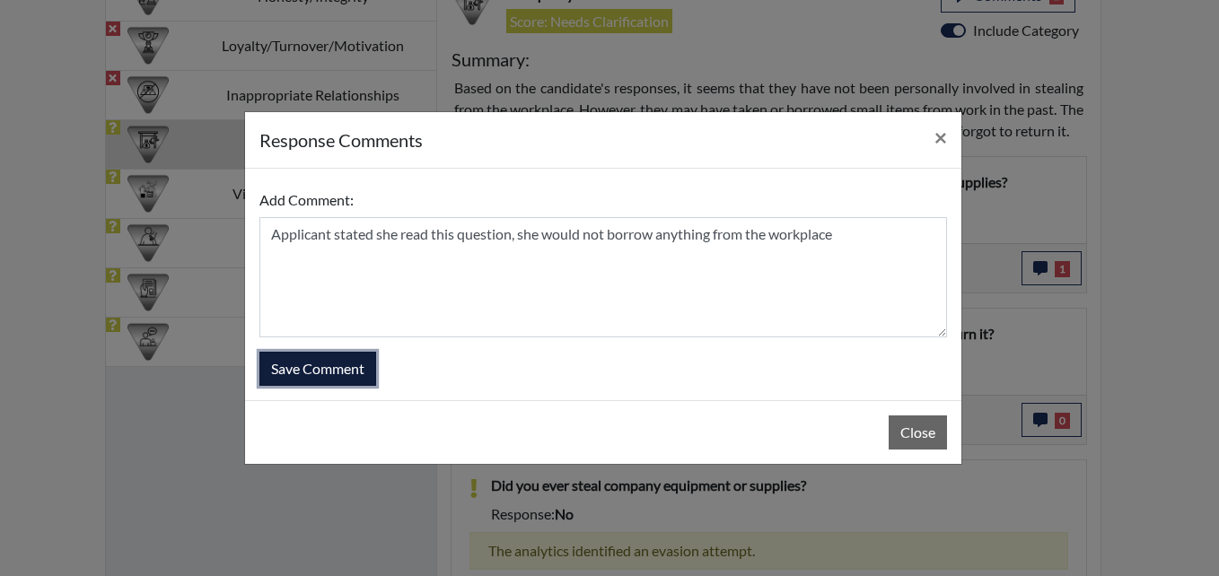
click at [360, 381] on button "Save Comment" at bounding box center [317, 369] width 117 height 34
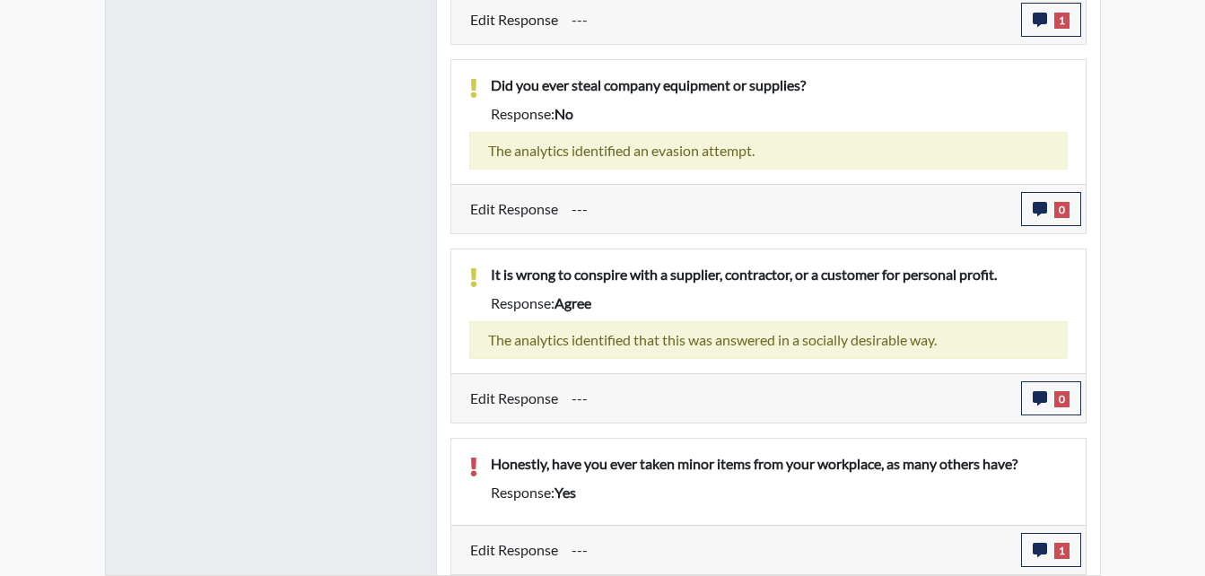
scroll to position [1581, 0]
click at [1044, 214] on icon "button" at bounding box center [1040, 209] width 14 height 14
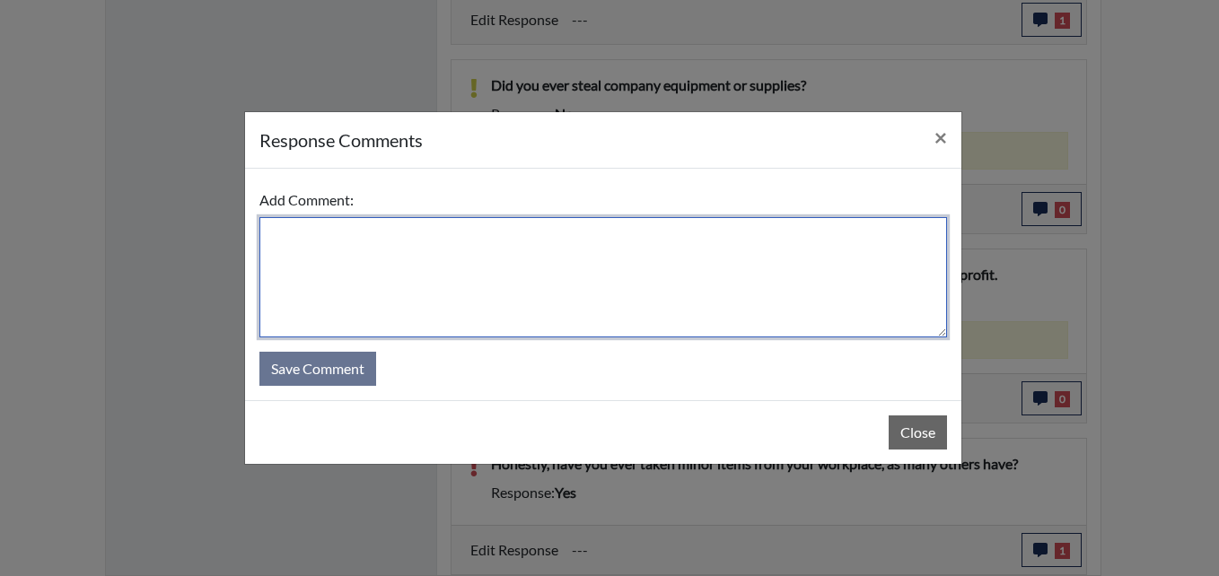
click at [599, 252] on textarea at bounding box center [602, 277] width 687 height 120
type textarea "Applicant stated no she would not steal period"
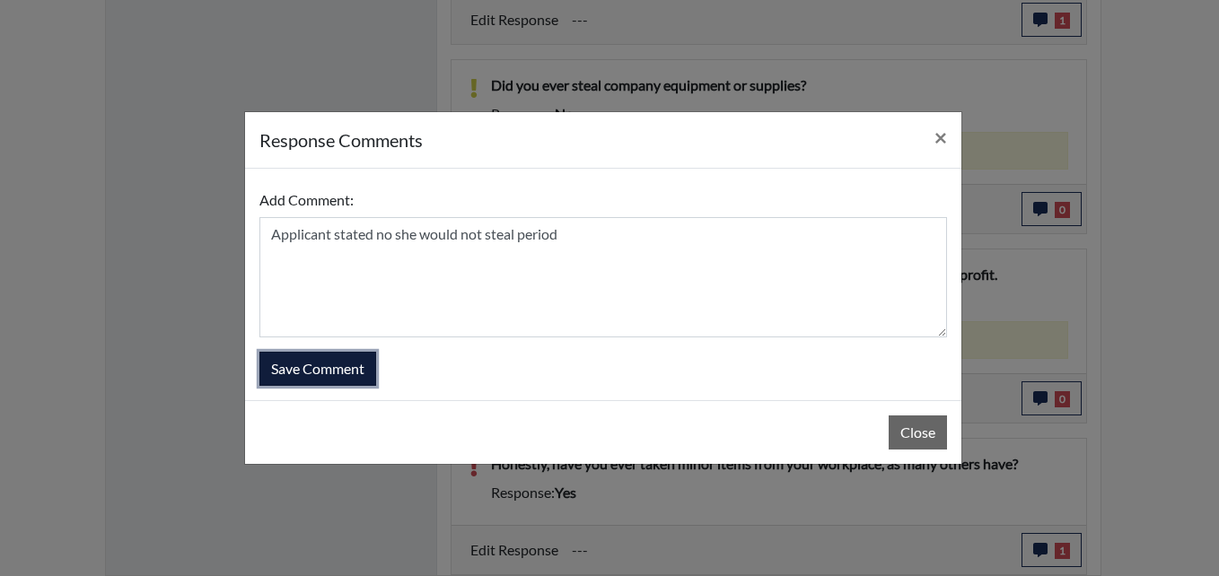
click at [329, 376] on button "Save Comment" at bounding box center [317, 369] width 117 height 34
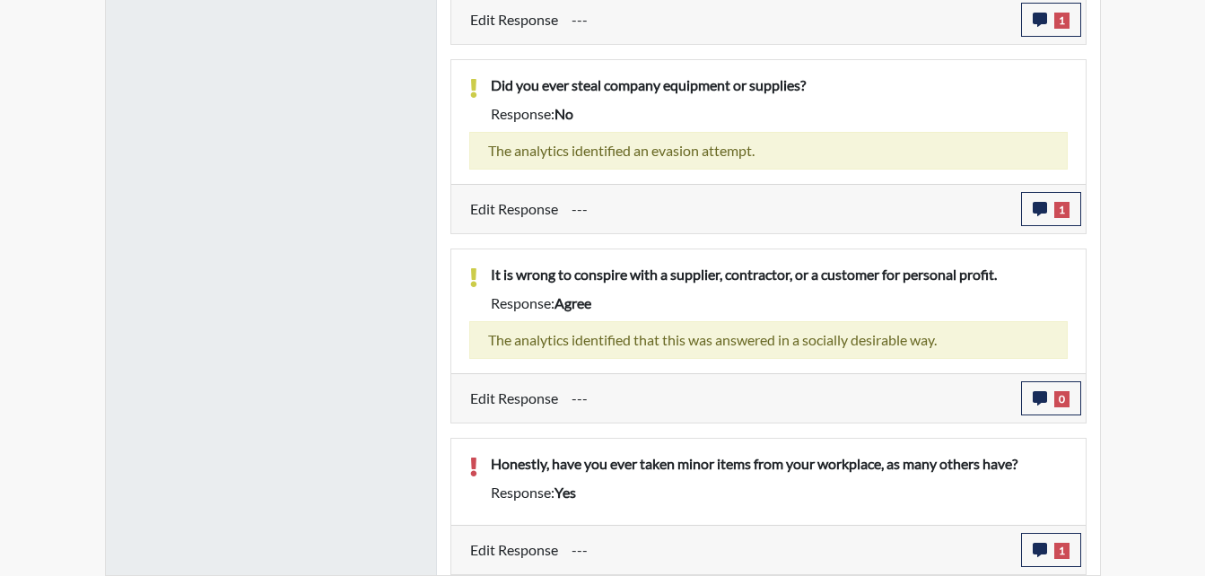
scroll to position [298, 746]
click at [1054, 395] on span "0" at bounding box center [1061, 399] width 15 height 16
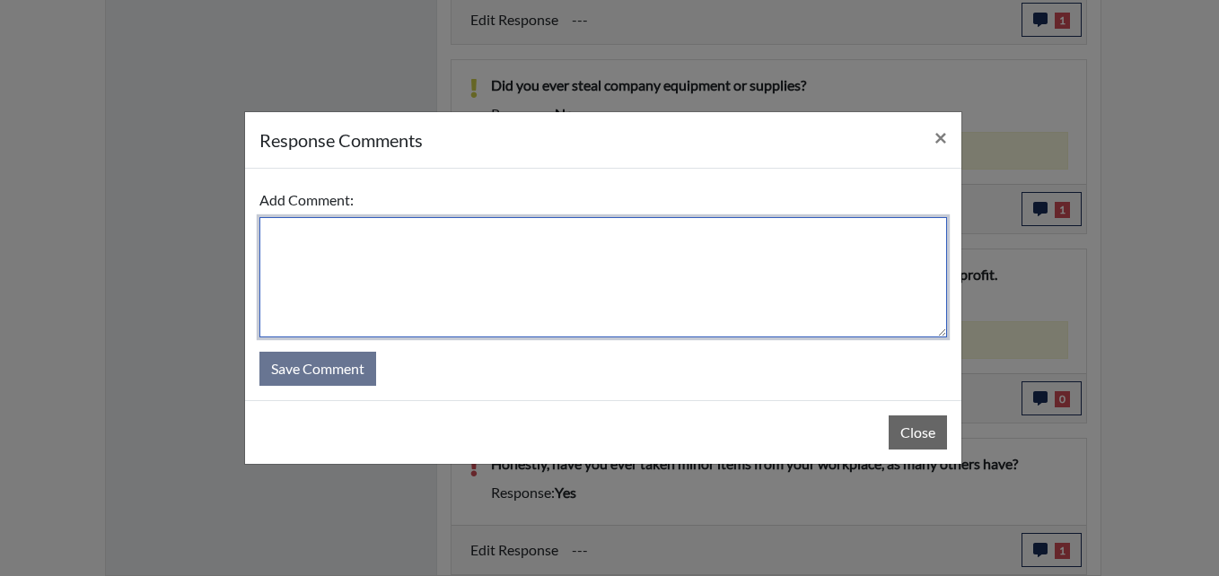
click at [627, 310] on textarea at bounding box center [602, 277] width 687 height 120
type textarea "Applicant stated yes this is wrong to do"
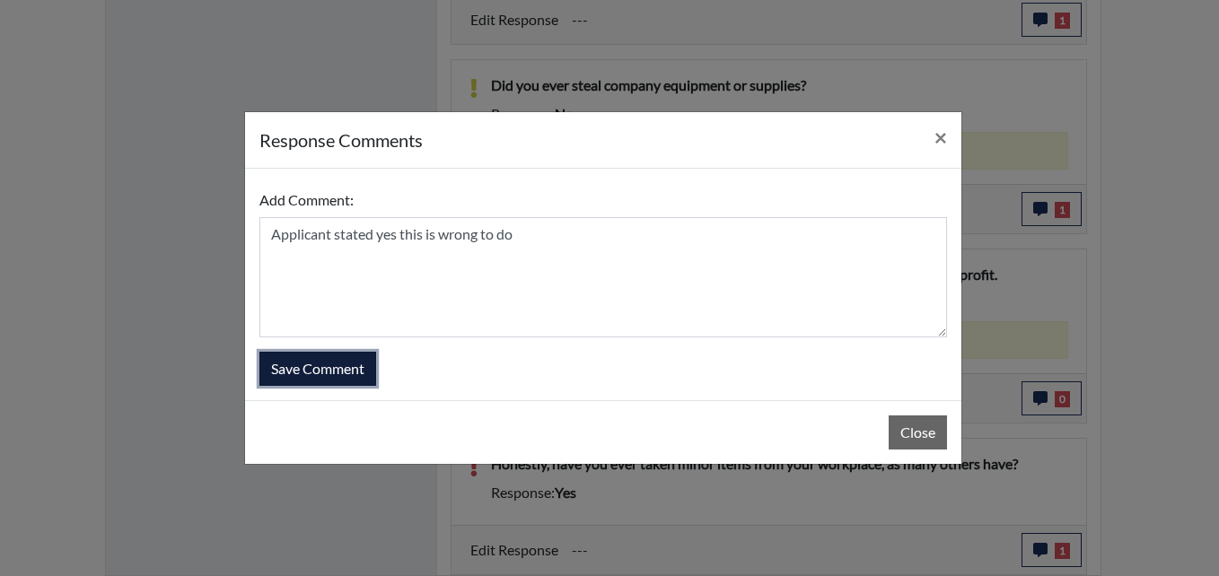
click at [357, 368] on button "Save Comment" at bounding box center [317, 369] width 117 height 34
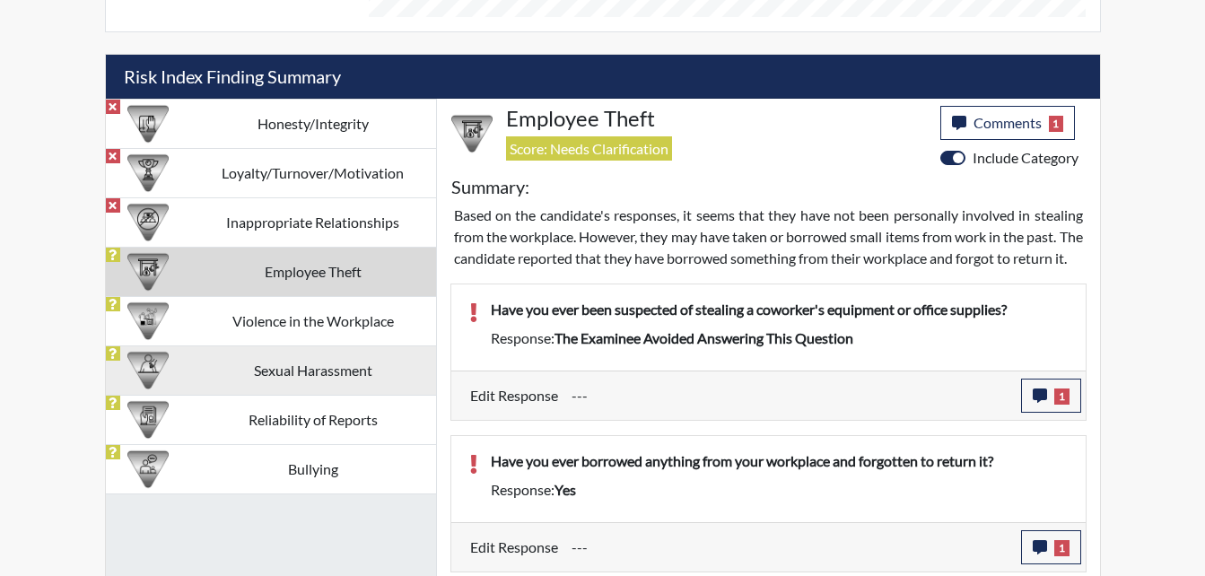
scroll to position [1043, 0]
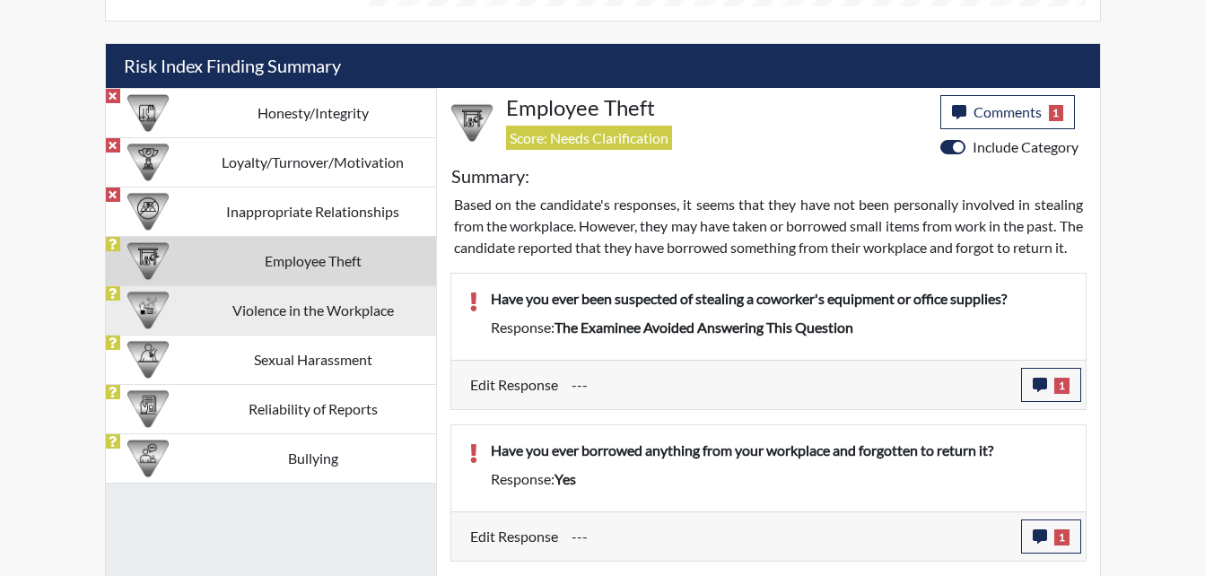
click at [285, 312] on td "Violence in the Workplace" at bounding box center [313, 309] width 246 height 49
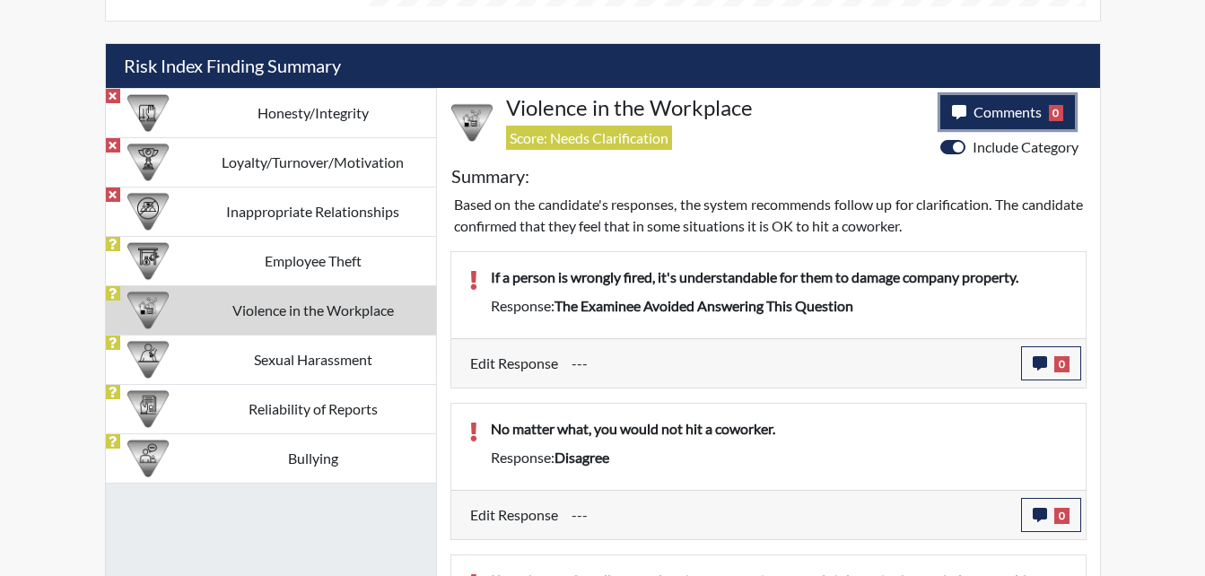
click at [983, 123] on button "Comments 0" at bounding box center [1008, 112] width 136 height 34
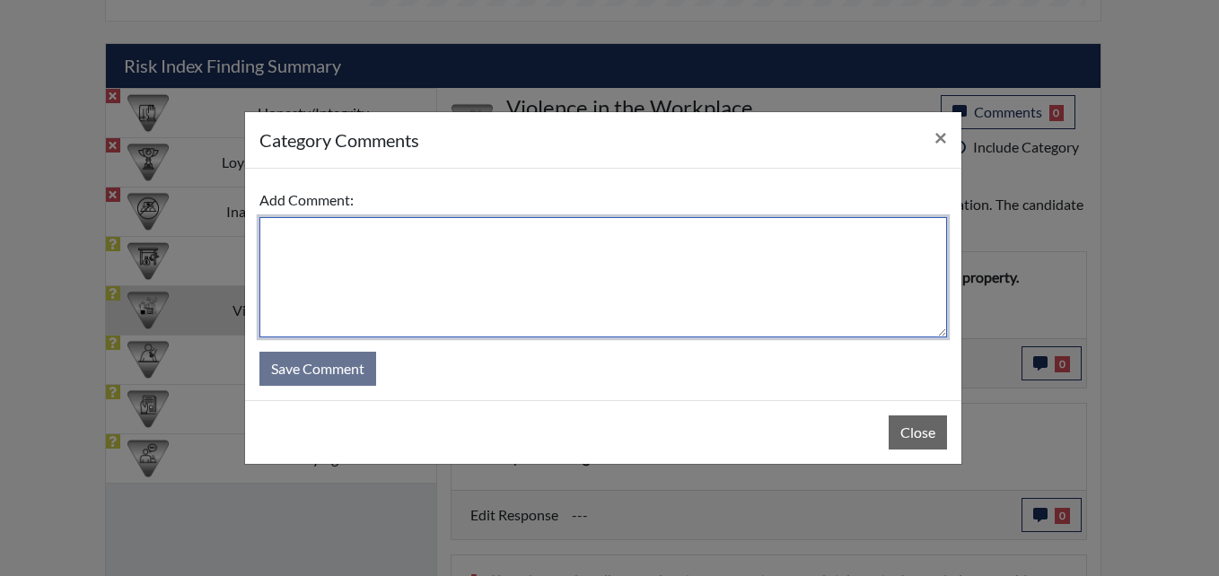
click at [636, 269] on textarea at bounding box center [602, 277] width 687 height 120
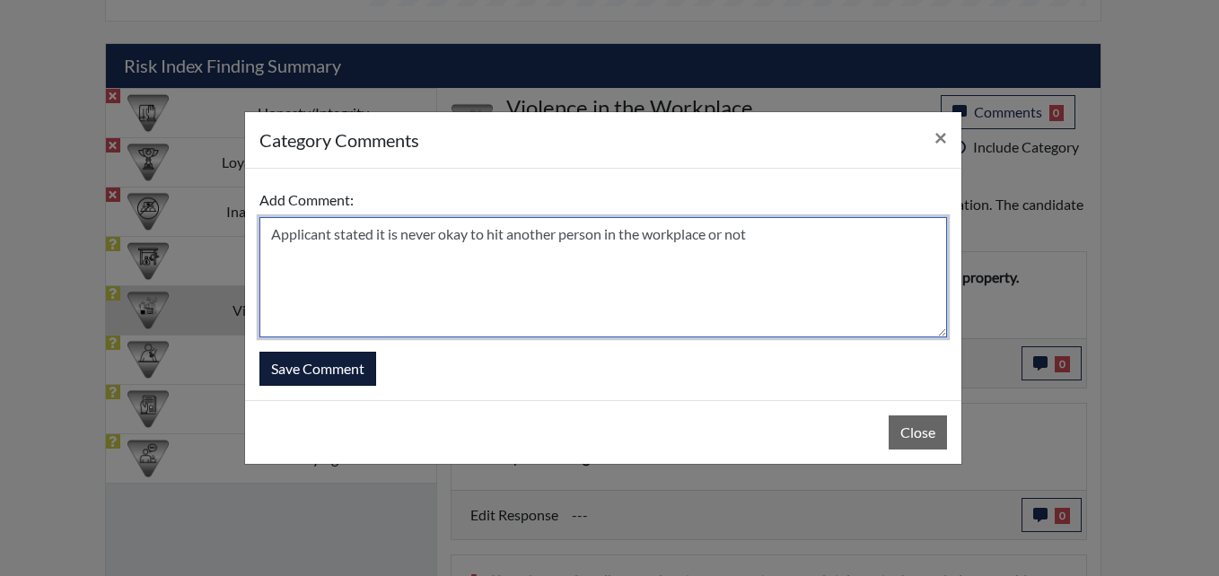
type textarea "Applicant stated it is never okay to hit another person in the workplace or not"
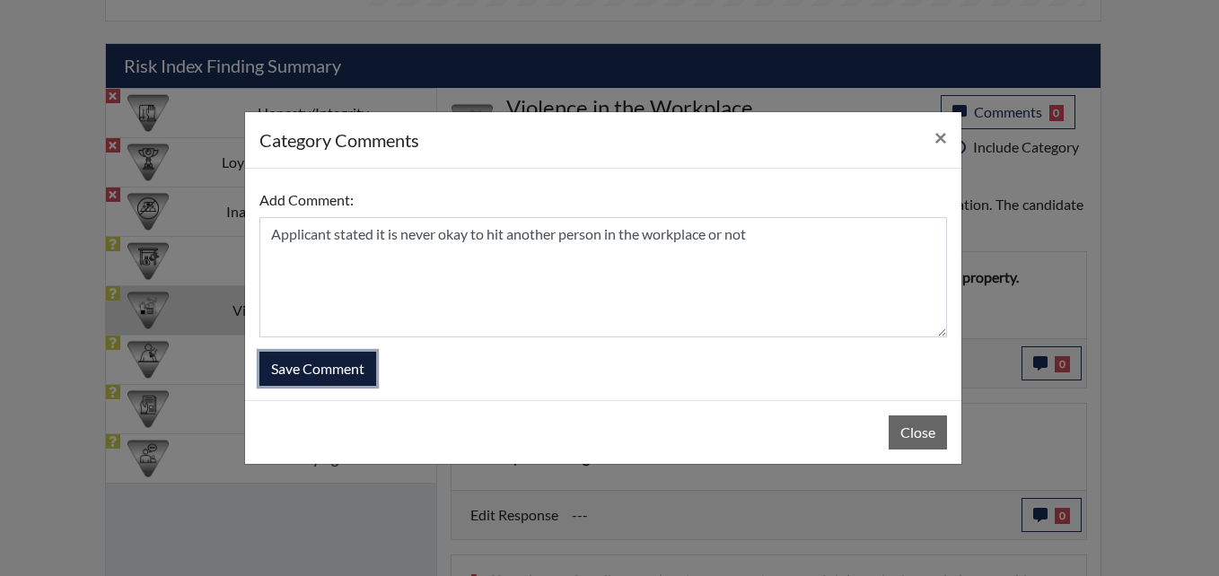
click at [340, 374] on button "Save Comment" at bounding box center [317, 369] width 117 height 34
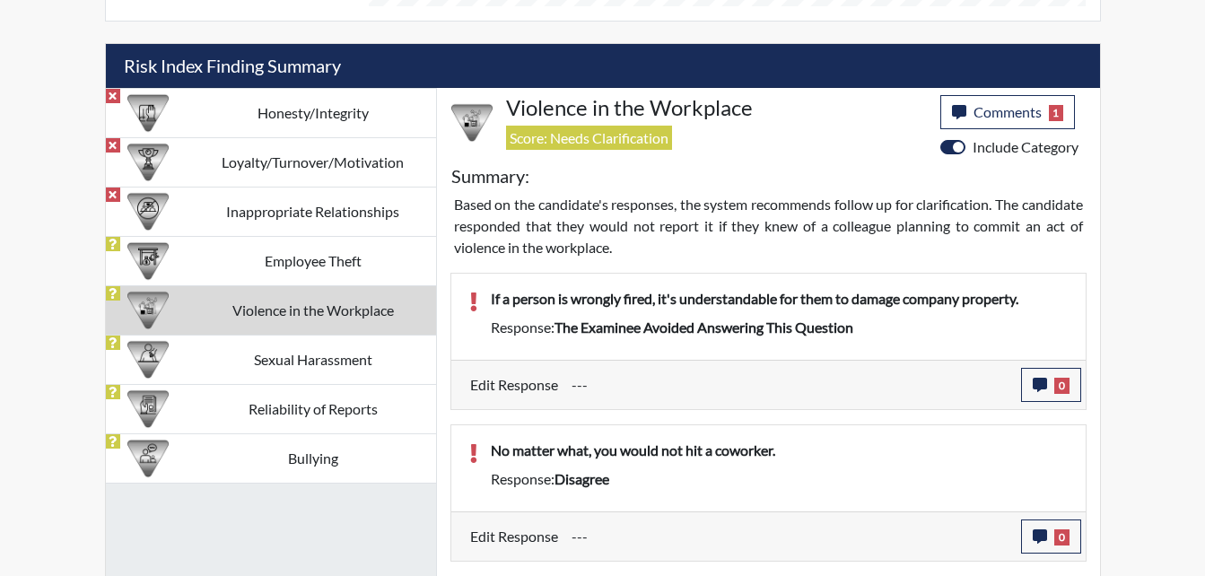
scroll to position [298, 746]
click at [1057, 390] on span "0" at bounding box center [1061, 386] width 15 height 16
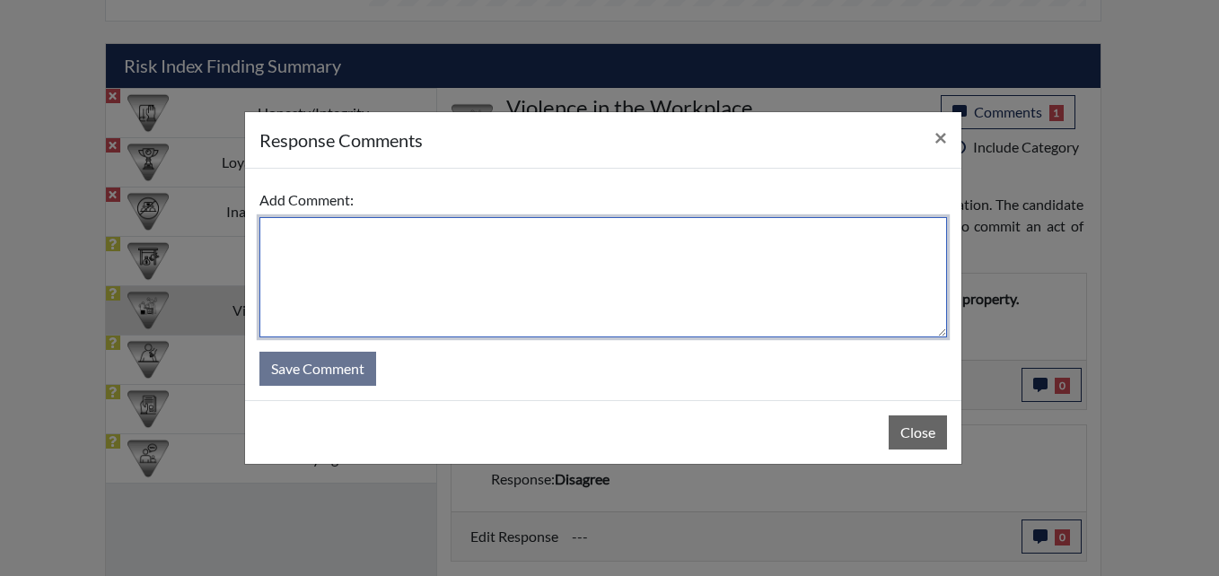
click at [595, 320] on textarea at bounding box center [602, 277] width 687 height 120
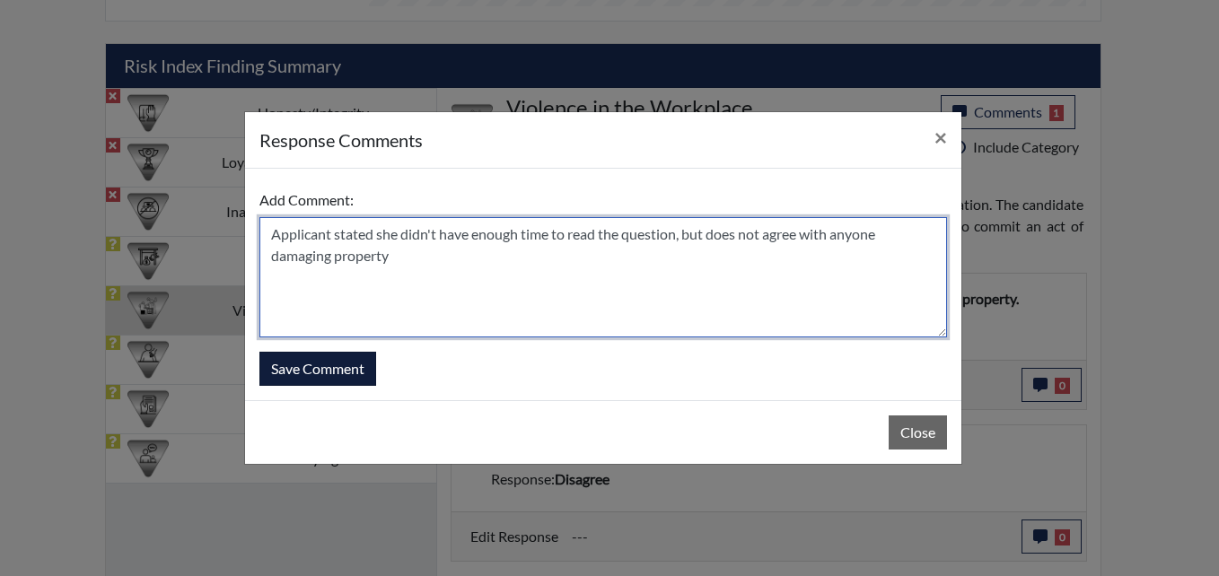
type textarea "Applicant stated she didn't have enough time to read the question, but does not…"
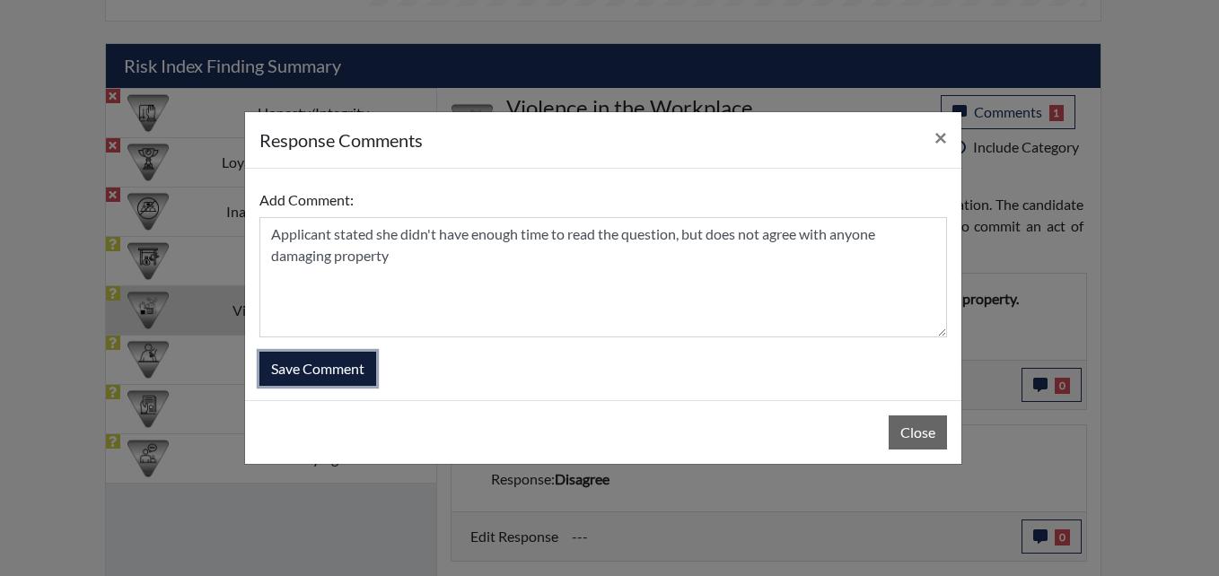
click at [275, 369] on button "Save Comment" at bounding box center [317, 369] width 117 height 34
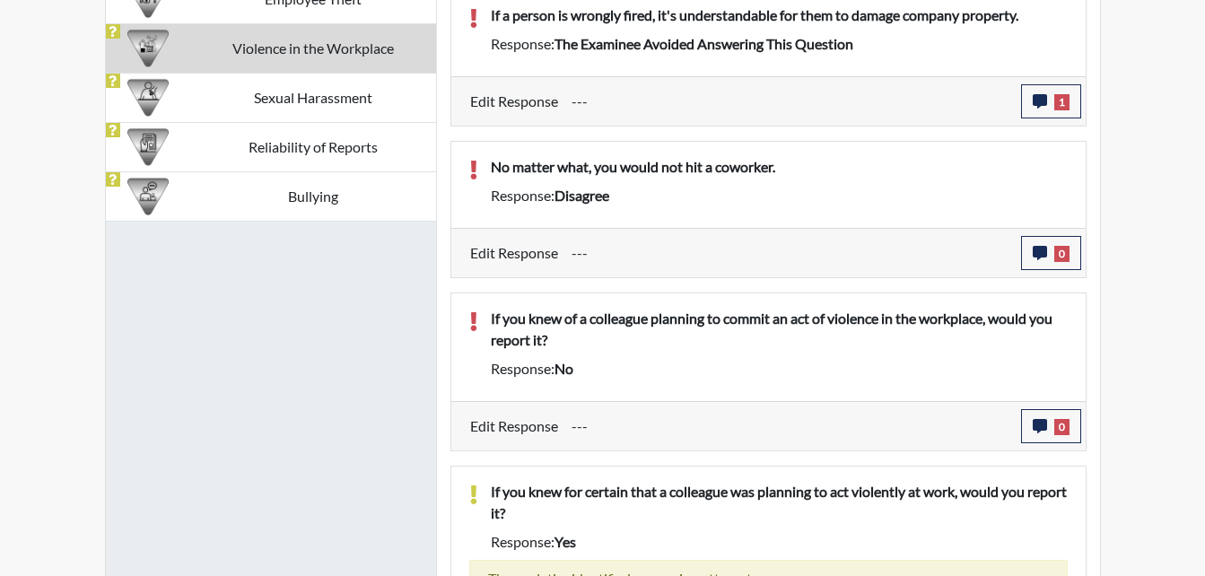
scroll to position [1312, 0]
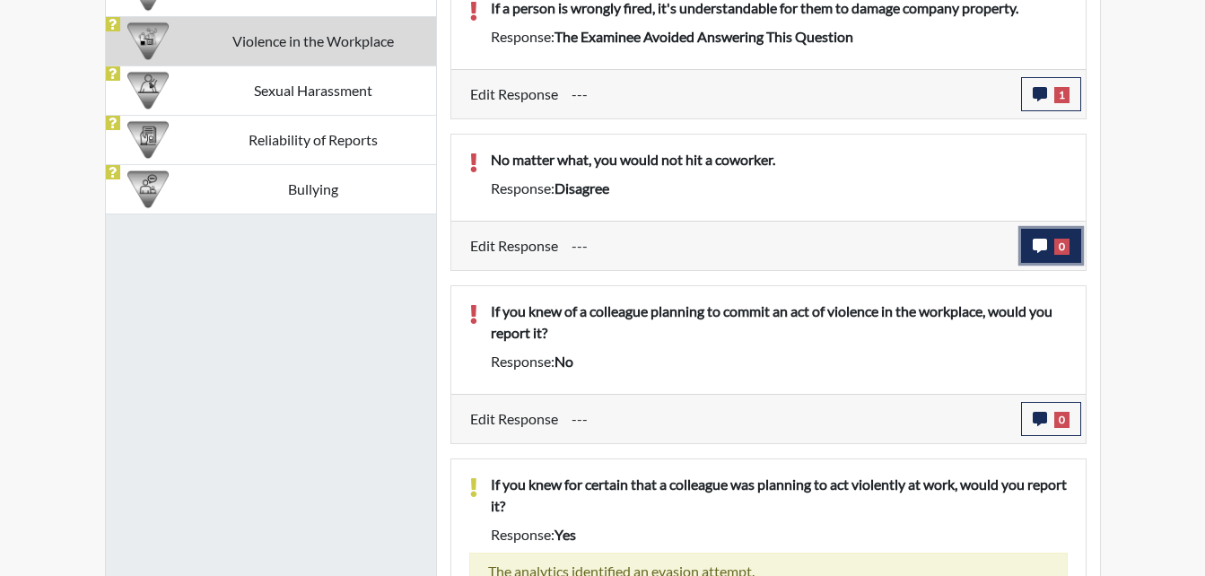
click at [1033, 256] on button "0" at bounding box center [1051, 246] width 60 height 34
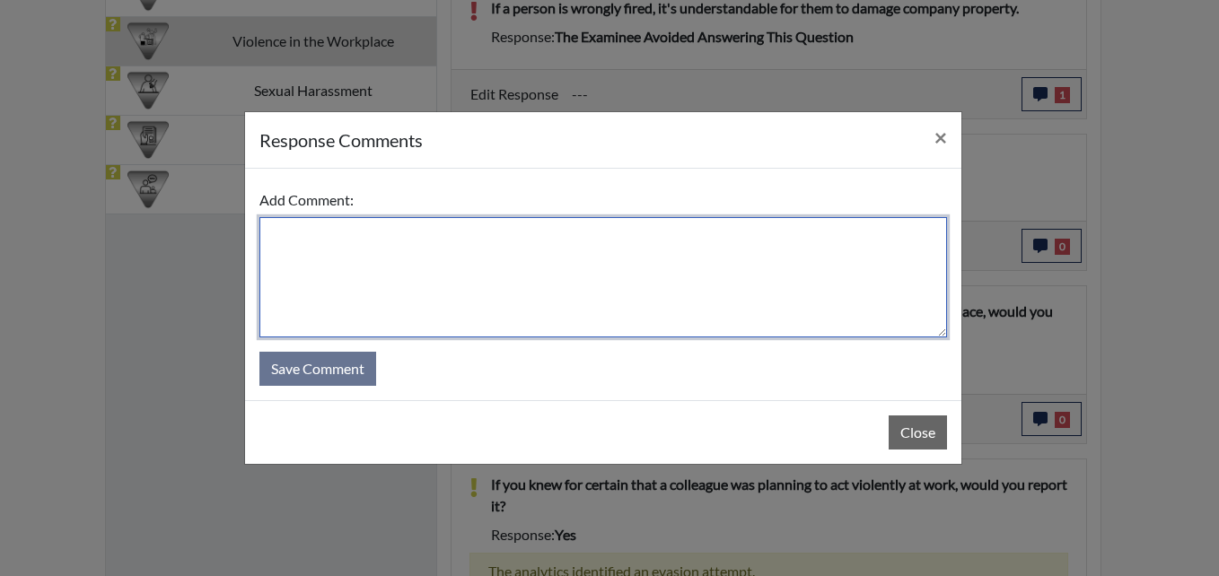
click at [685, 302] on textarea at bounding box center [602, 277] width 687 height 120
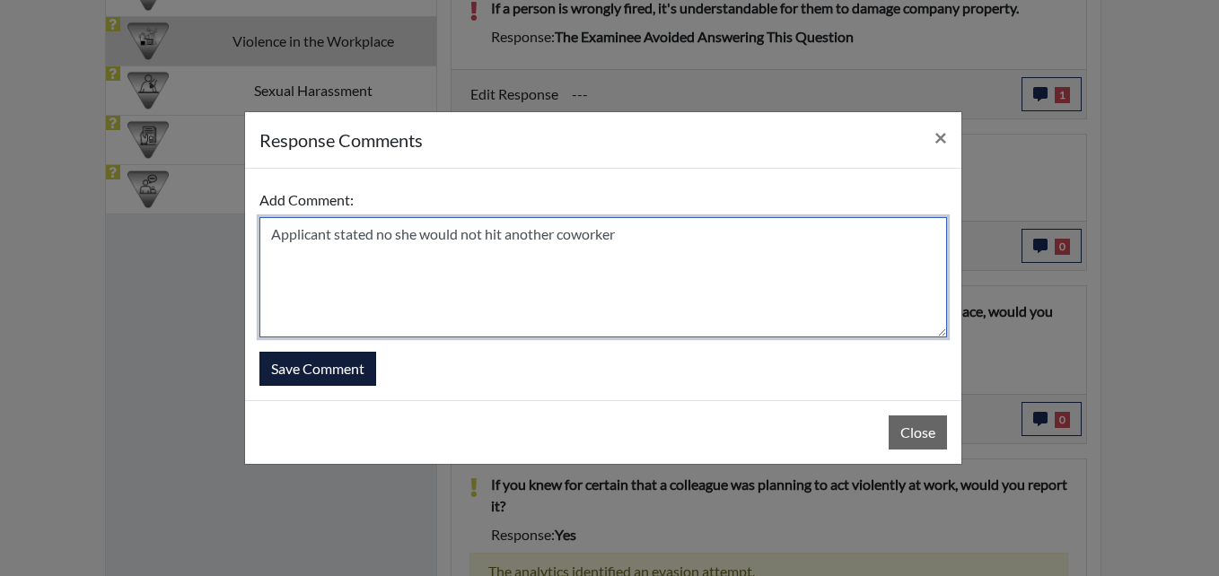
type textarea "Applicant stated no she would not hit another coworker"
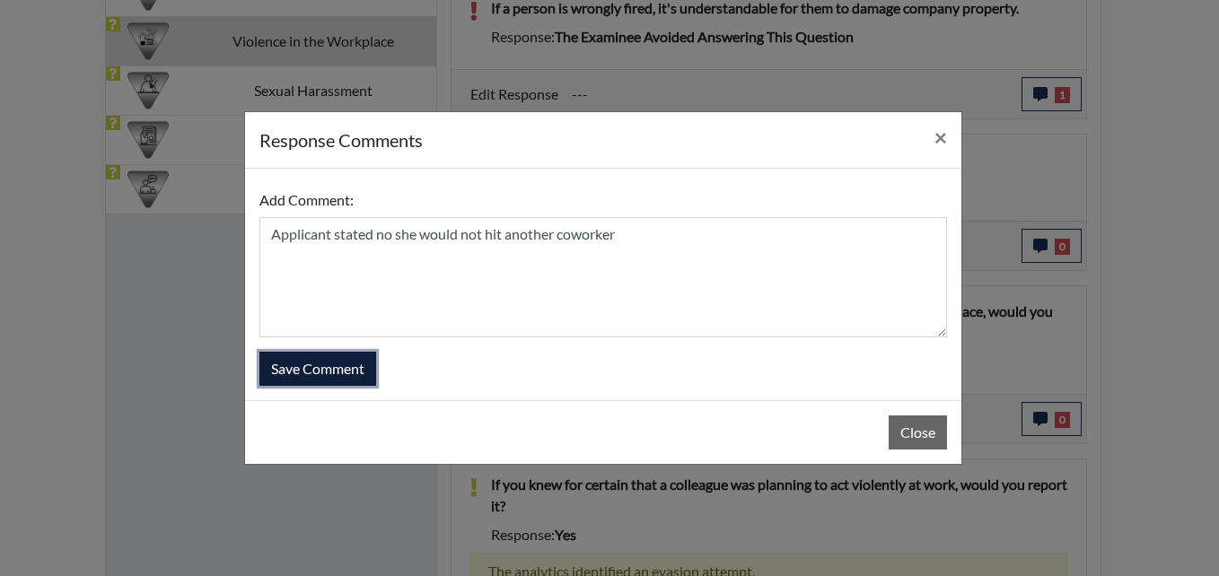
click at [355, 372] on button "Save Comment" at bounding box center [317, 369] width 117 height 34
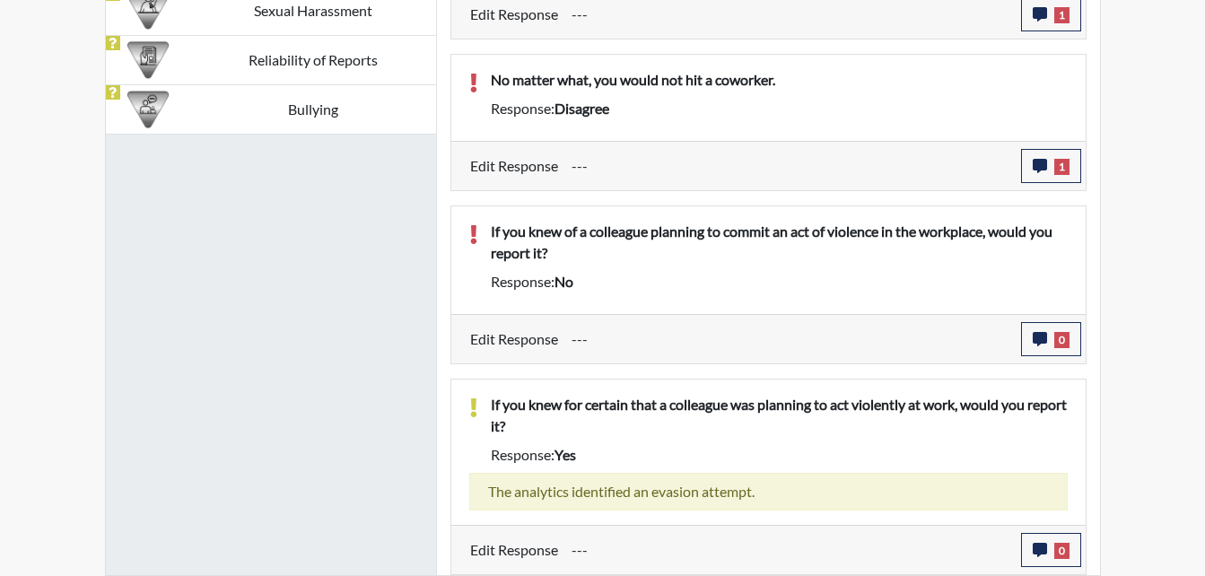
scroll to position [298, 746]
click at [1037, 337] on icon "button" at bounding box center [1040, 339] width 14 height 14
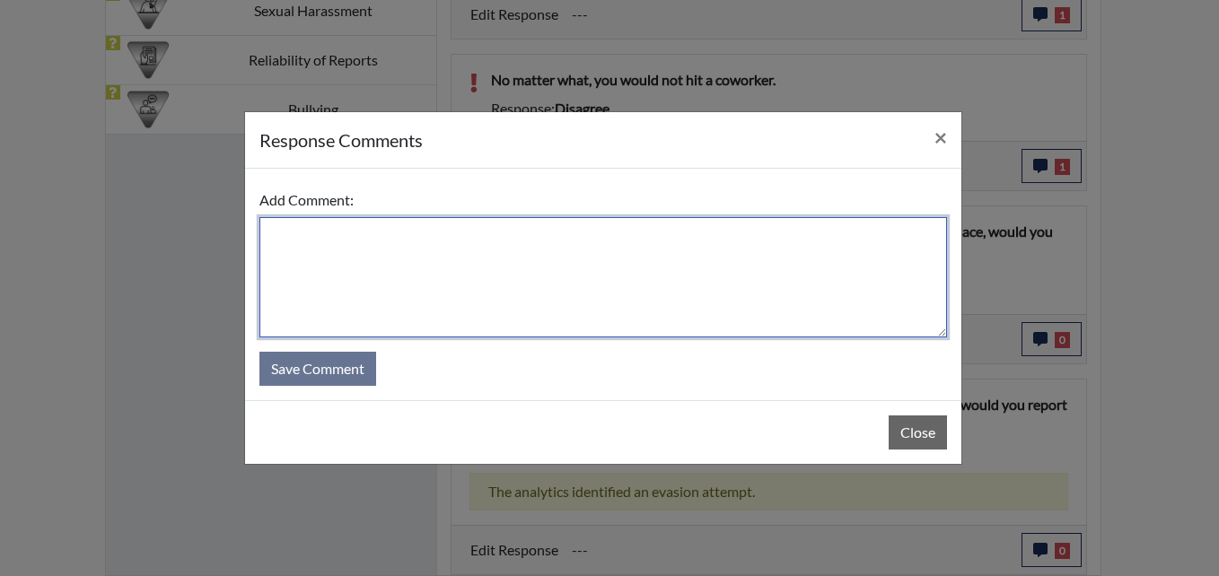
click at [589, 284] on textarea at bounding box center [602, 277] width 687 height 120
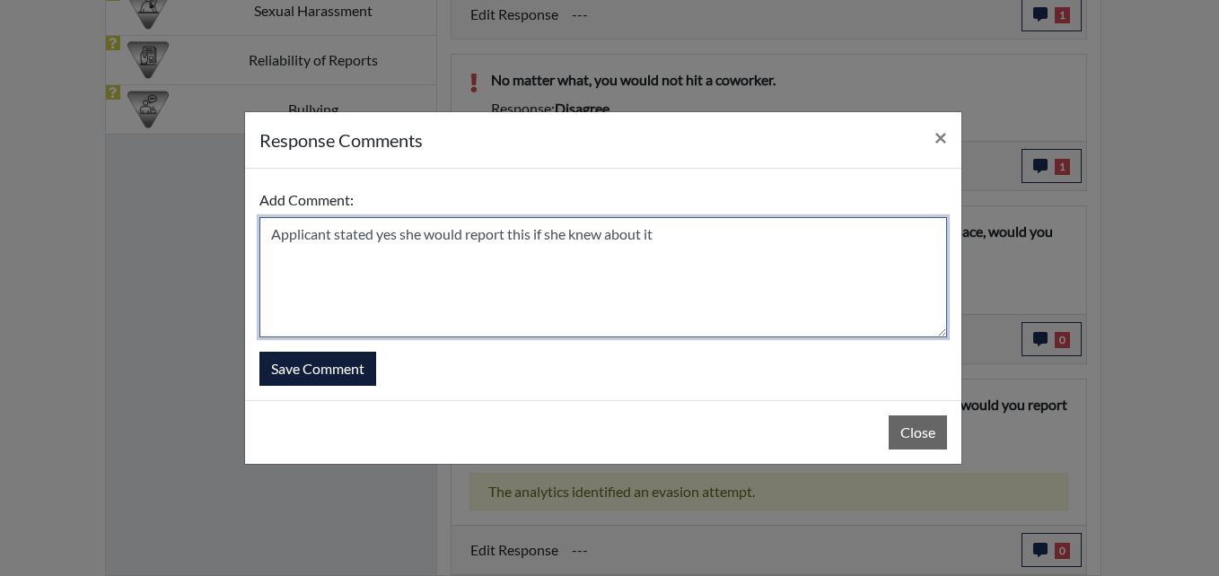
type textarea "Applicant stated yes she would report this if she knew about it"
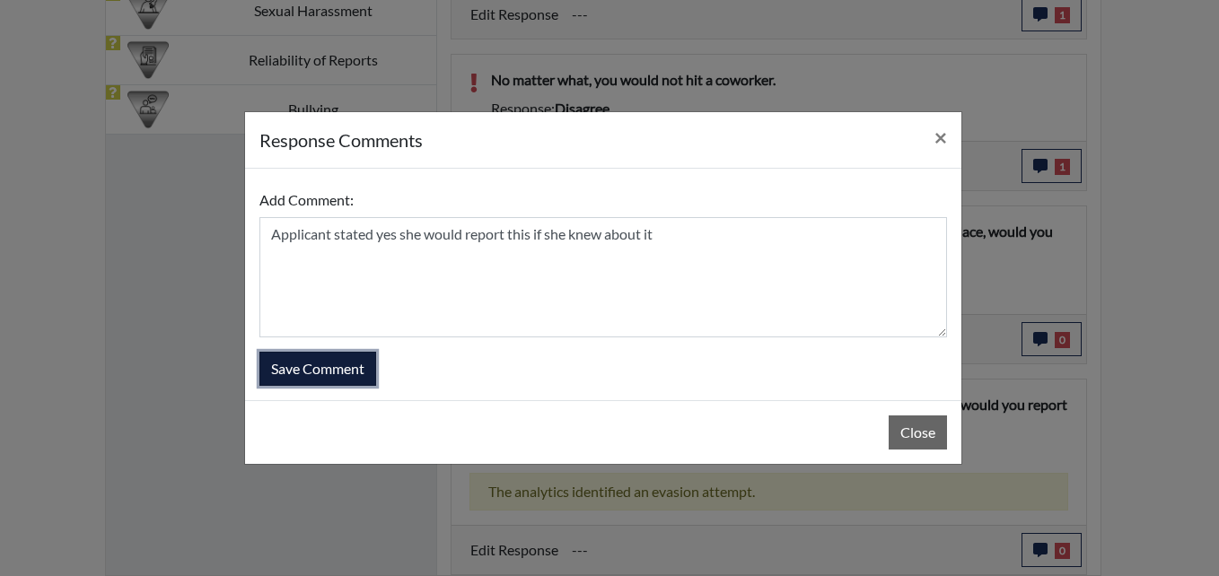
click at [312, 377] on button "Save Comment" at bounding box center [317, 369] width 117 height 34
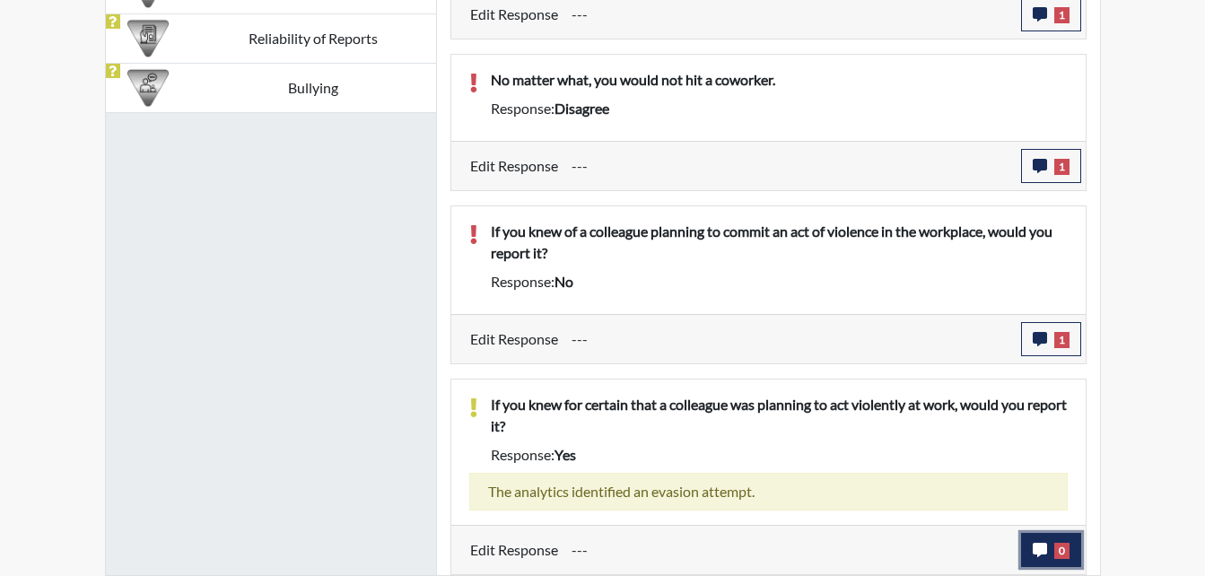
click at [1051, 561] on button "0" at bounding box center [1051, 550] width 60 height 34
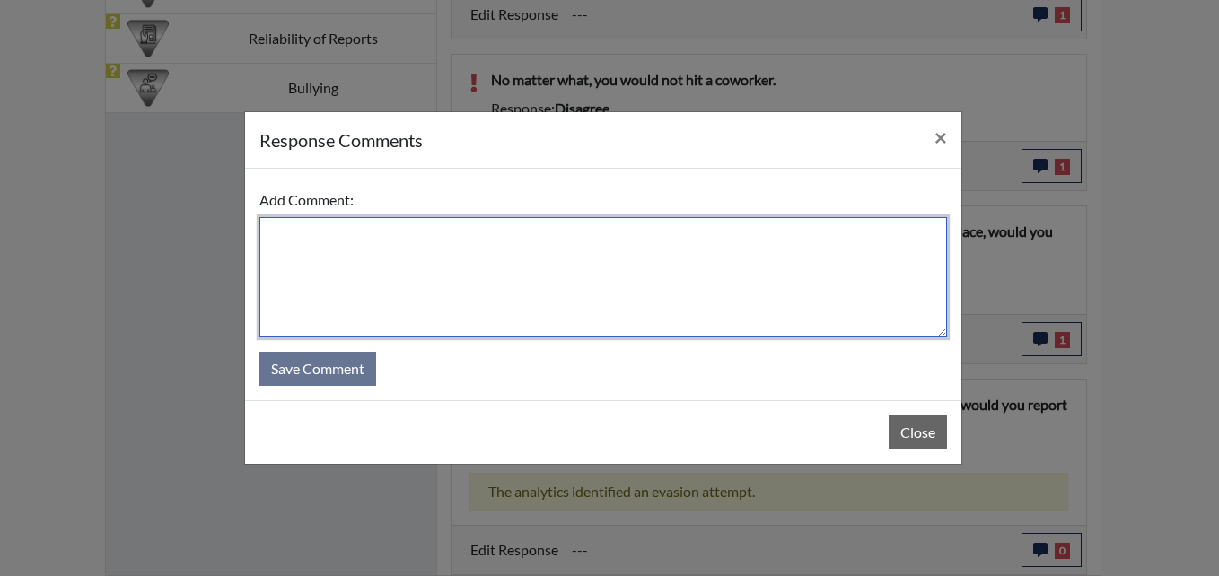
click at [520, 319] on textarea at bounding box center [602, 277] width 687 height 120
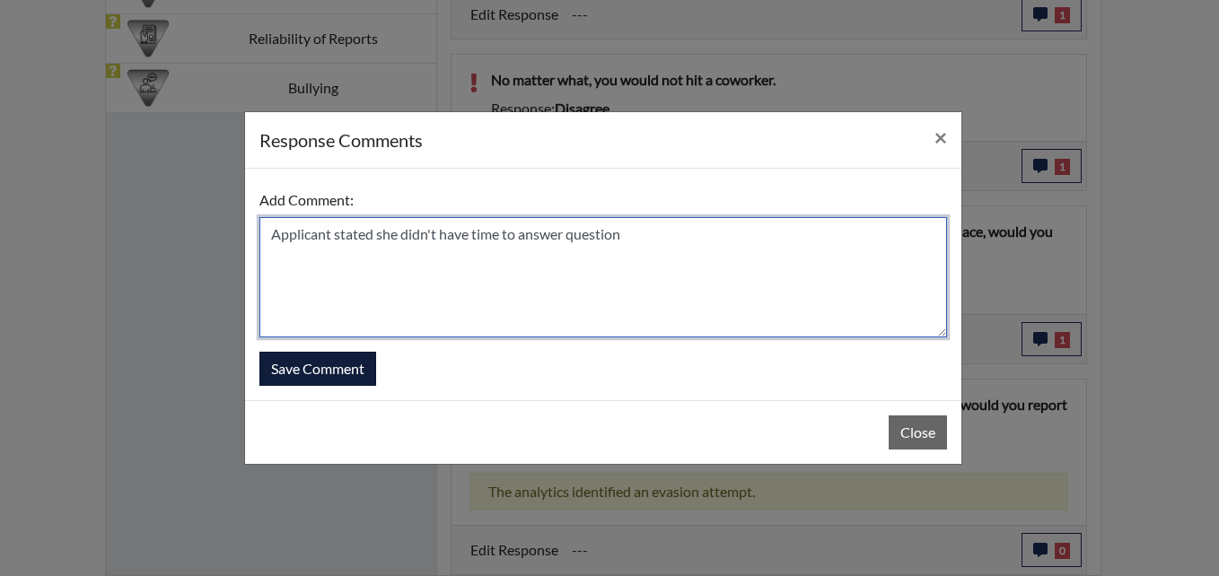
type textarea "Applicant stated she didn't have time to answer question"
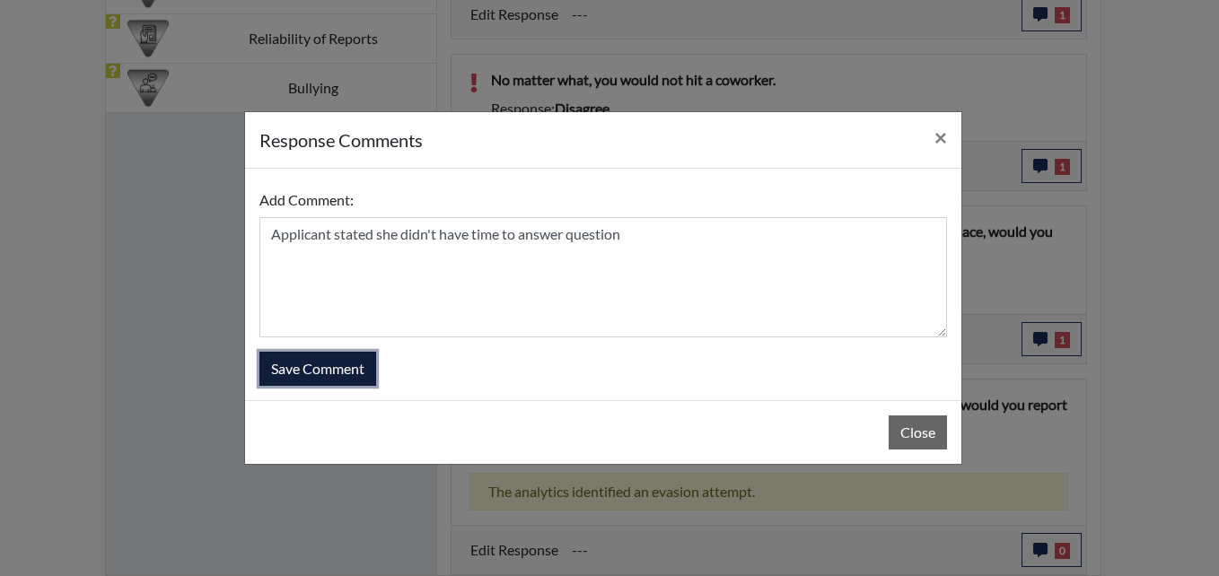
click at [333, 375] on button "Save Comment" at bounding box center [317, 369] width 117 height 34
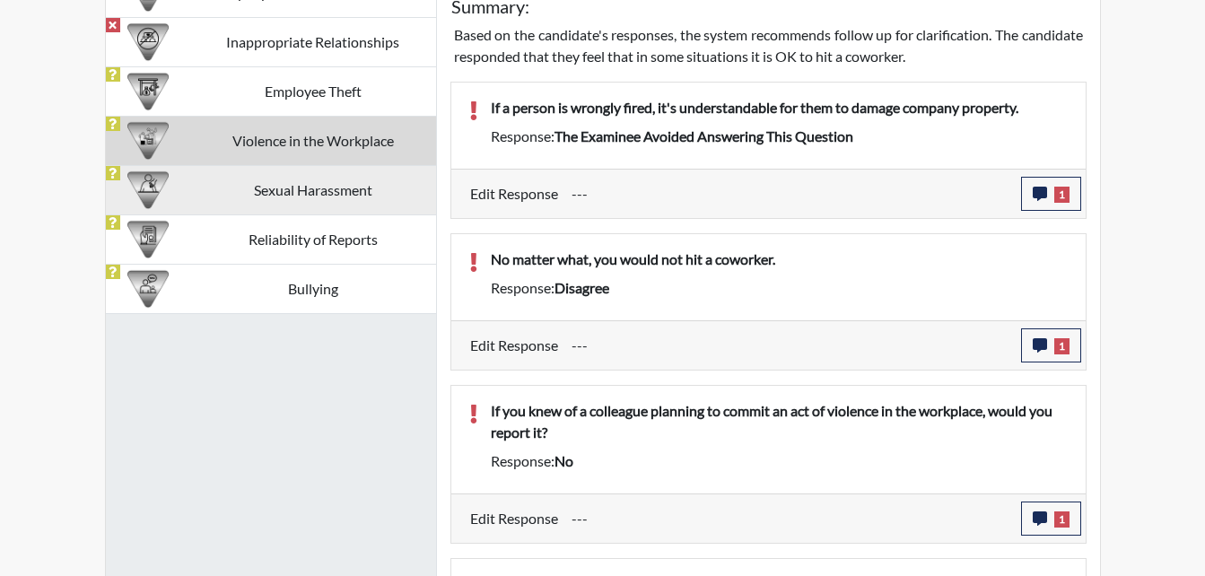
click at [290, 192] on td "Sexual Harassment" at bounding box center [313, 189] width 246 height 49
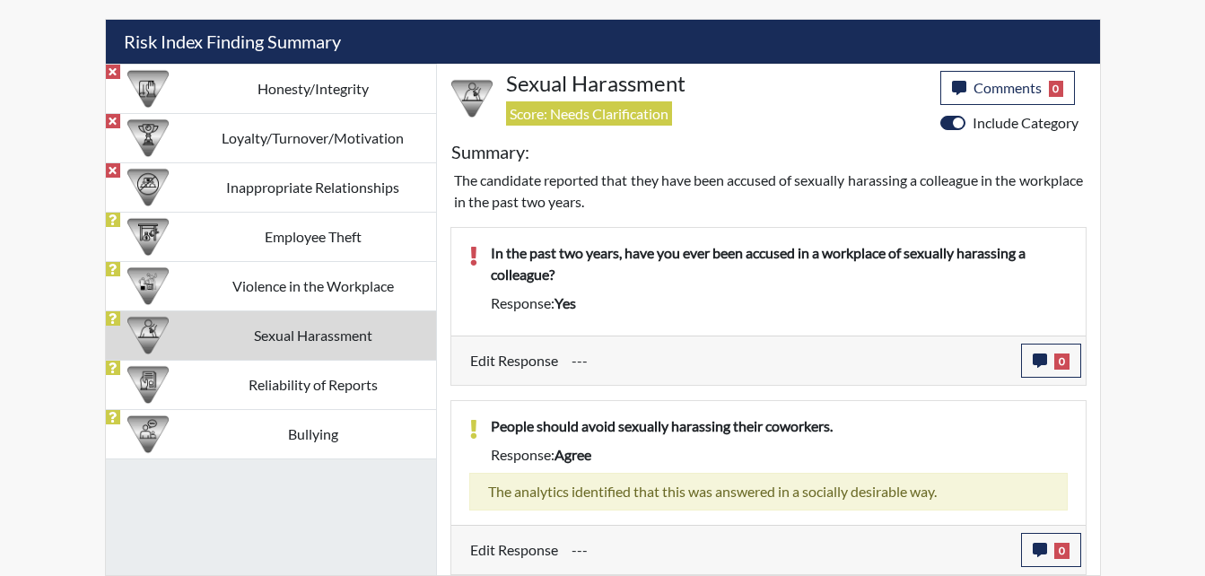
scroll to position [1067, 0]
click at [993, 84] on span "Comments" at bounding box center [1008, 87] width 68 height 17
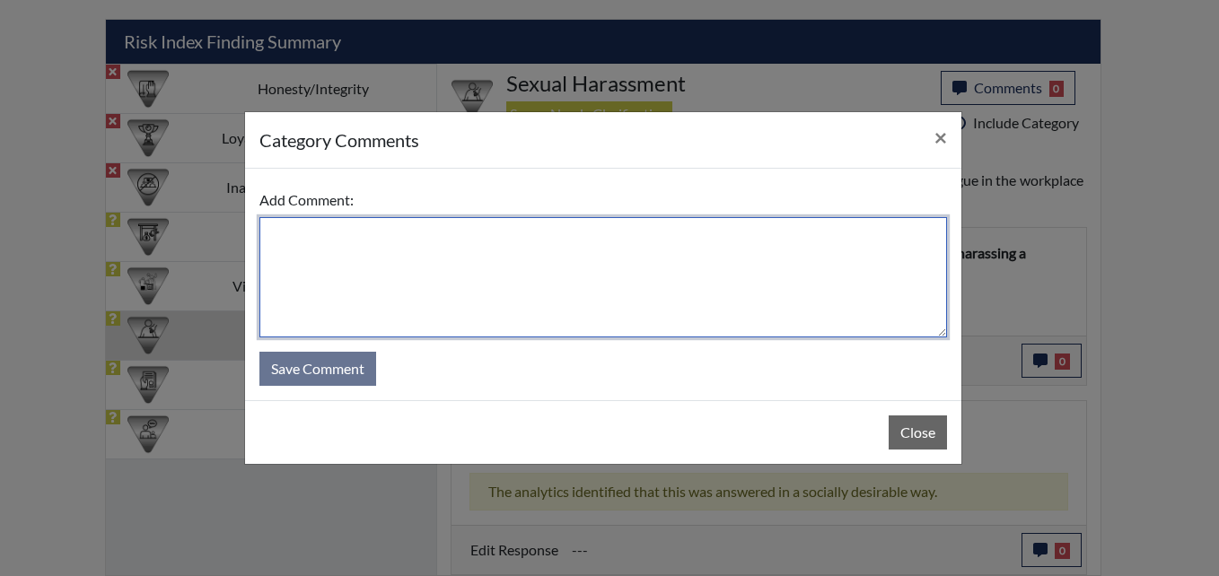
click at [549, 256] on textarea at bounding box center [602, 277] width 687 height 120
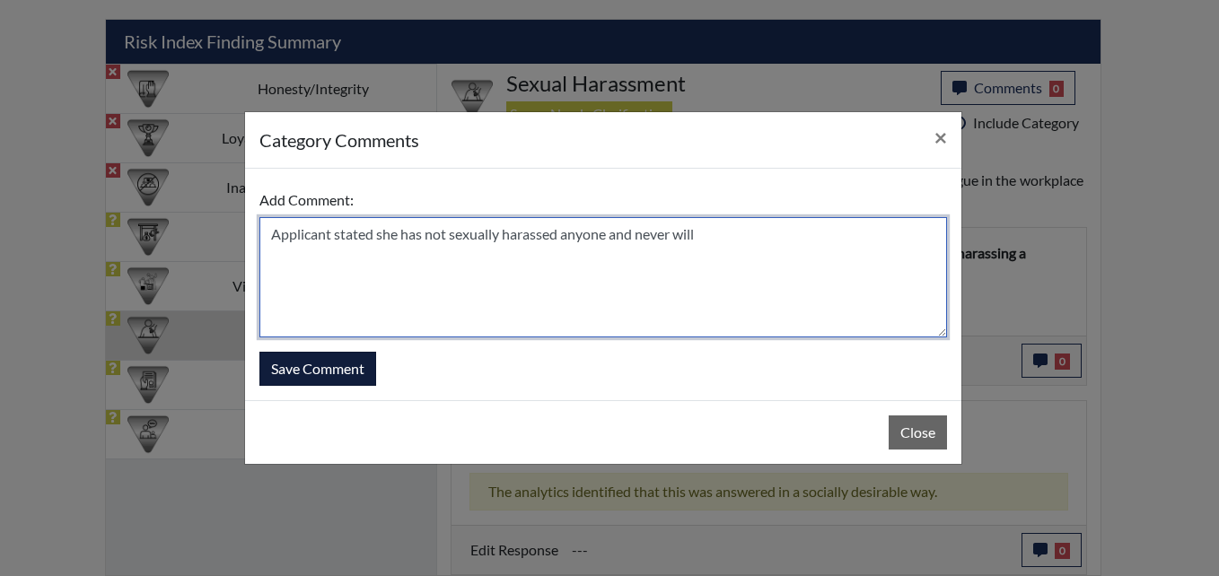
type textarea "Applicant stated she has not sexually harassed anyone and never will"
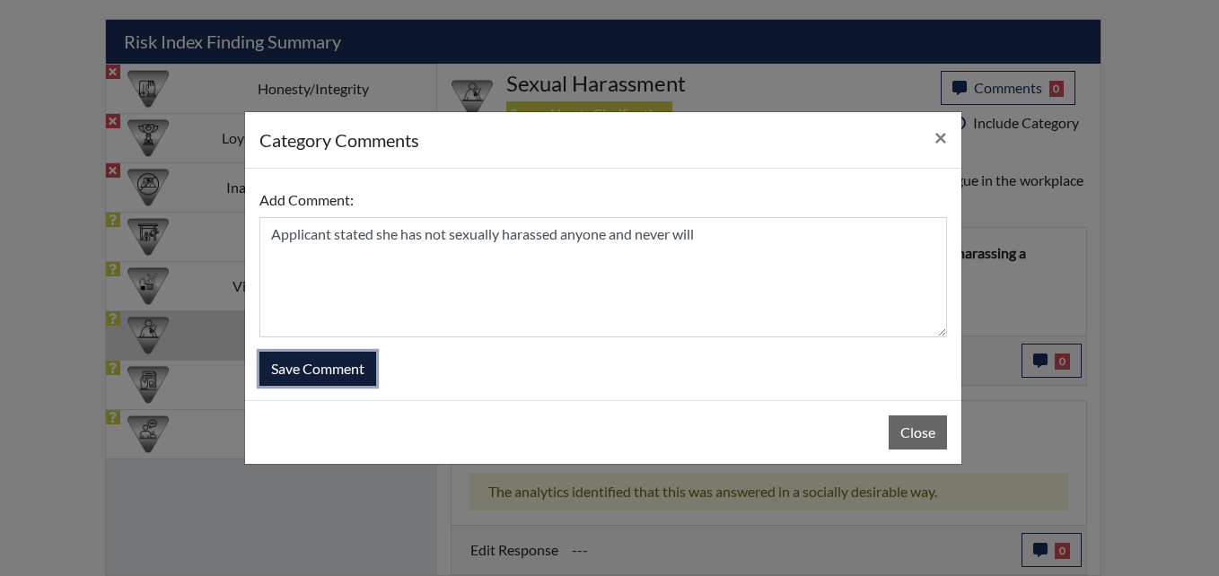
click at [337, 374] on button "Save Comment" at bounding box center [317, 369] width 117 height 34
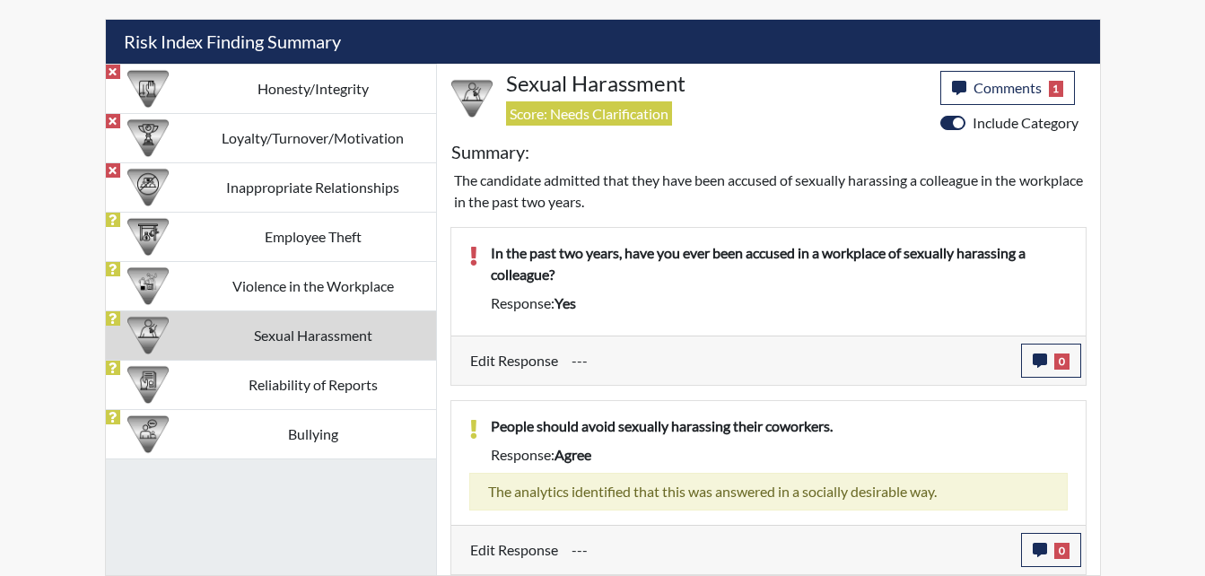
scroll to position [298, 746]
click at [1061, 370] on button "0" at bounding box center [1051, 361] width 60 height 34
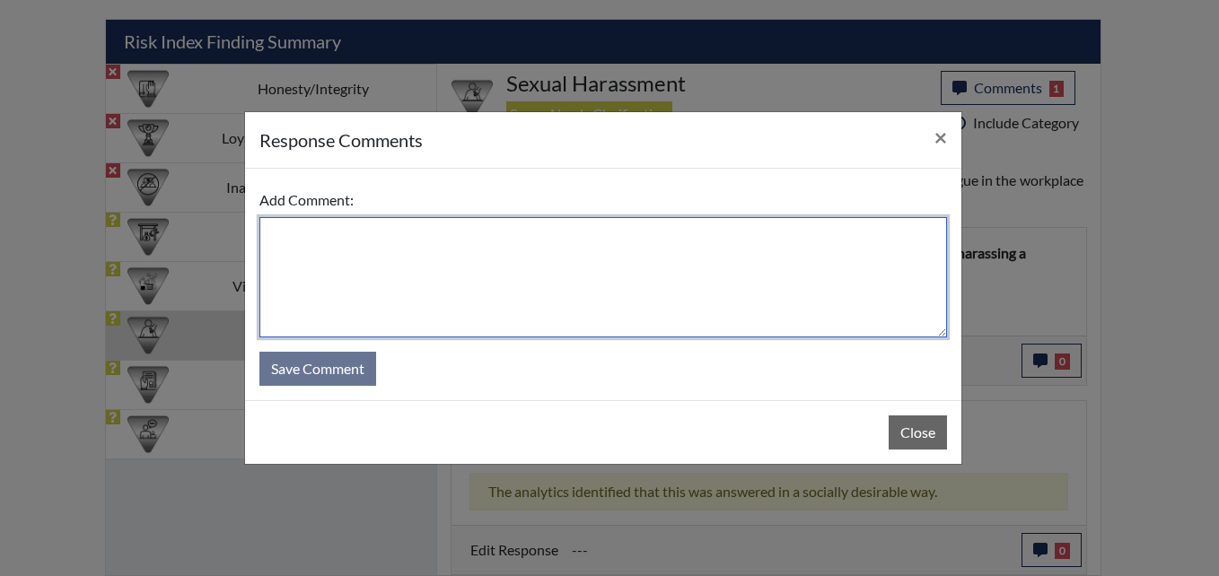
click at [582, 258] on textarea at bounding box center [602, 277] width 687 height 120
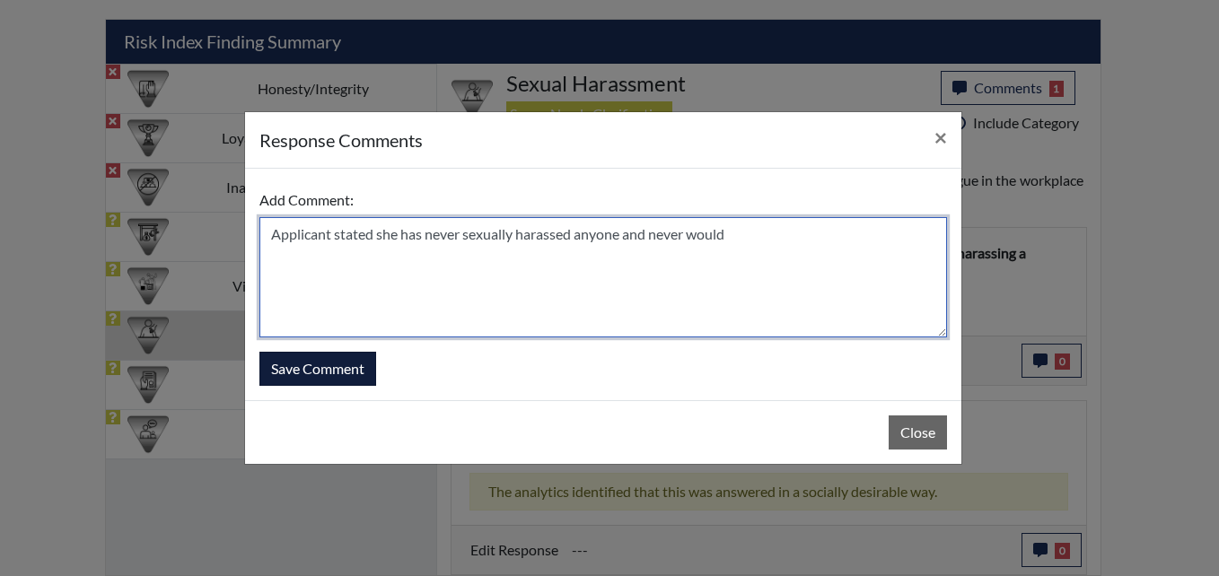
type textarea "Applicant stated she has never sexually harassed anyone and never would"
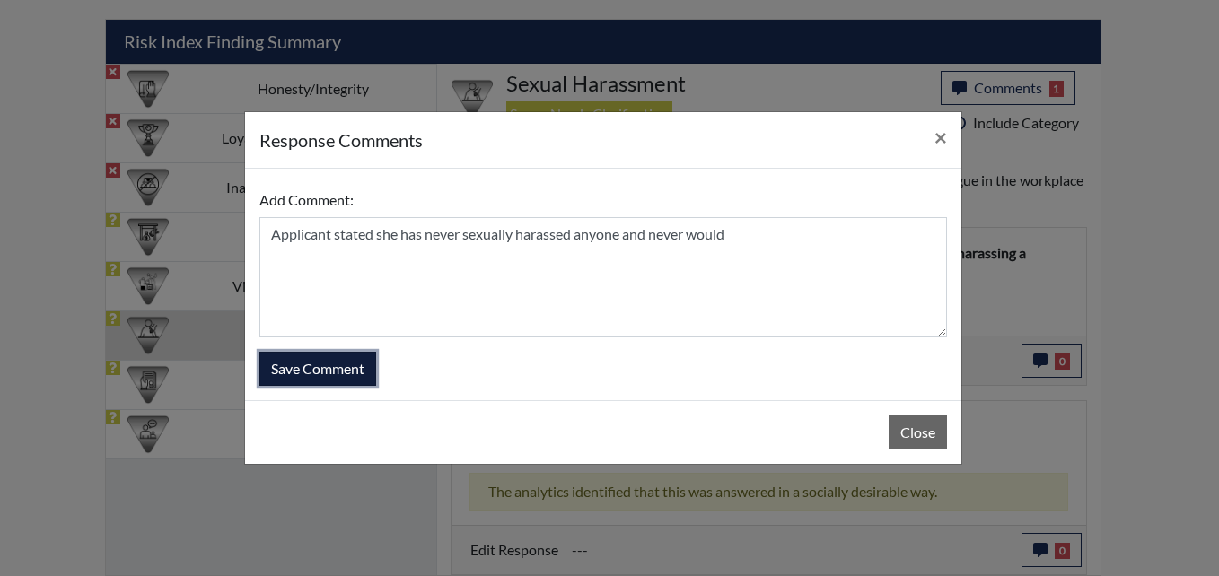
click at [334, 363] on button "Save Comment" at bounding box center [317, 369] width 117 height 34
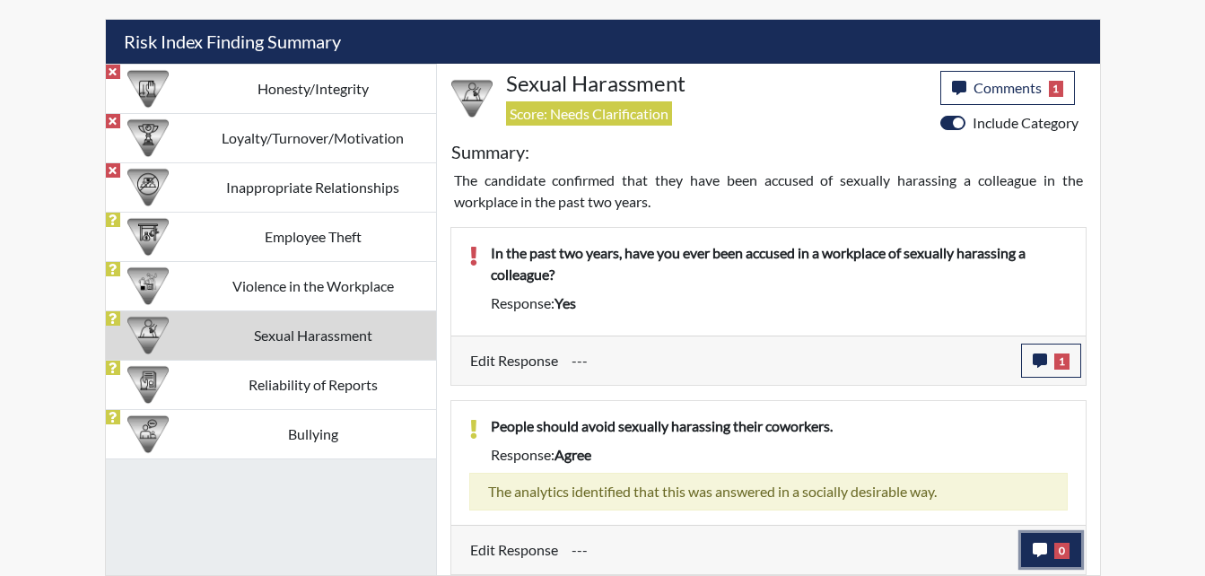
click at [1049, 539] on button "0" at bounding box center [1051, 550] width 60 height 34
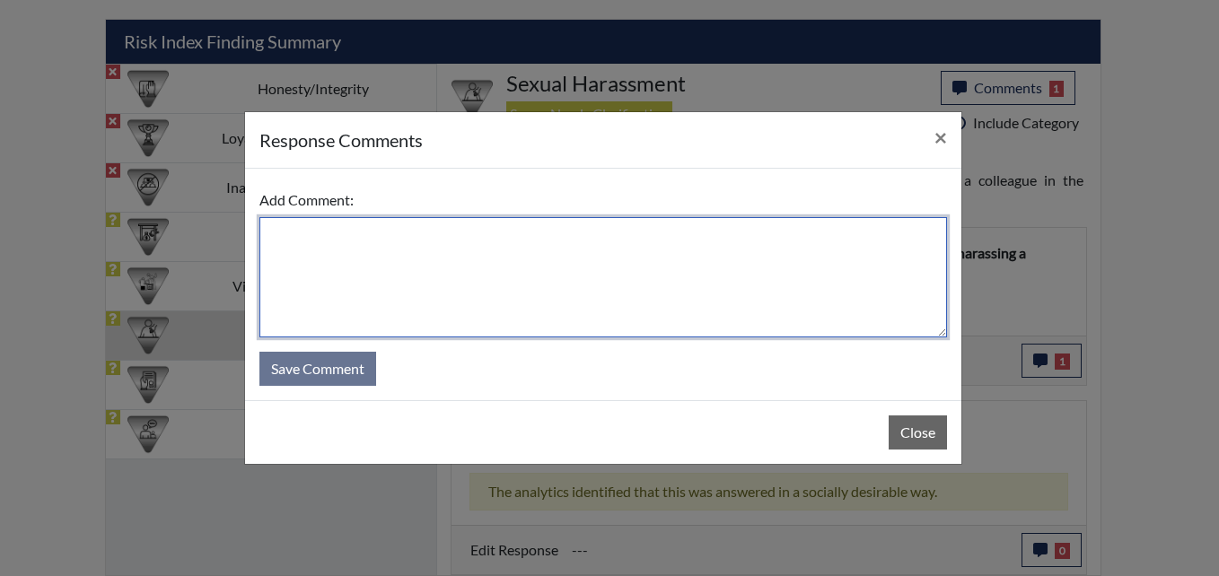
click at [659, 302] on textarea at bounding box center [602, 277] width 687 height 120
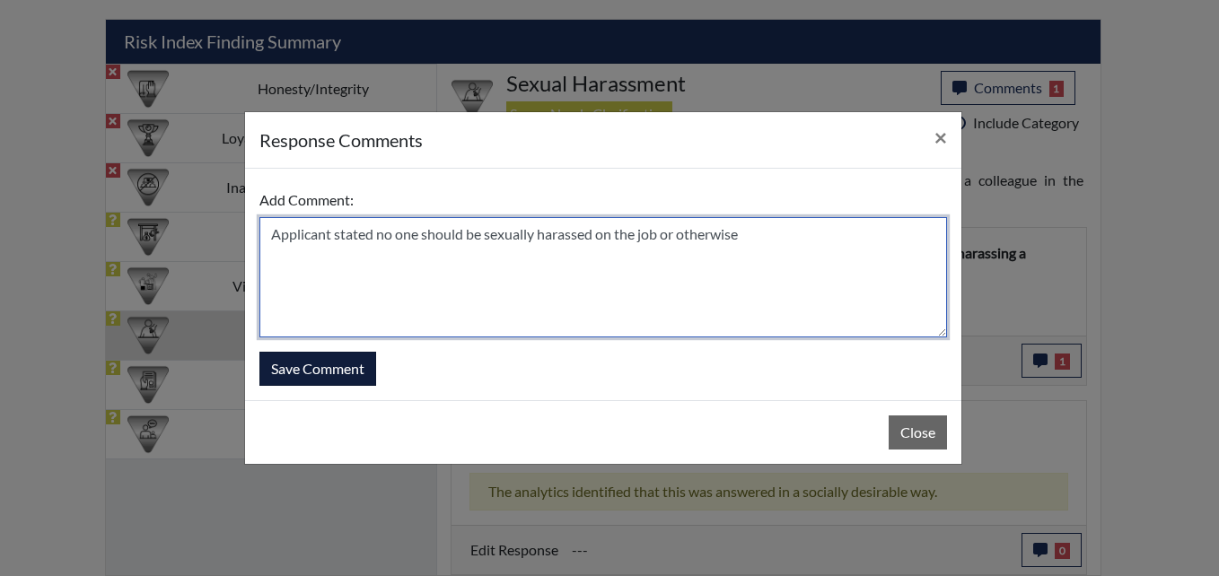
type textarea "Applicant stated no one should be sexually harassed on the job or otherwise"
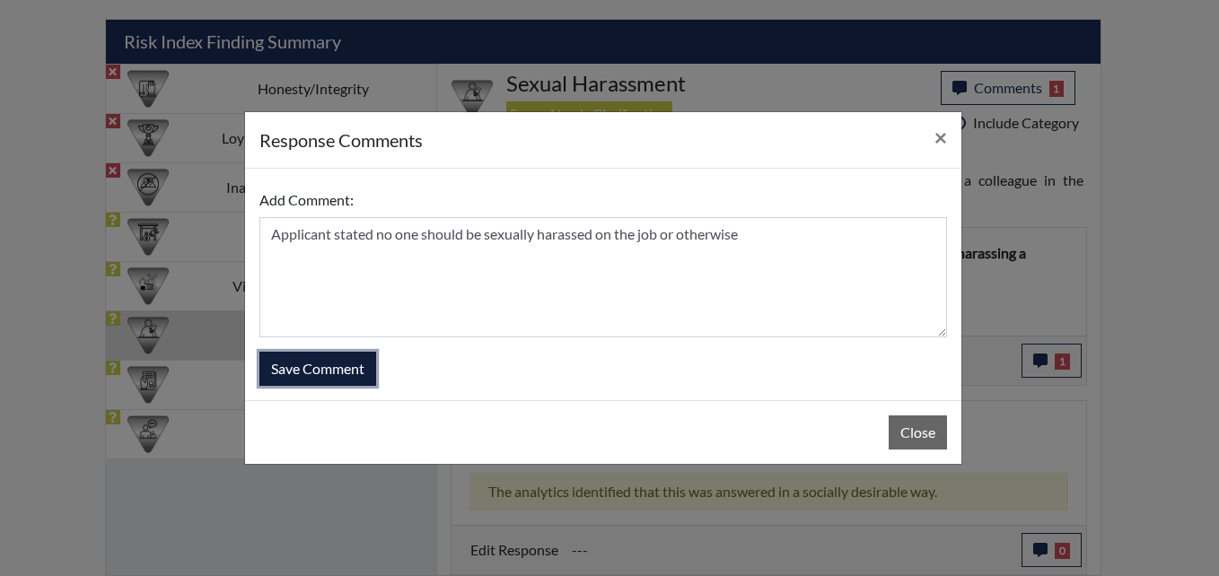
click at [354, 383] on button "Save Comment" at bounding box center [317, 369] width 117 height 34
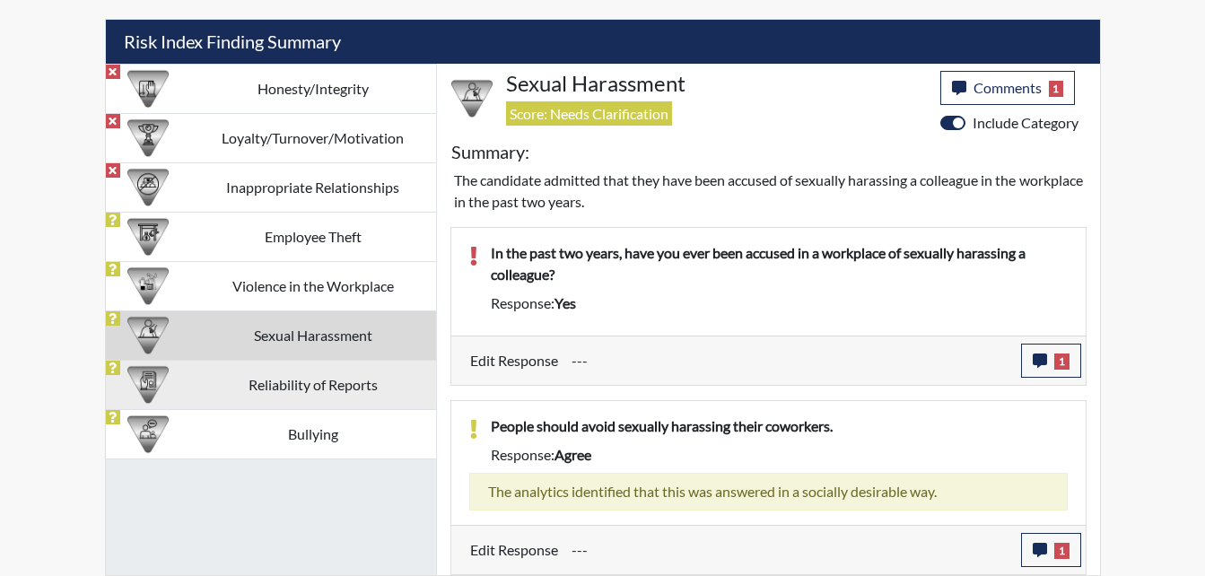
click at [304, 393] on td "Reliability of Reports" at bounding box center [313, 384] width 246 height 49
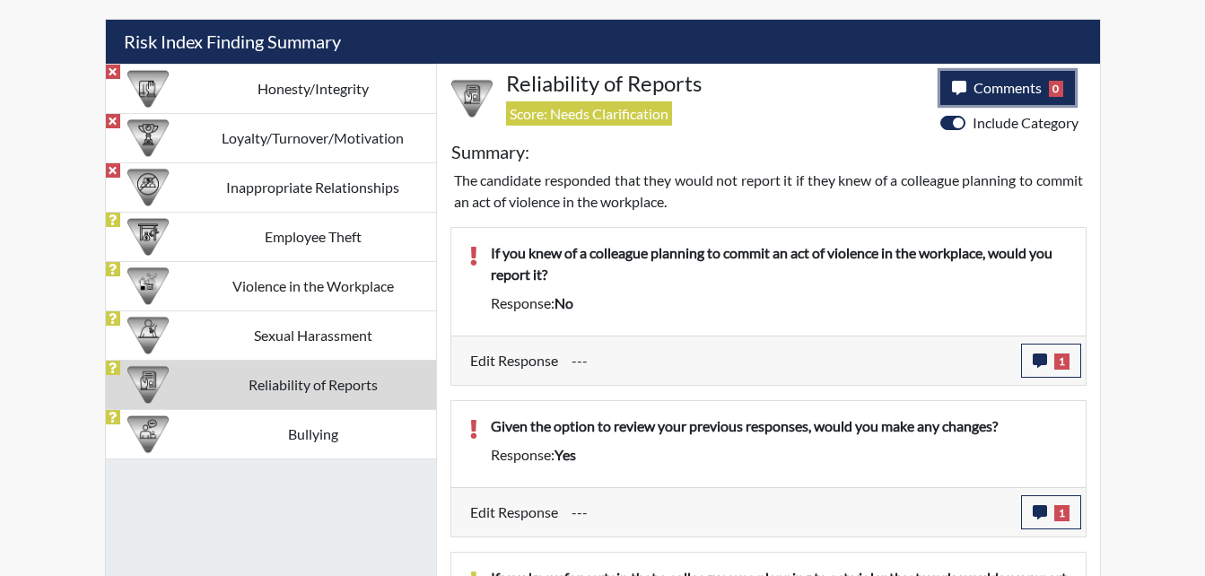
click at [973, 101] on button "Comments 0" at bounding box center [1008, 88] width 136 height 34
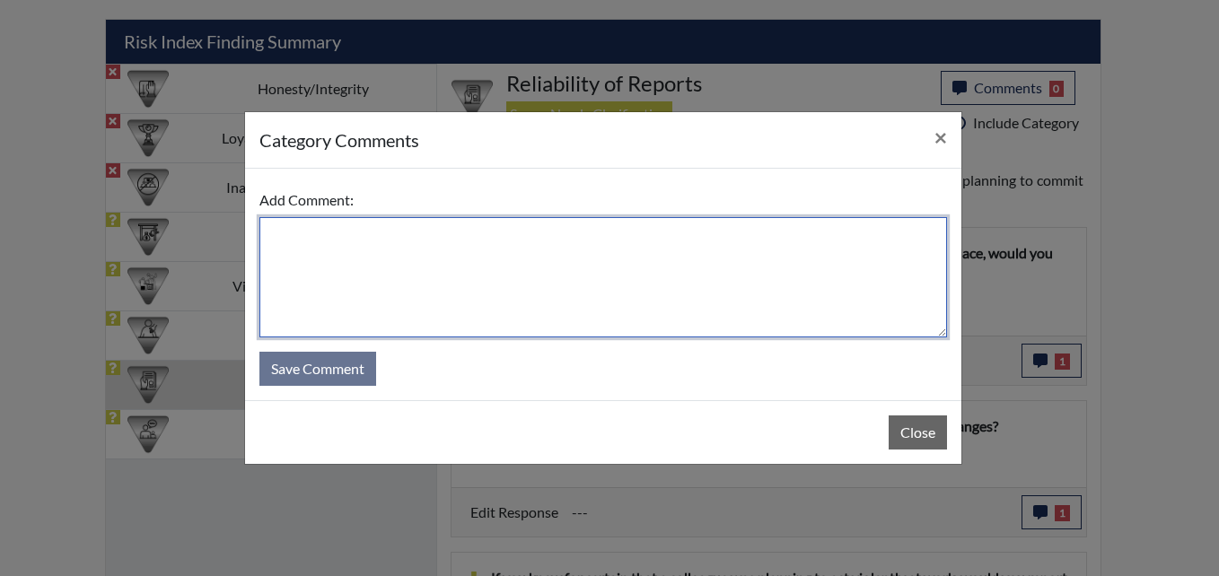
click at [535, 282] on textarea at bounding box center [602, 277] width 687 height 120
type textarea "a"
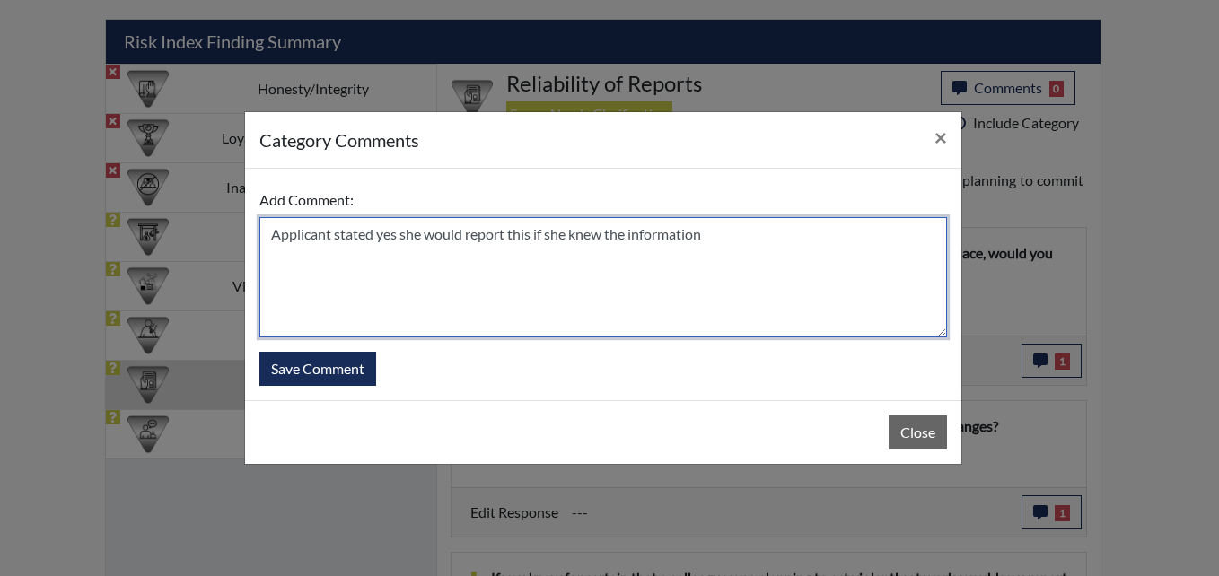
type textarea "Applicant stated yes she would report this if she knew the information"
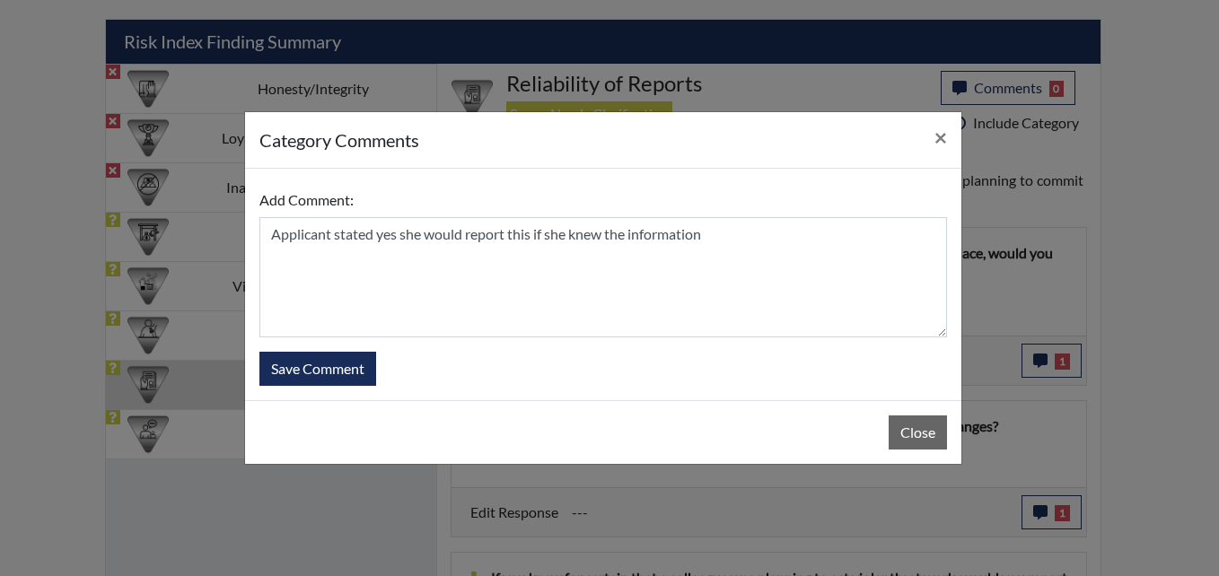
click at [378, 364] on form "Add Comment: Applicant stated yes she would report this if she knew the informa…" at bounding box center [602, 284] width 687 height 203
click at [326, 360] on button "Save Comment" at bounding box center [317, 369] width 117 height 34
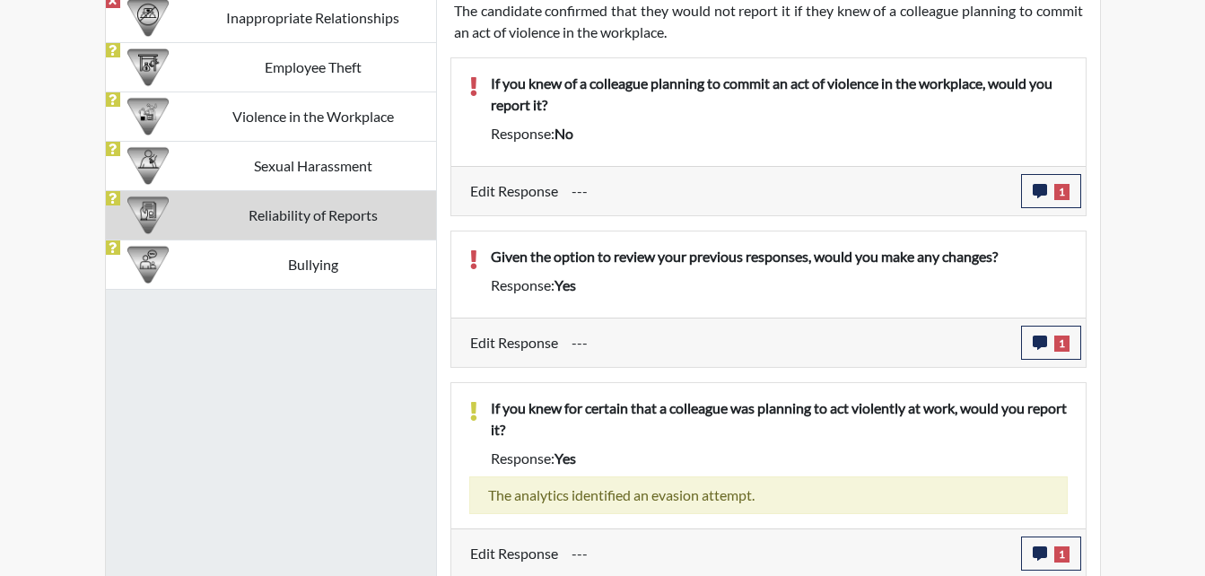
scroll to position [1240, 0]
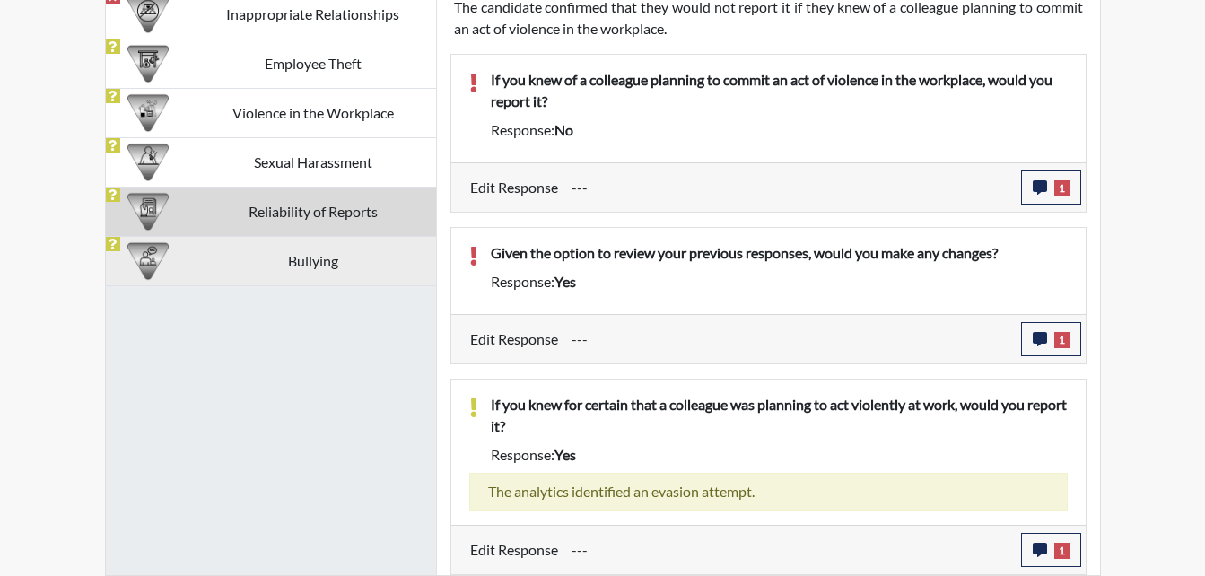
click at [299, 269] on td "Bullying" at bounding box center [313, 260] width 246 height 49
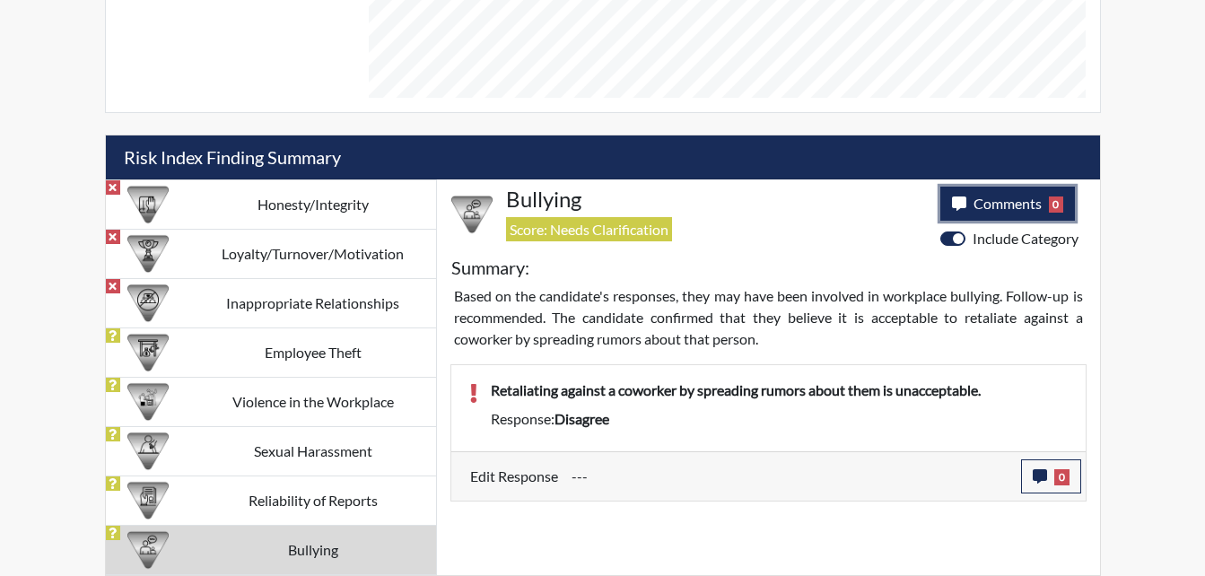
click at [963, 209] on icon "button" at bounding box center [959, 204] width 14 height 14
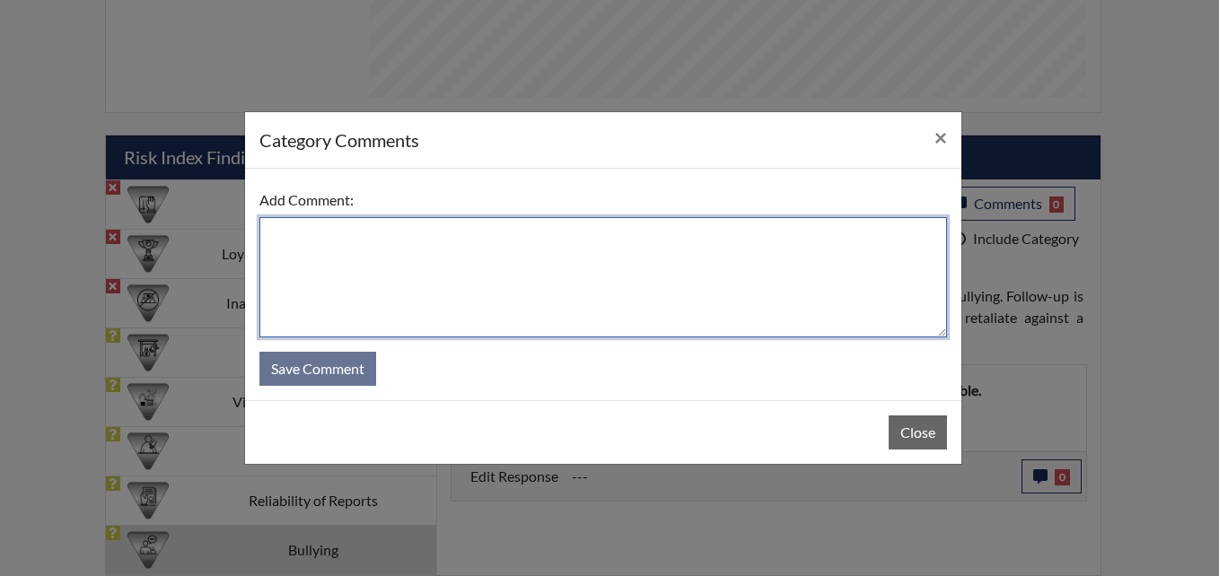
click at [562, 306] on textarea at bounding box center [602, 277] width 687 height 120
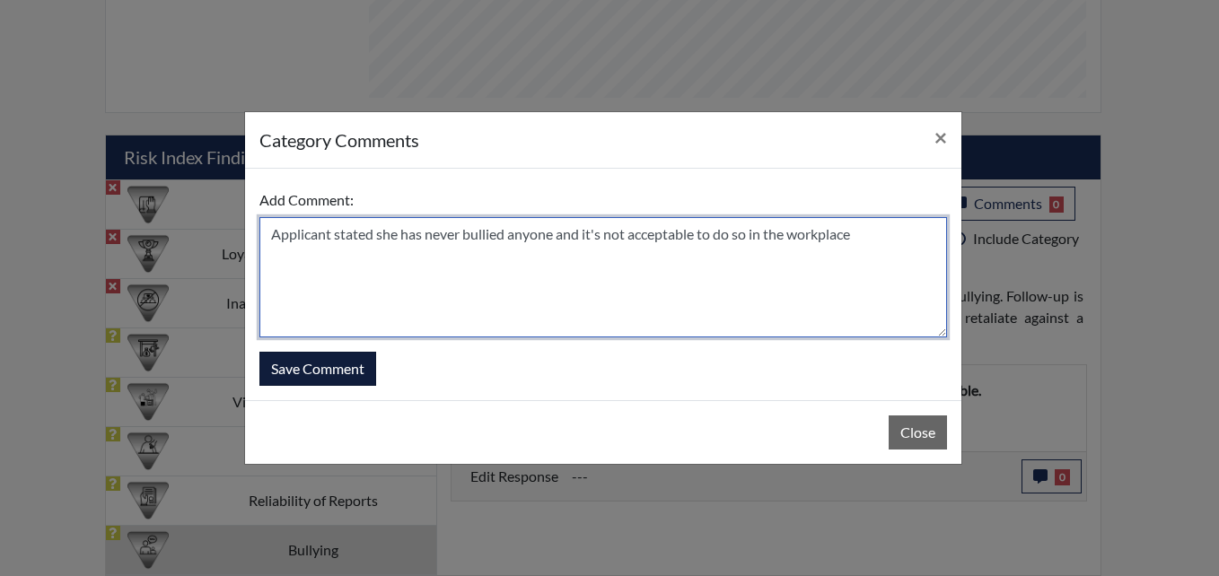
type textarea "Applicant stated she has never bullied anyone and it's not acceptable to do so …"
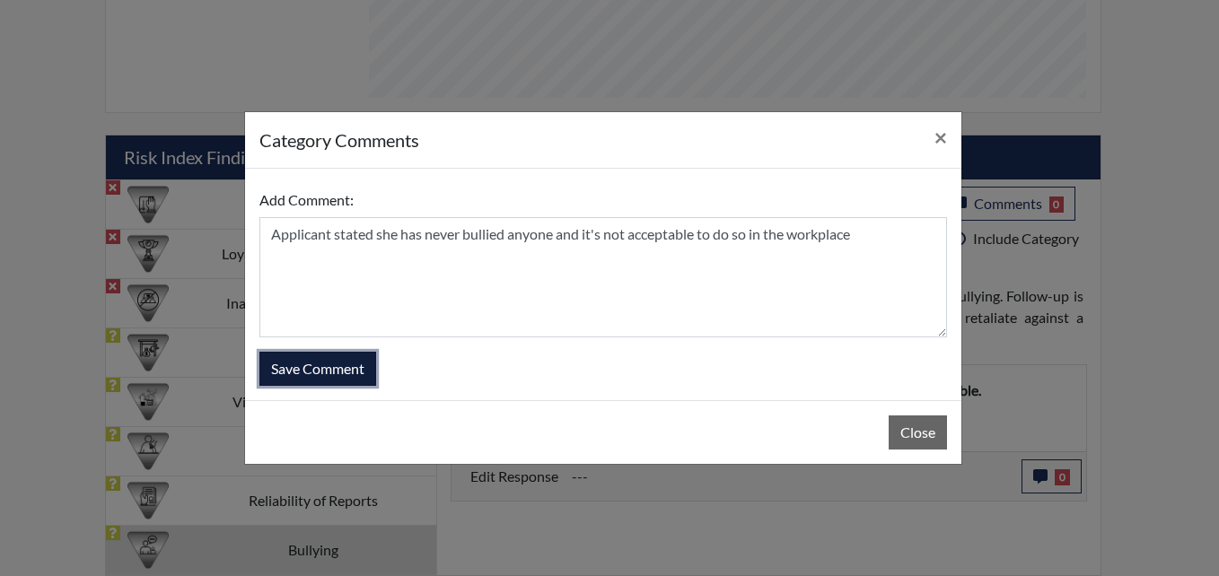
drag, startPoint x: 343, startPoint y: 367, endPoint x: 425, endPoint y: 371, distance: 82.6
click at [342, 367] on button "Save Comment" at bounding box center [317, 369] width 117 height 34
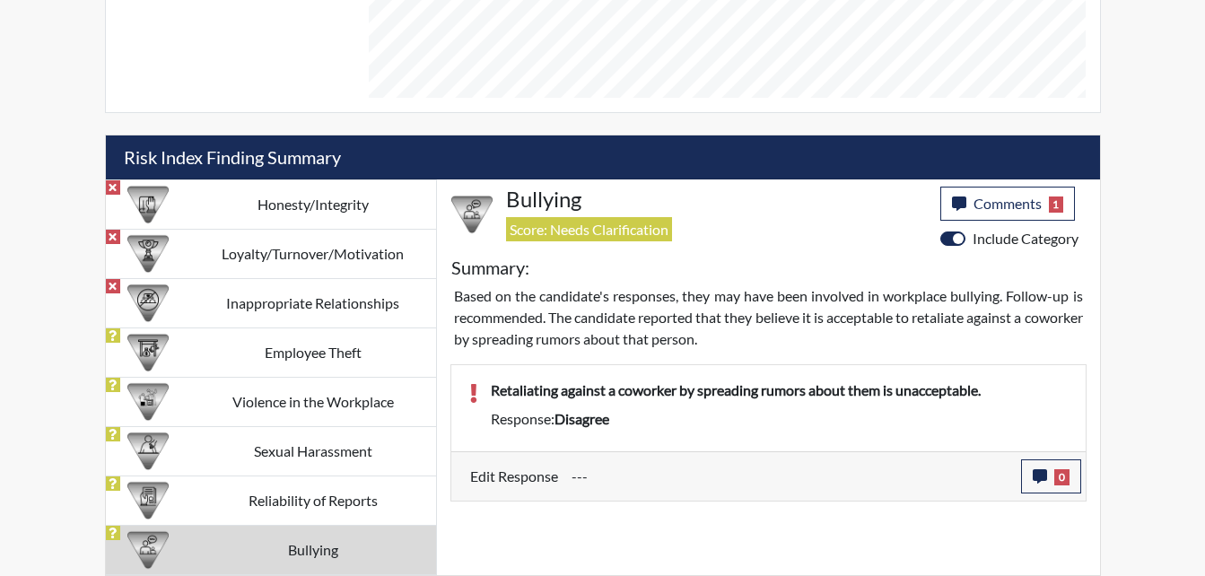
scroll to position [298, 746]
click at [1038, 480] on icon "button" at bounding box center [1040, 476] width 14 height 14
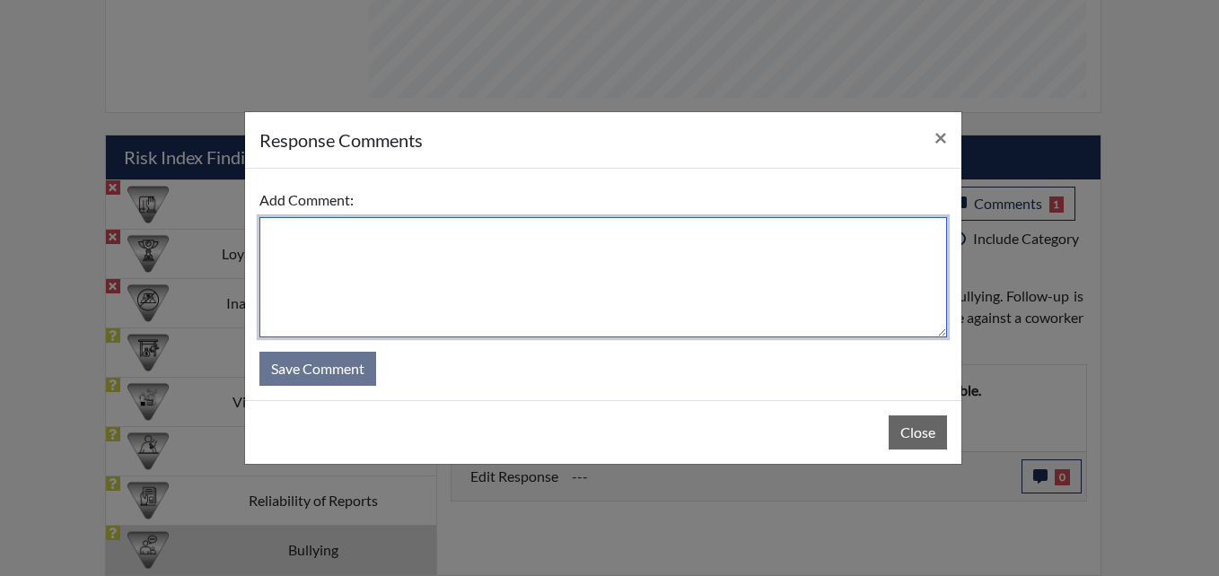
click at [590, 294] on textarea at bounding box center [602, 277] width 687 height 120
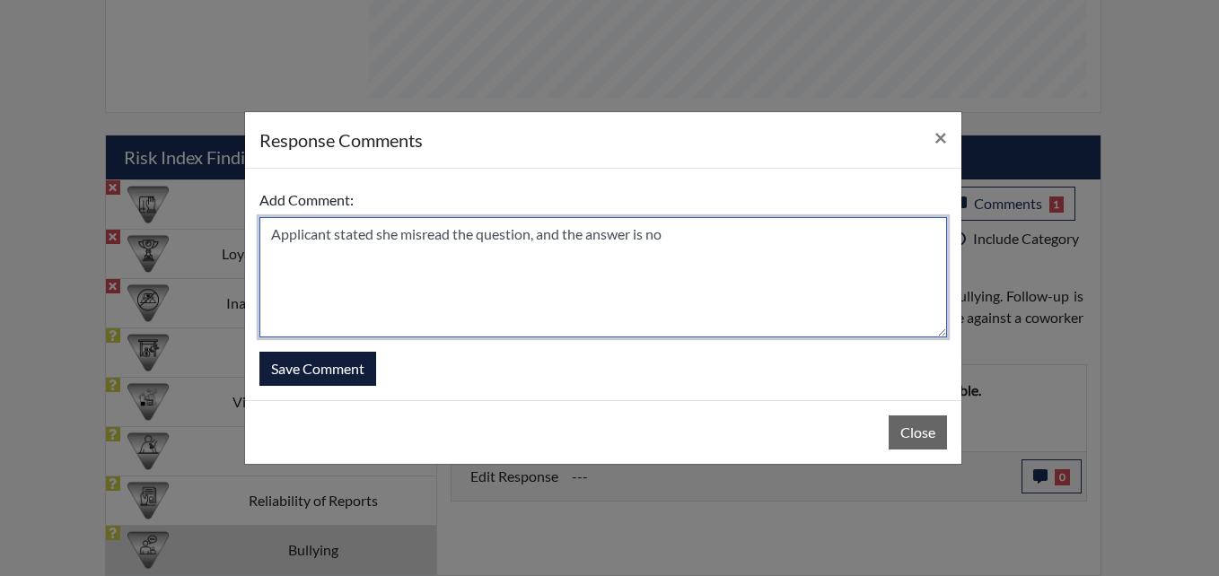
type textarea "Applicant stated she misread the question, and the answer is no"
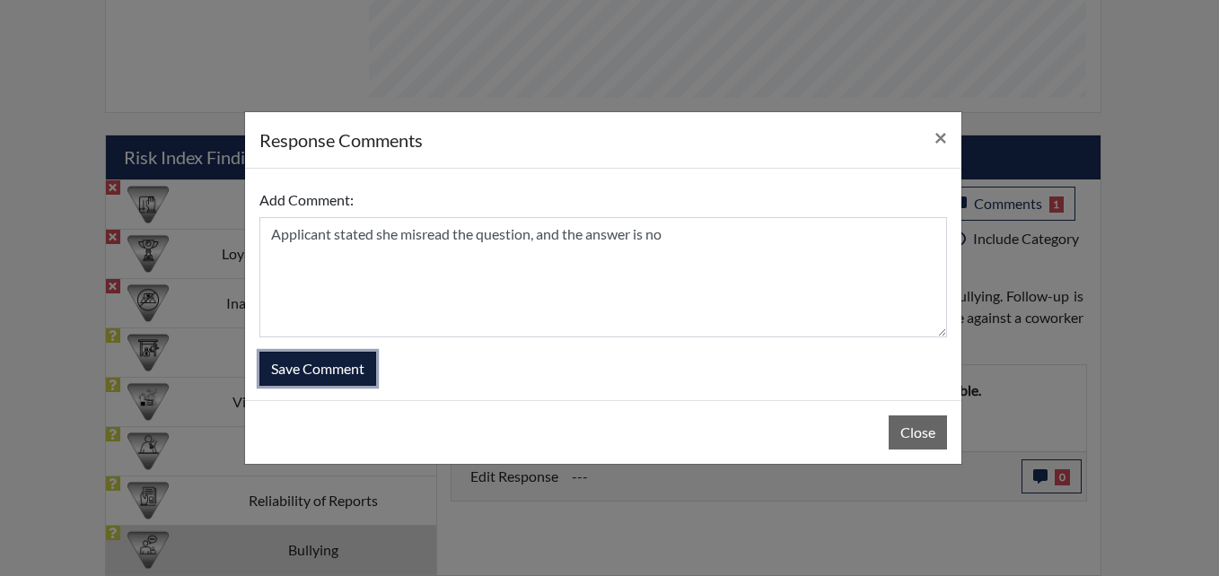
click at [342, 368] on button "Save Comment" at bounding box center [317, 369] width 117 height 34
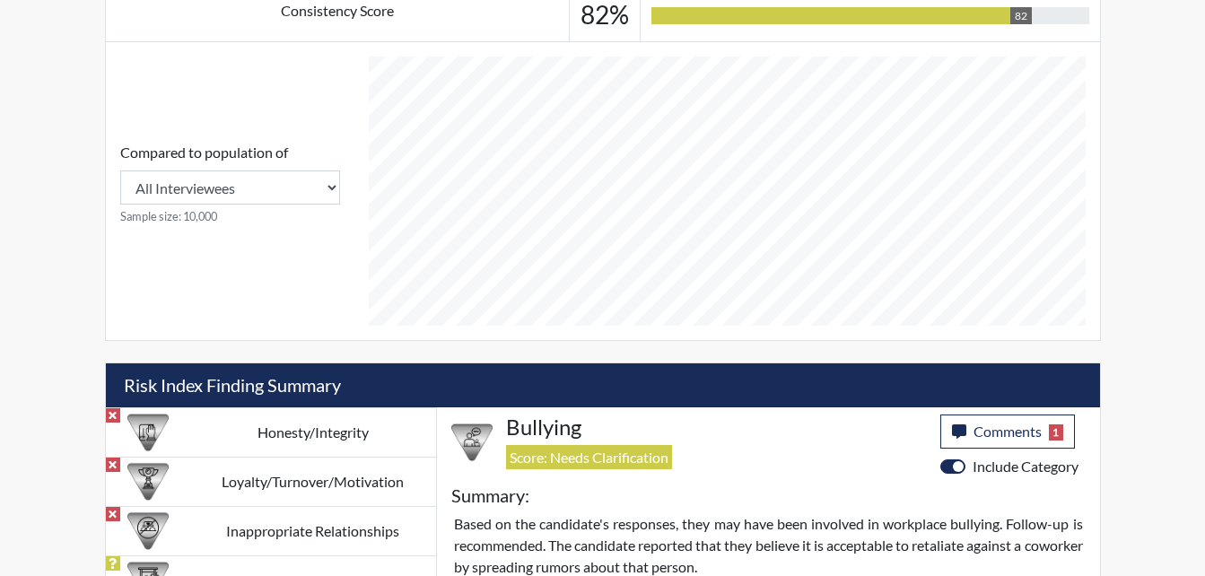
scroll to position [951, 0]
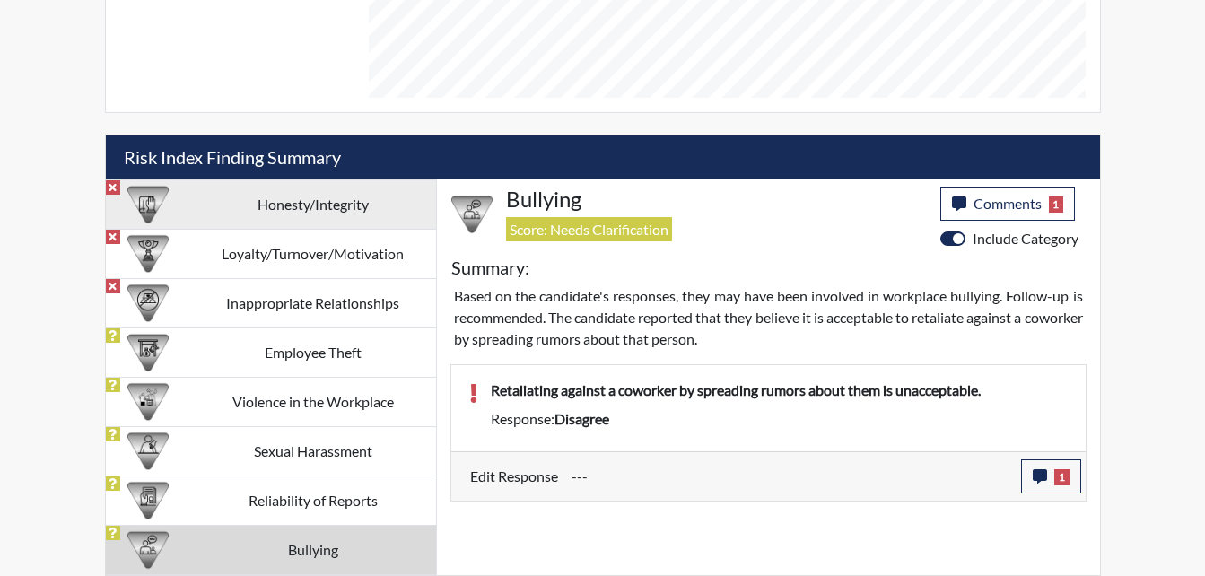
click at [352, 213] on td "Honesty/Integrity" at bounding box center [313, 203] width 246 height 49
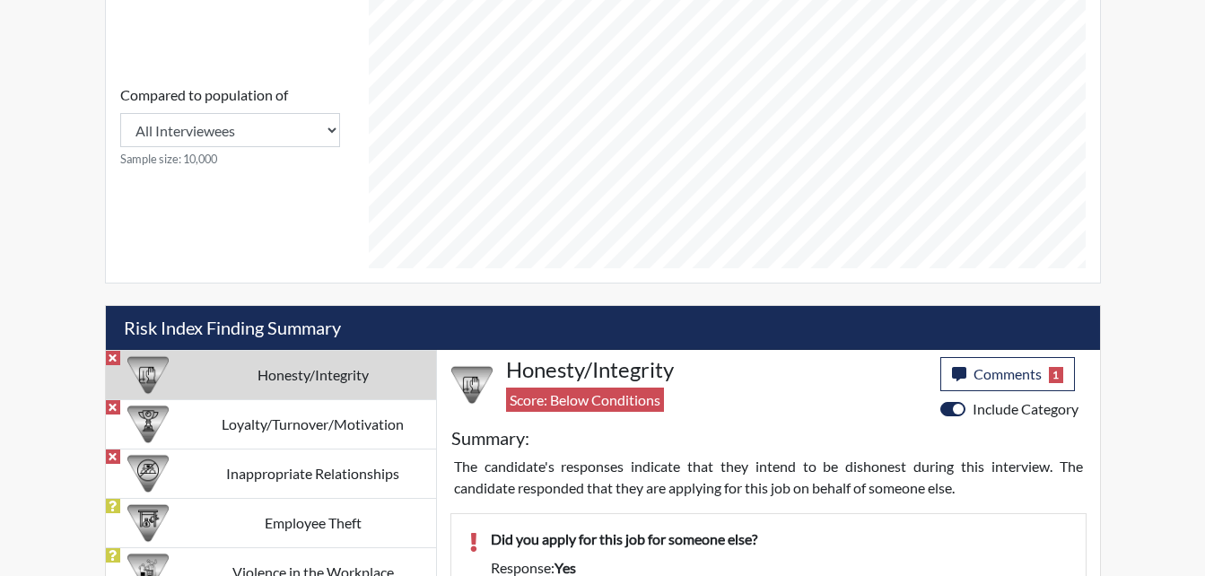
scroll to position [772, 0]
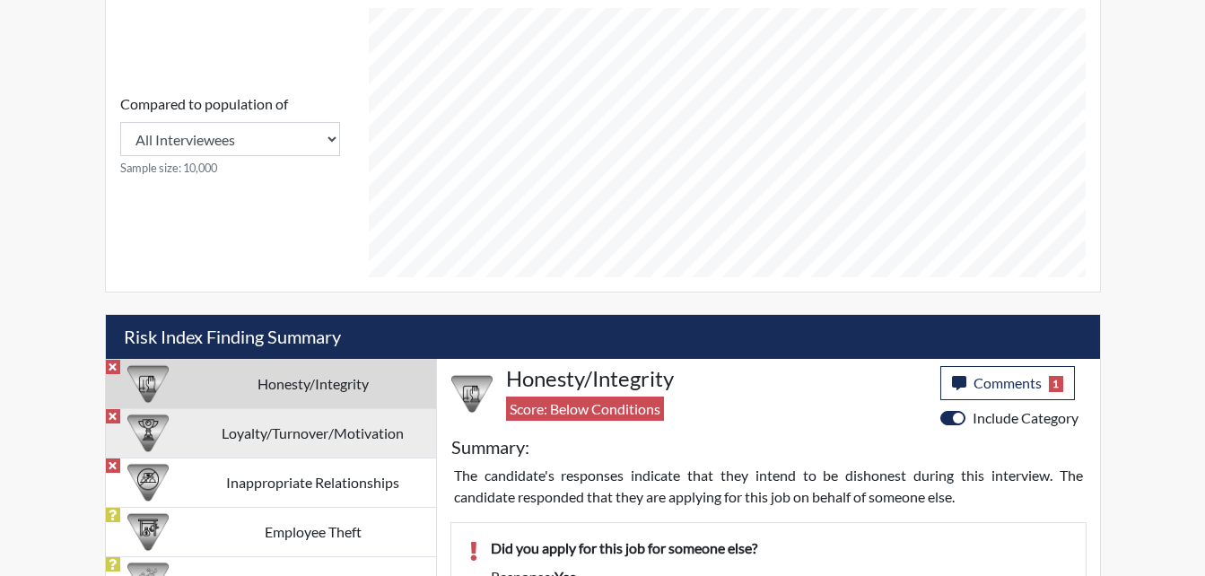
click at [359, 434] on td "Loyalty/Turnover/Motivation" at bounding box center [313, 432] width 246 height 49
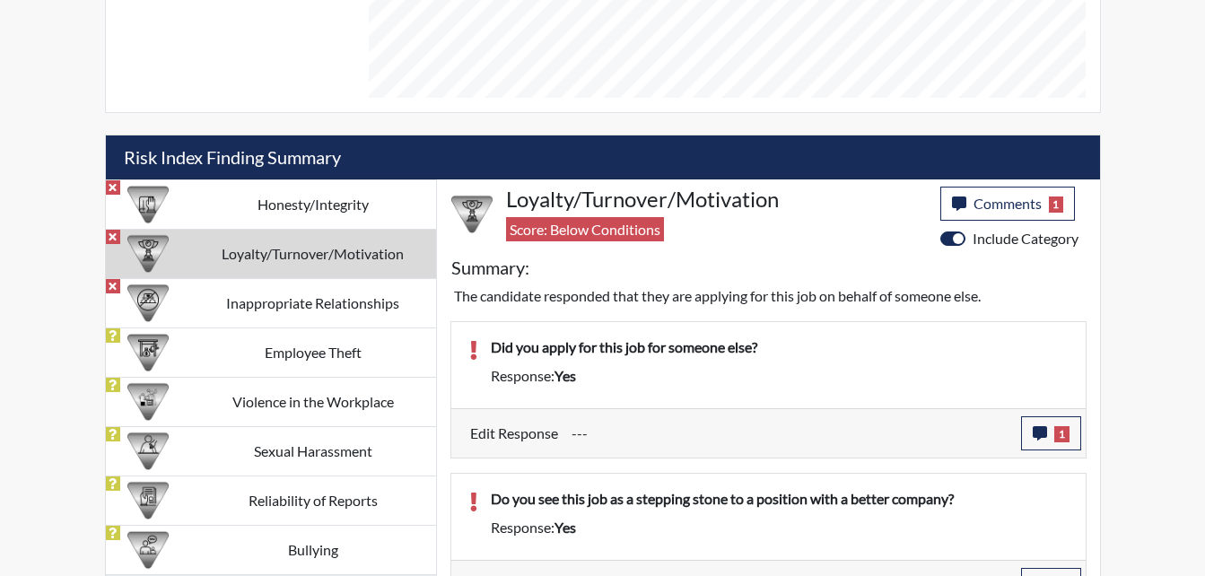
scroll to position [950, 0]
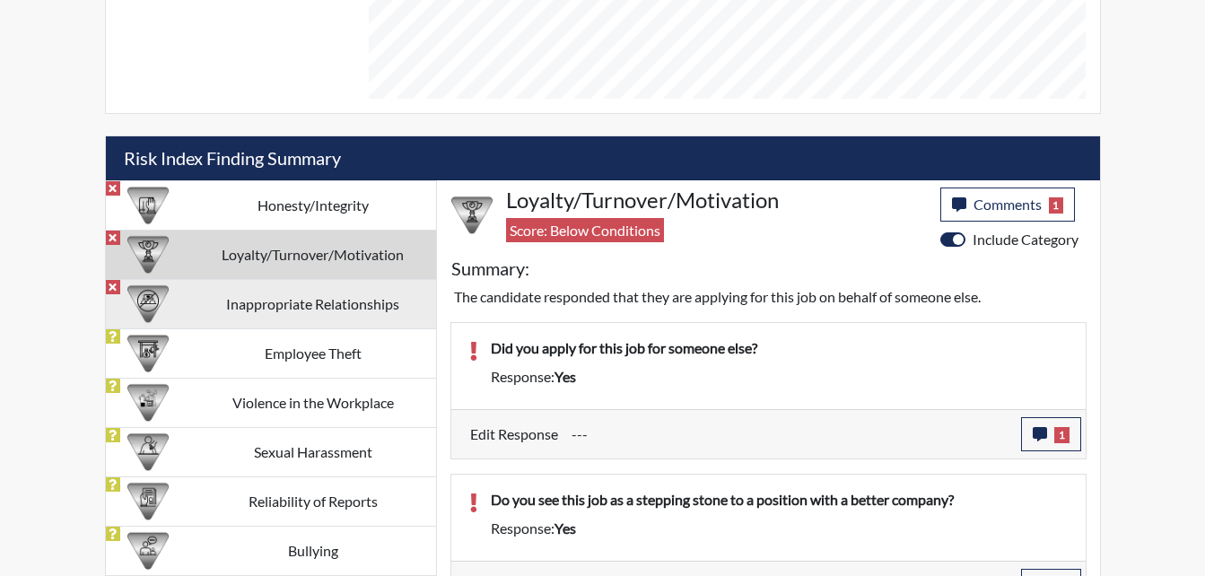
click at [388, 319] on td "Inappropriate Relationships" at bounding box center [313, 303] width 246 height 49
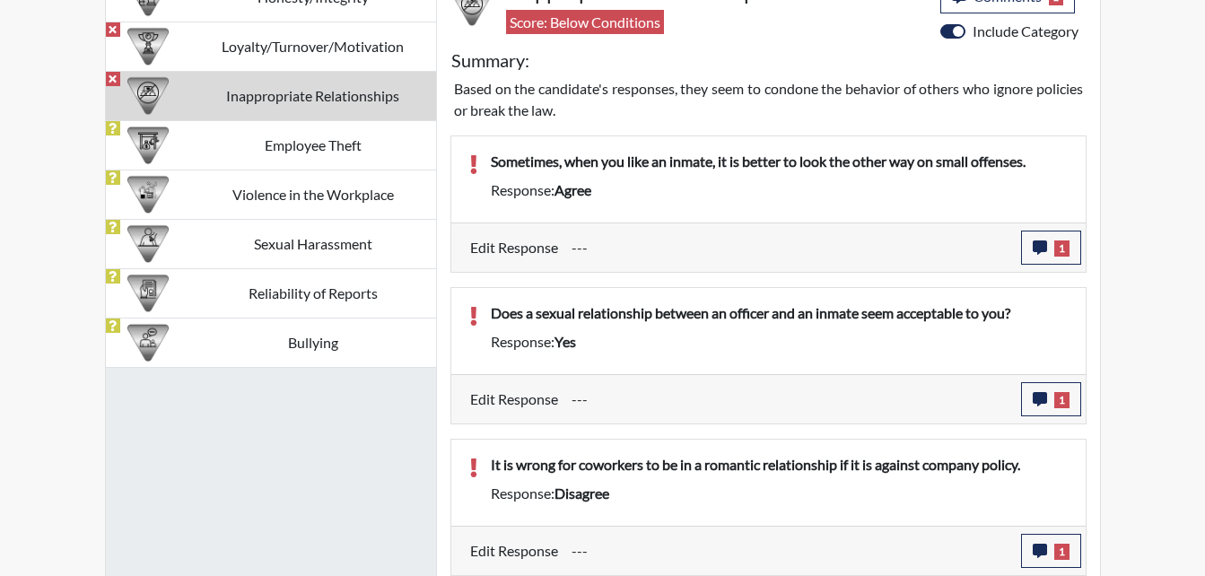
scroll to position [1159, 0]
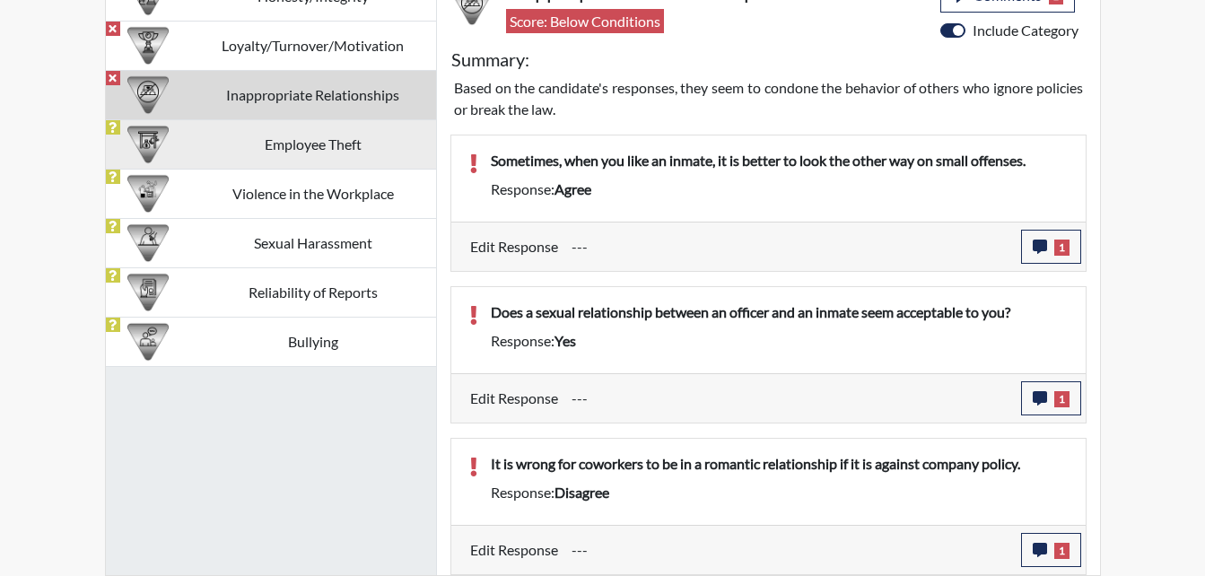
click at [261, 136] on td "Employee Theft" at bounding box center [313, 143] width 246 height 49
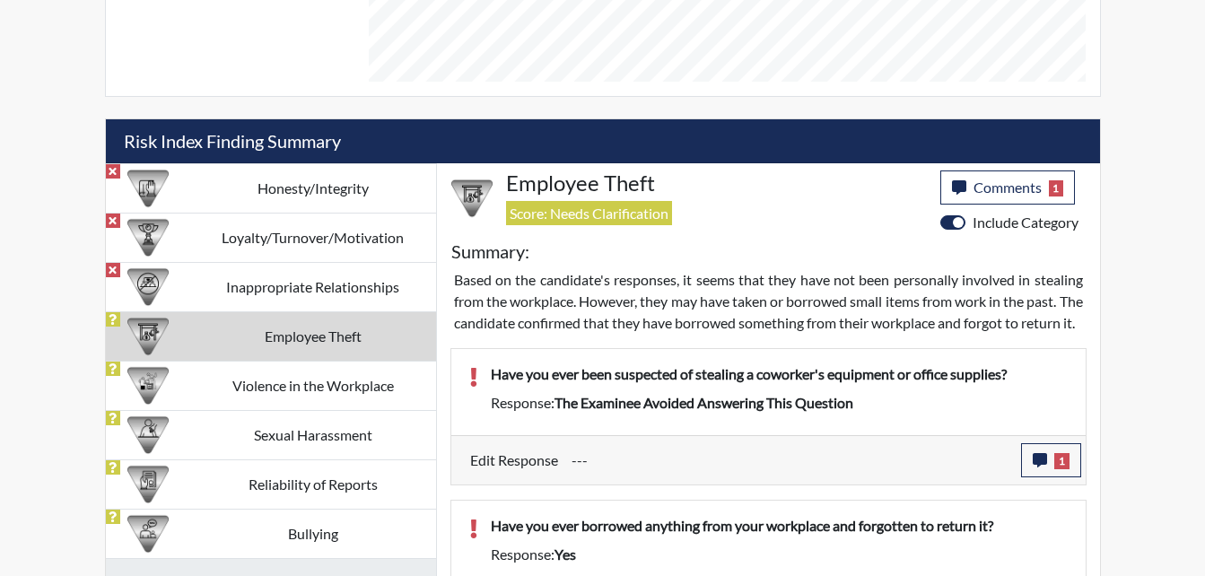
scroll to position [953, 0]
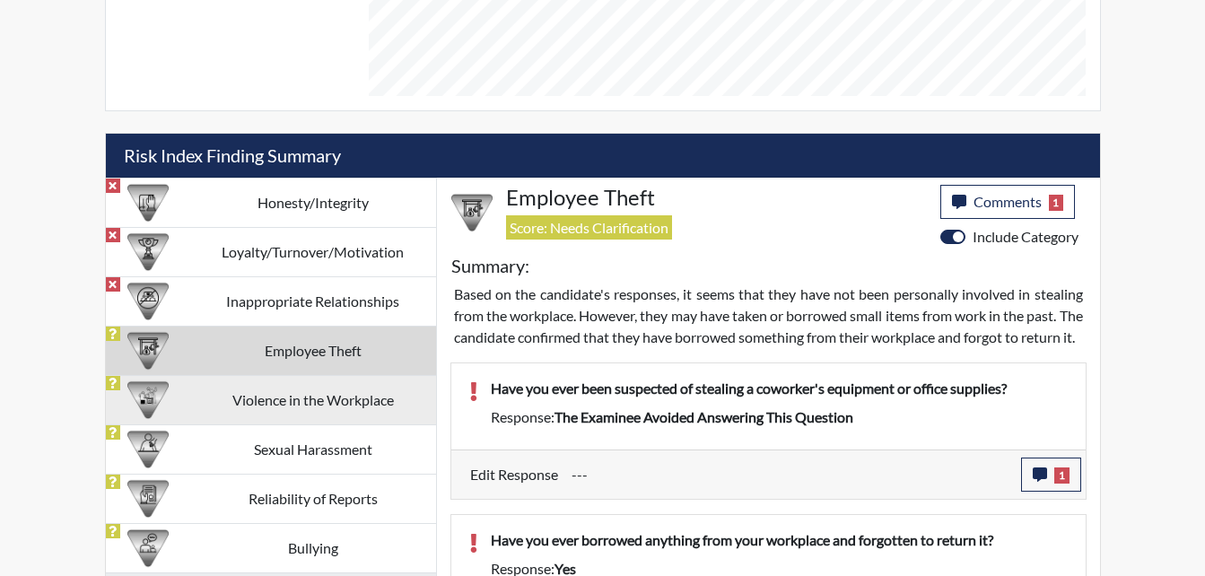
click at [385, 408] on td "Violence in the Workplace" at bounding box center [313, 399] width 246 height 49
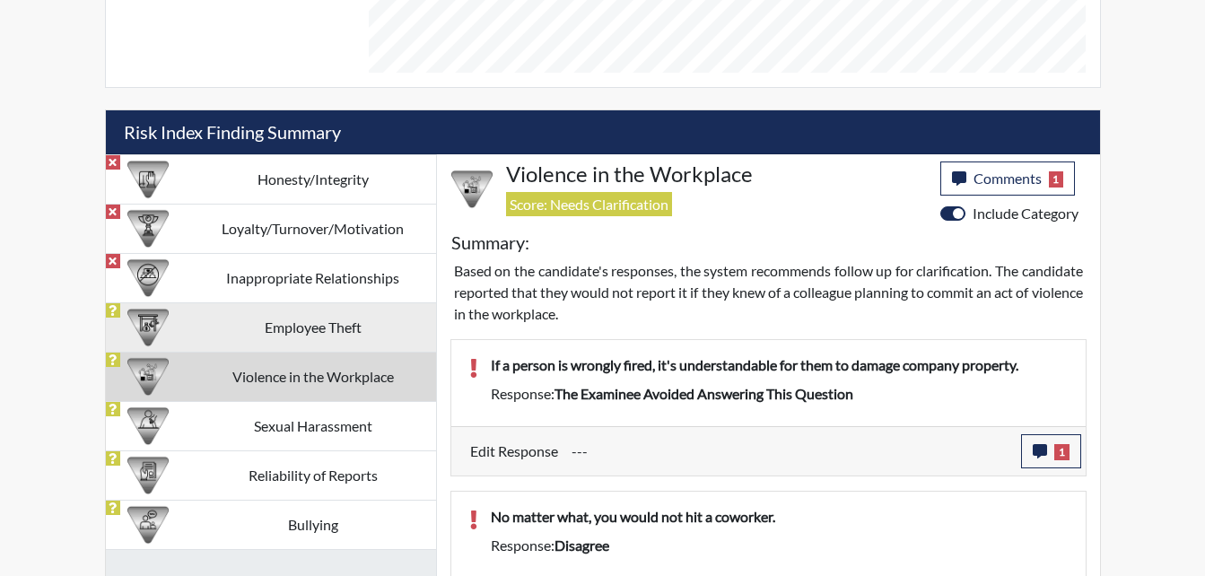
scroll to position [965, 0]
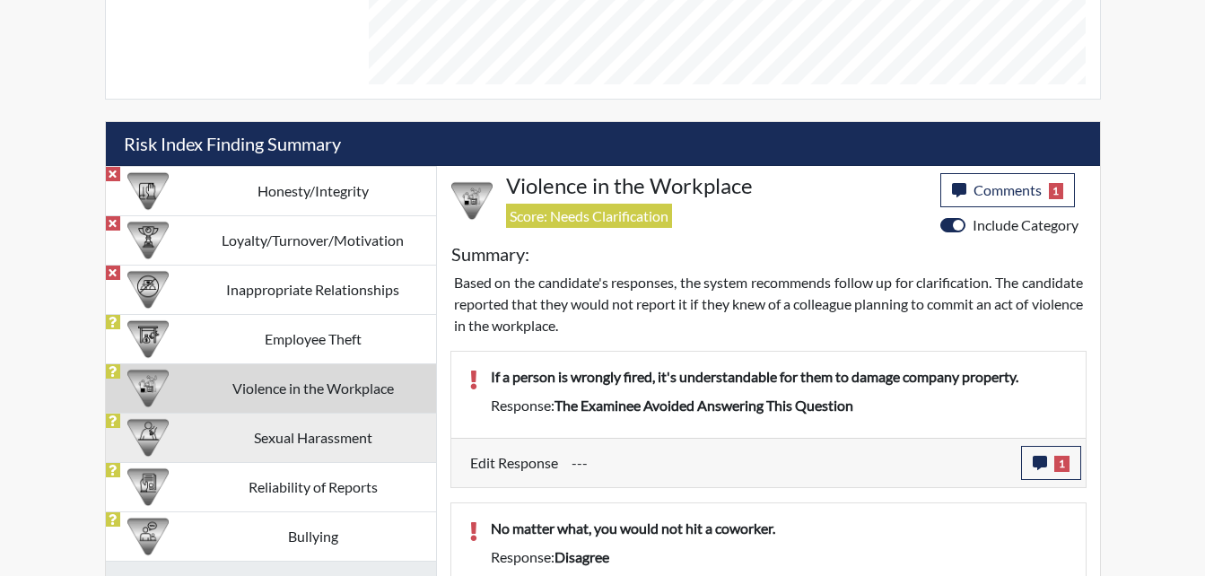
click at [339, 447] on td "Sexual Harassment" at bounding box center [313, 437] width 246 height 49
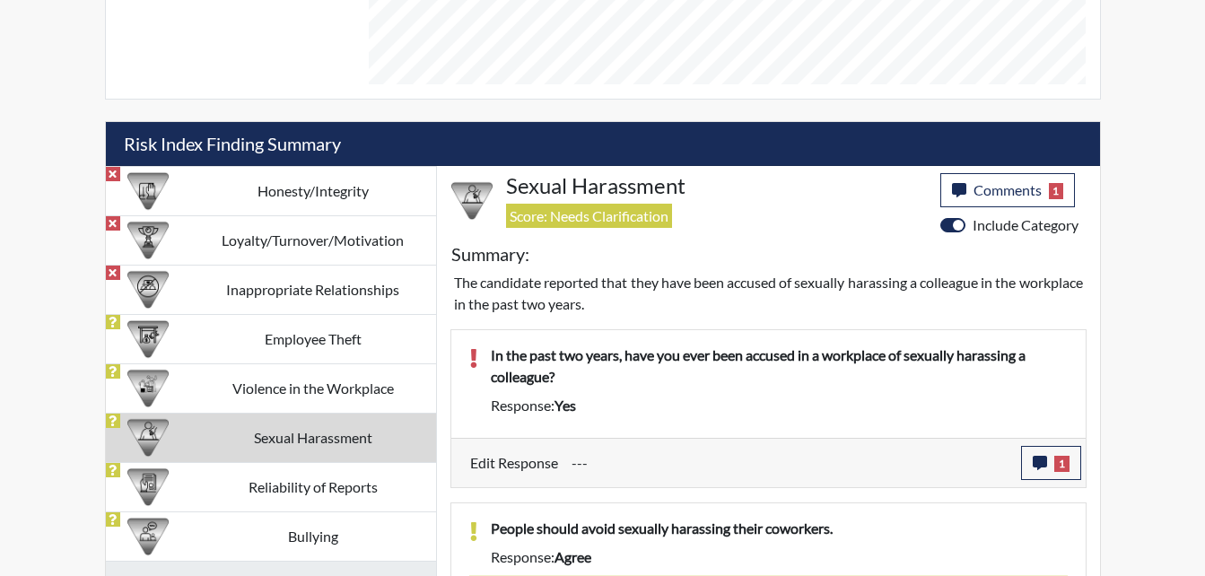
scroll to position [1067, 0]
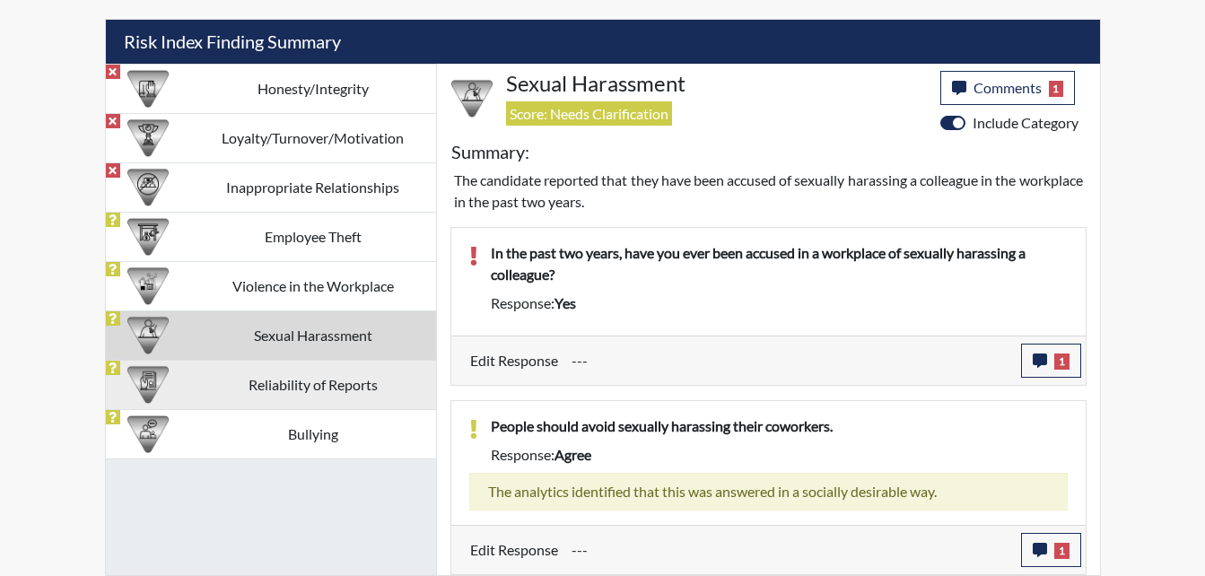
click at [290, 363] on td "Reliability of Reports" at bounding box center [313, 384] width 246 height 49
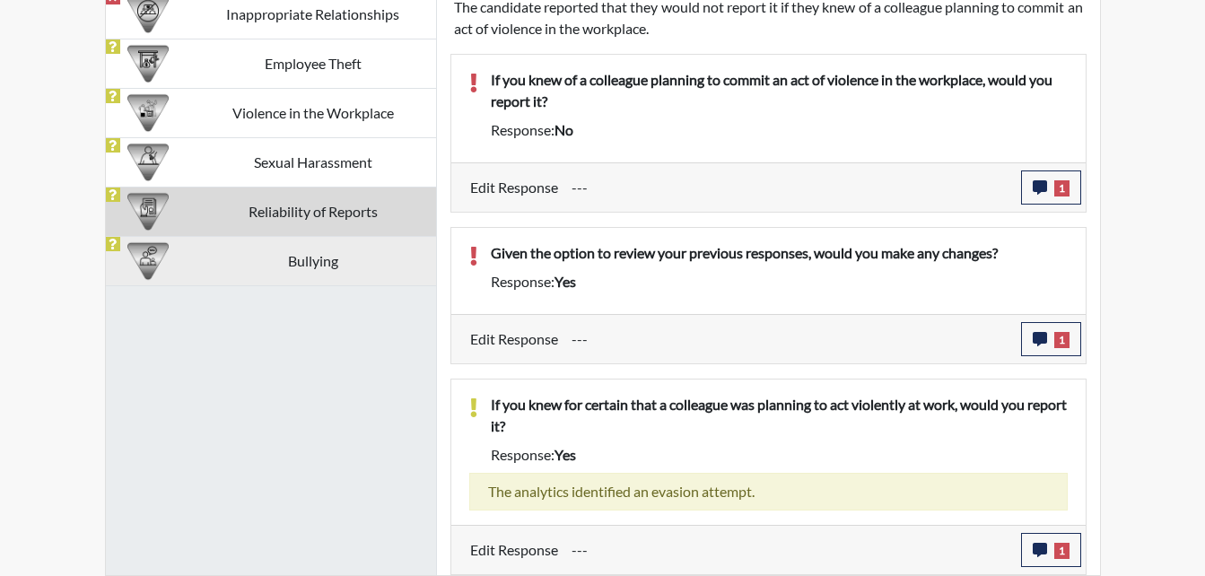
click at [354, 266] on td "Bullying" at bounding box center [313, 260] width 246 height 49
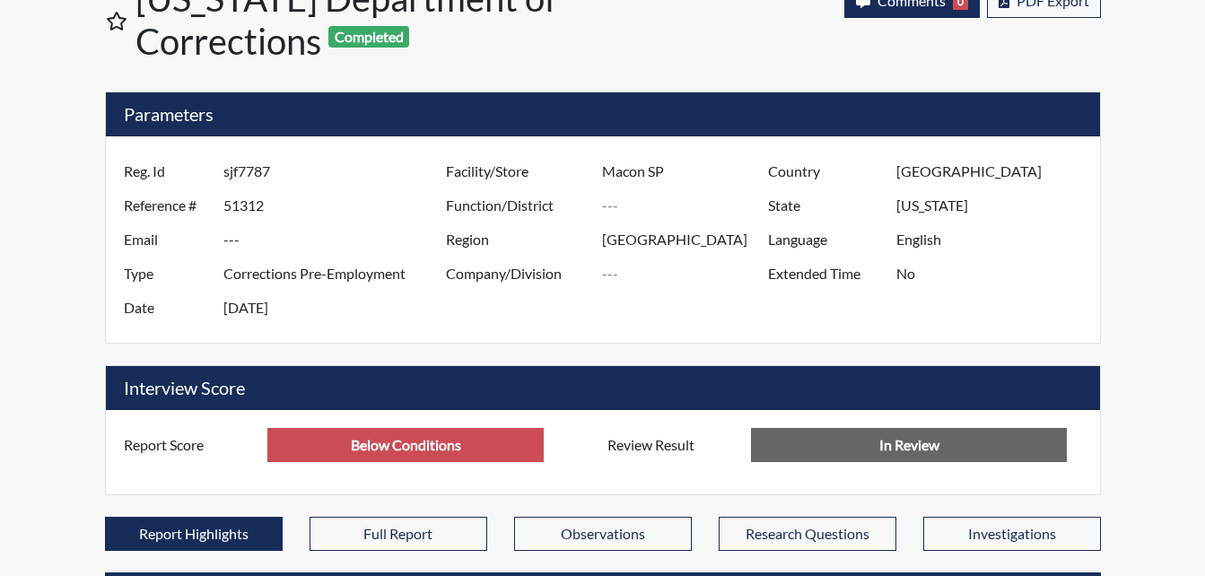
scroll to position [0, 0]
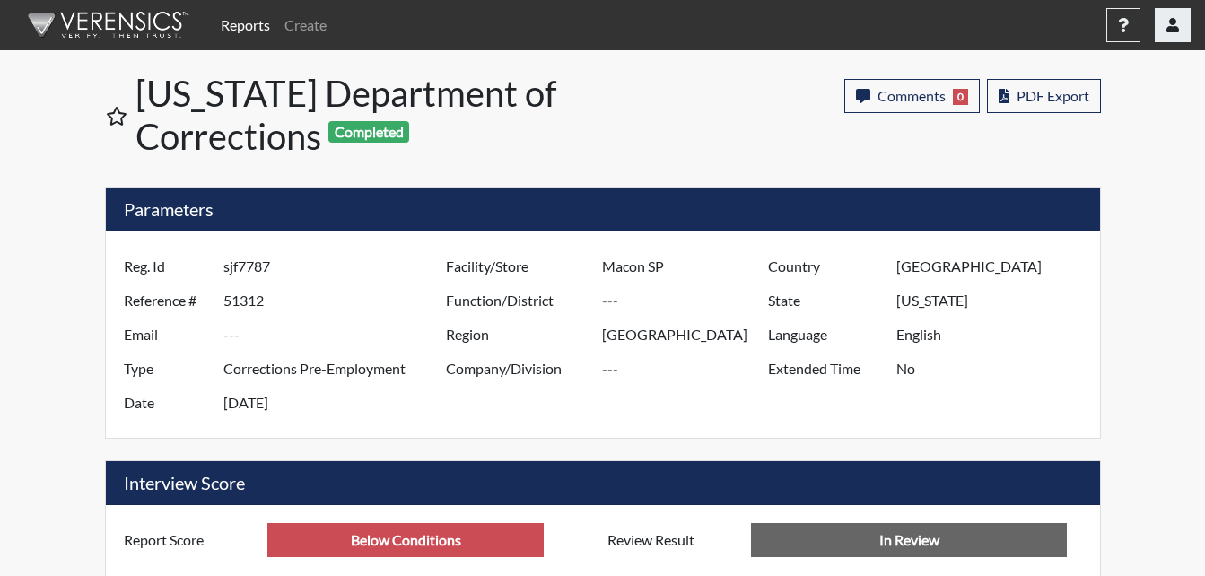
click at [1167, 30] on icon "button" at bounding box center [1173, 25] width 13 height 14
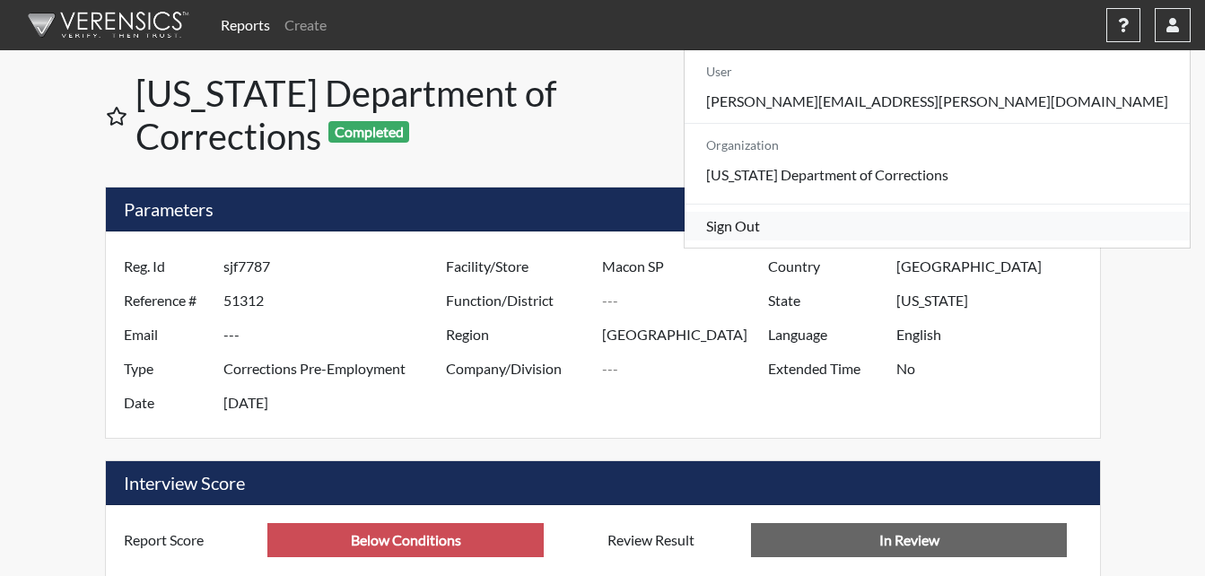
click at [1020, 240] on link "Sign Out" at bounding box center [937, 226] width 505 height 29
